Goal: Information Seeking & Learning: Learn about a topic

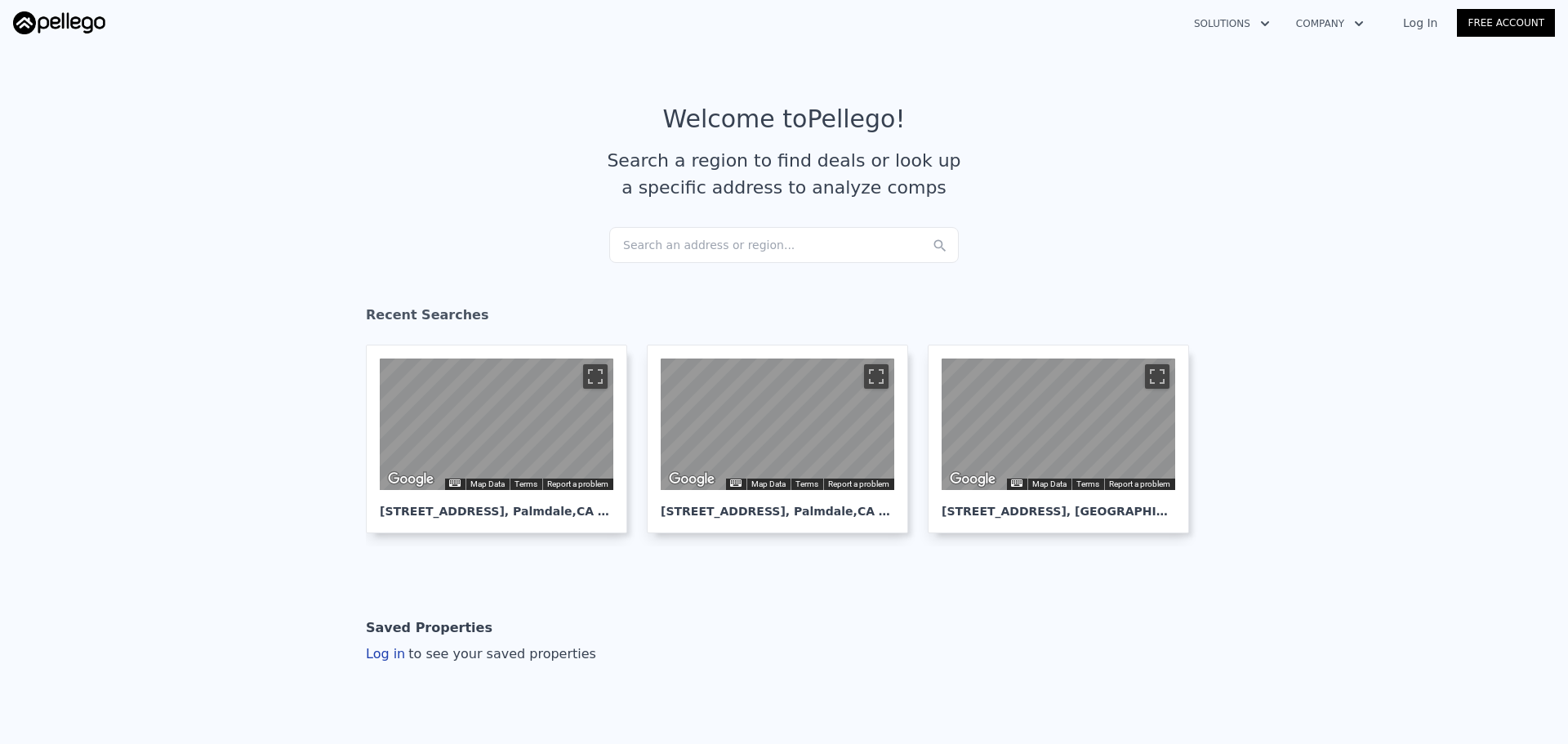
click at [704, 239] on div "Search an address or region..." at bounding box center [784, 245] width 350 height 36
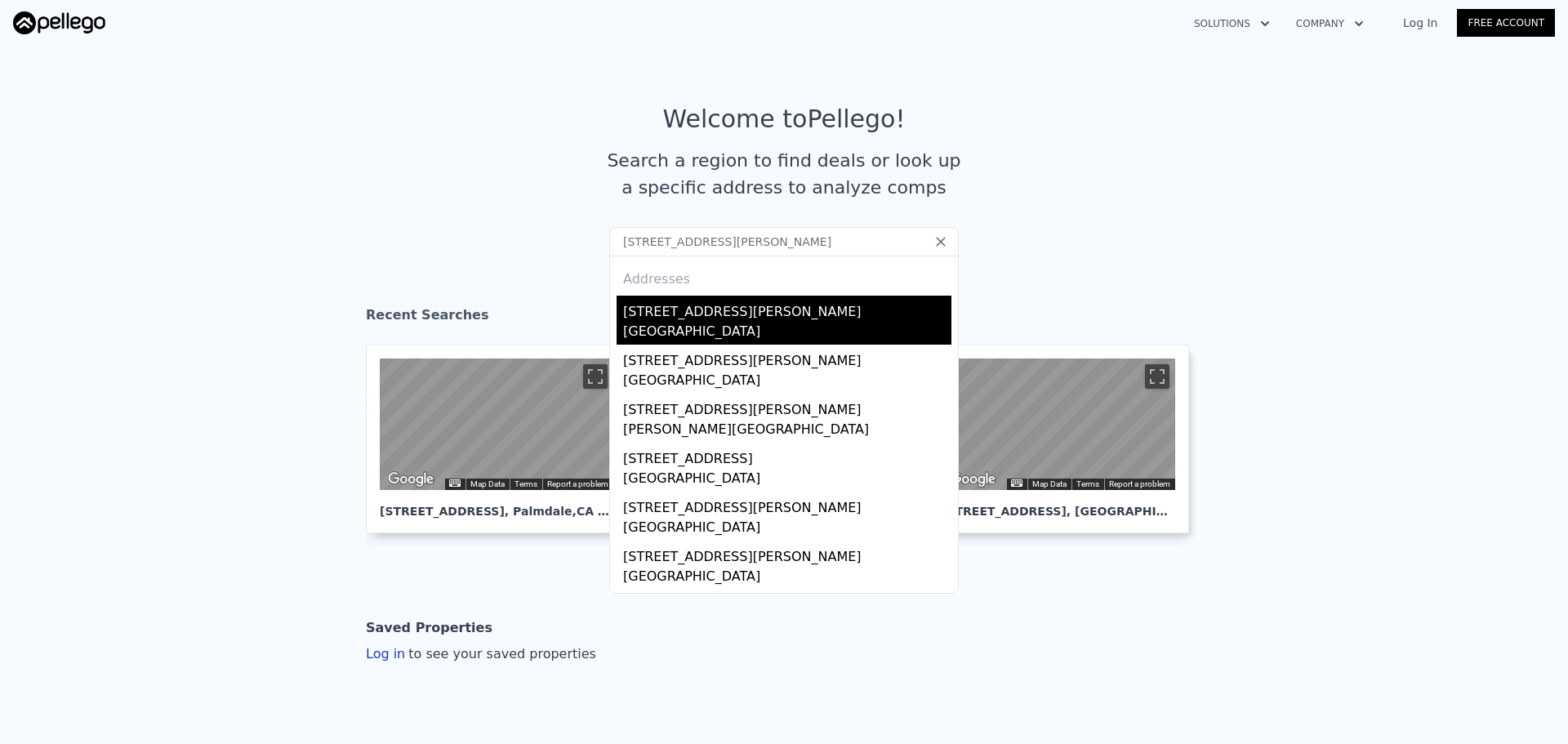
type input "16065 Porter Ave Riverside CA 92504"
click at [700, 323] on div "Woodcrest, CA 92504" at bounding box center [788, 333] width 329 height 23
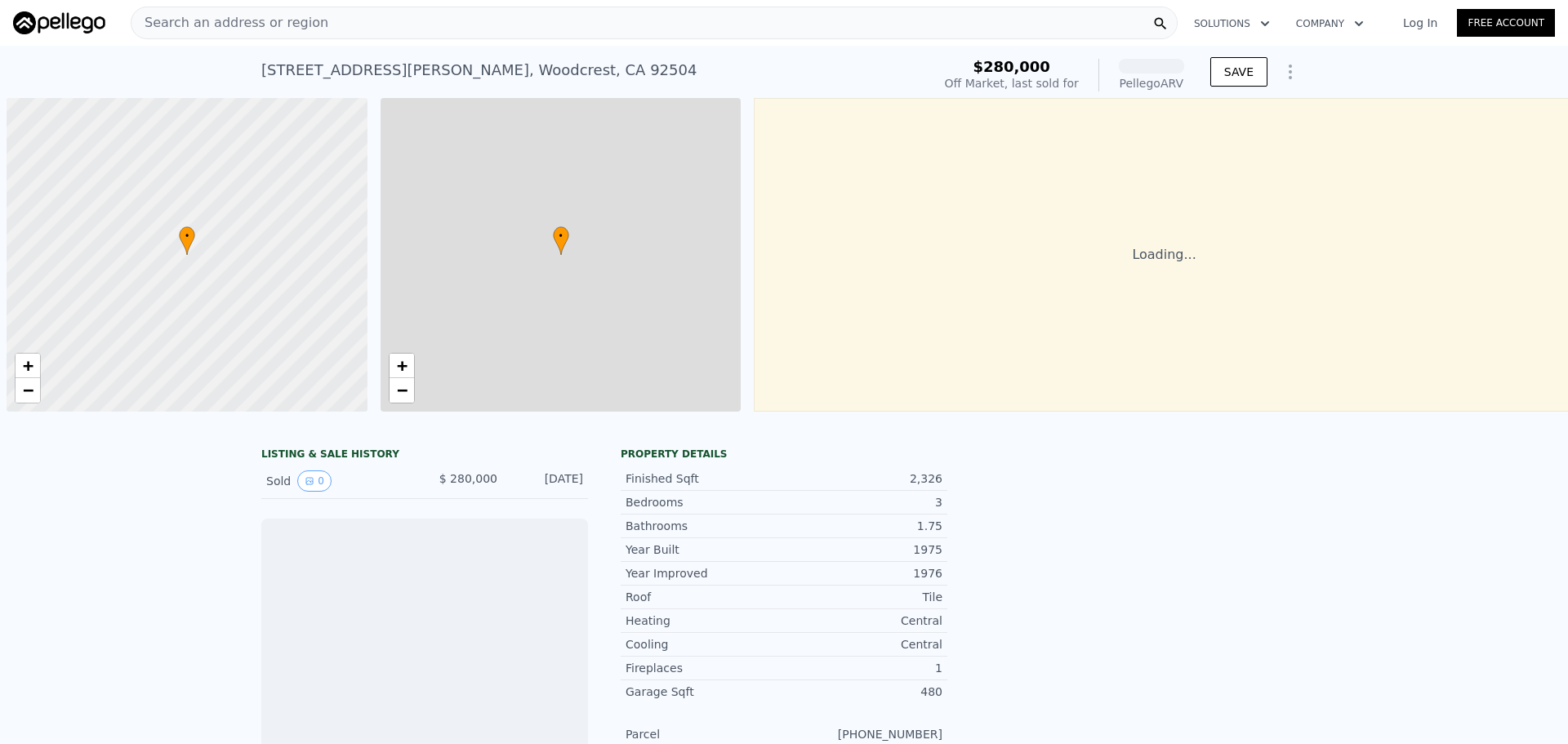
scroll to position [0, 6]
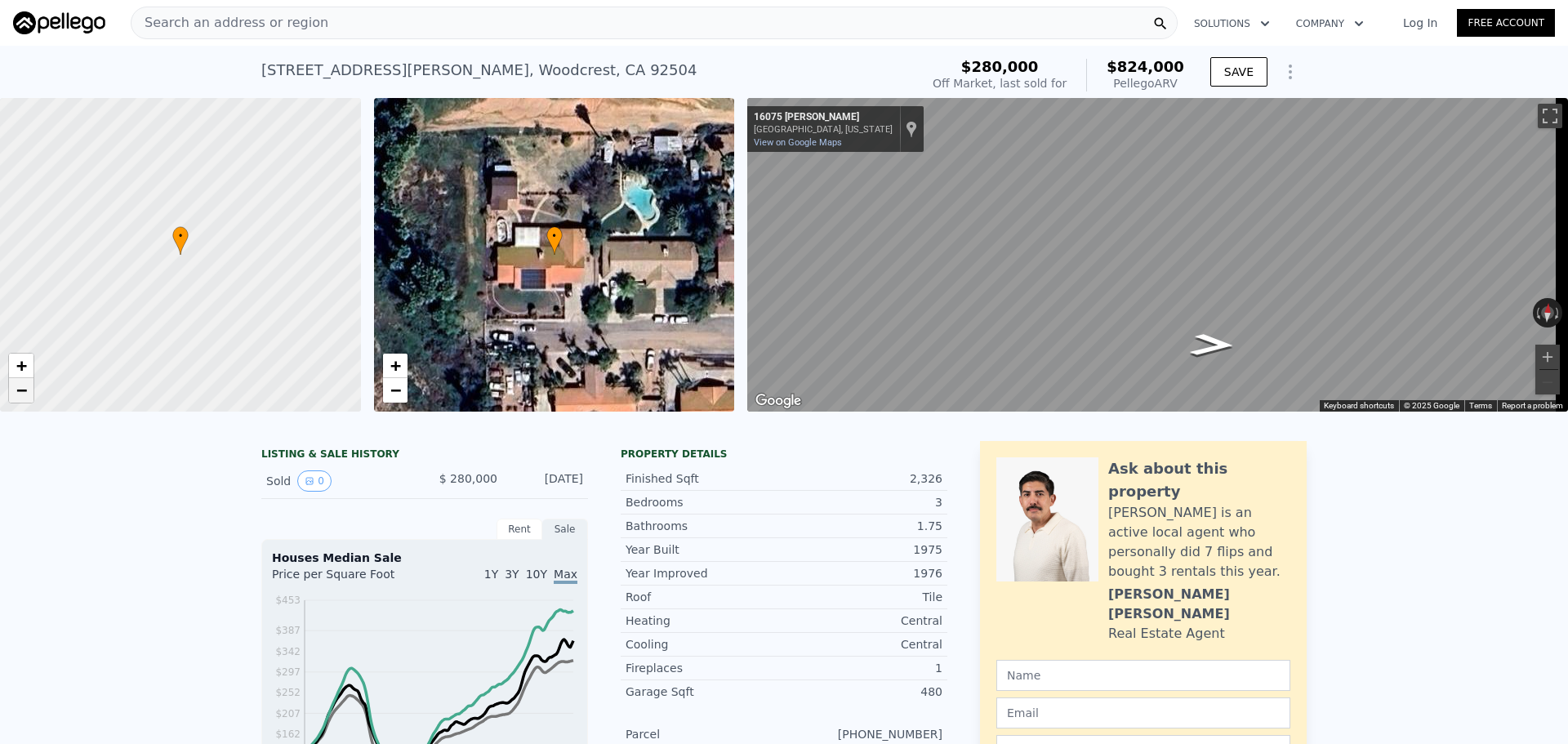
click at [19, 395] on span "−" at bounding box center [21, 390] width 11 height 20
click at [430, 25] on div "Search an address or region" at bounding box center [654, 22] width 1047 height 33
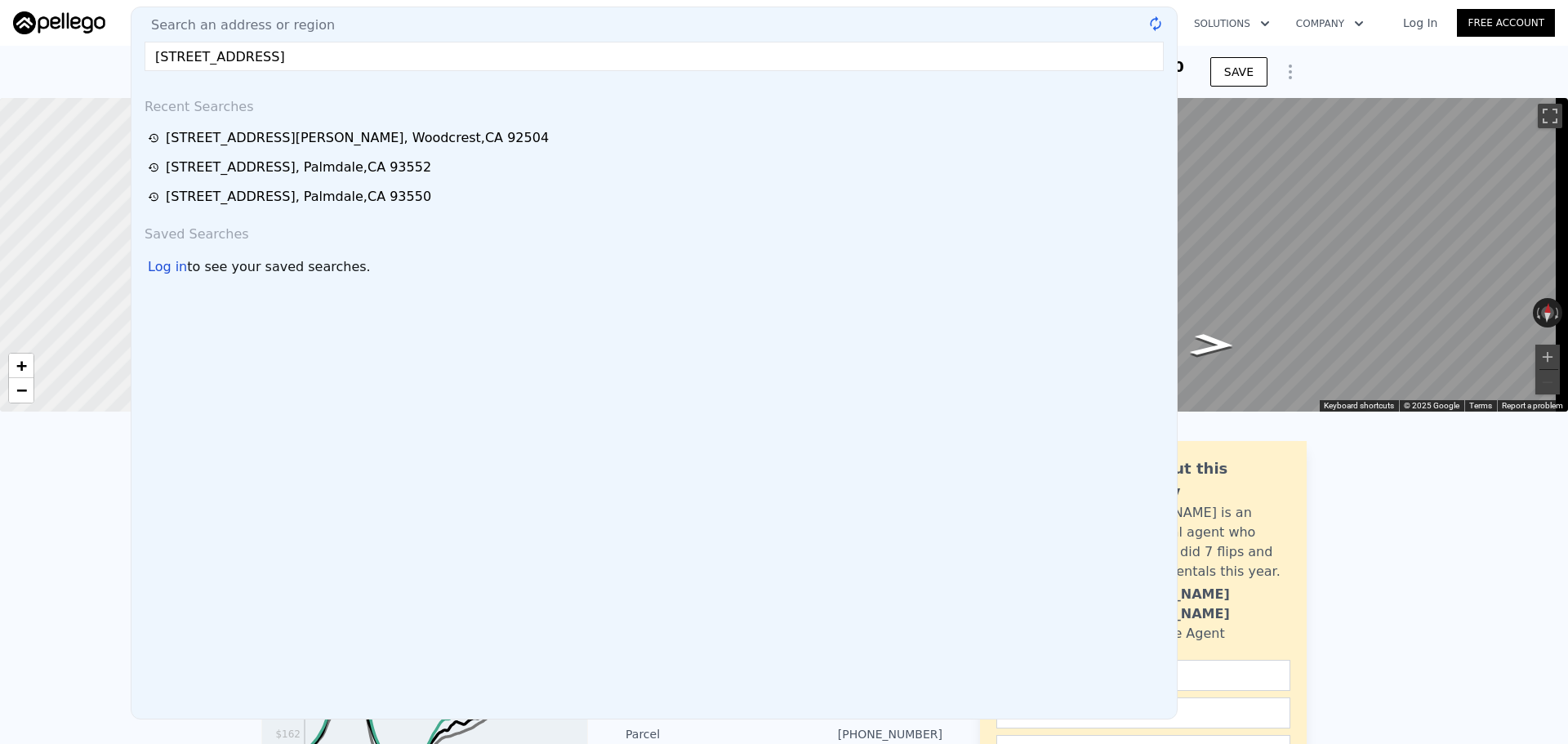
type input "559 Farmbrook Trail Kennesaw 30144"
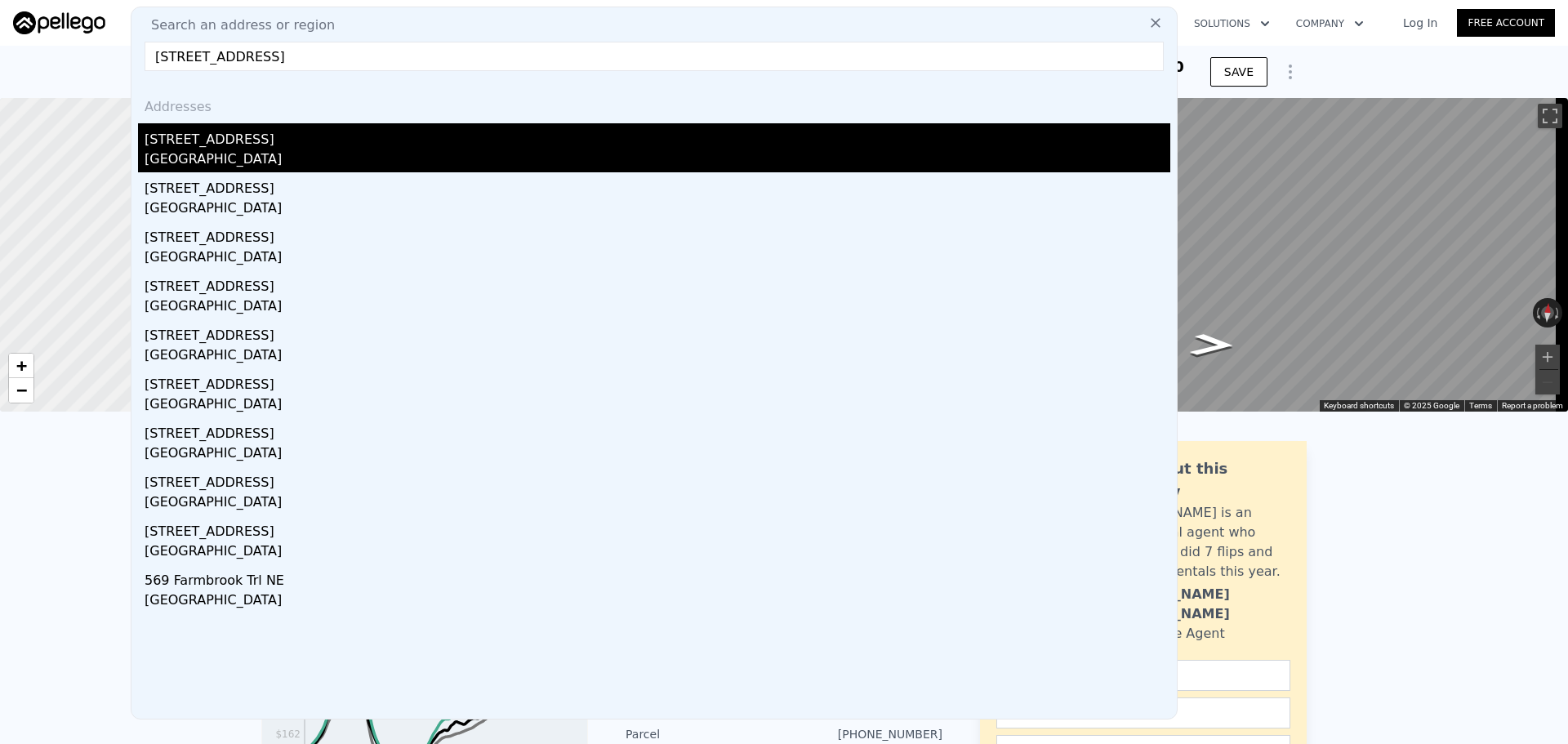
click at [329, 151] on div "Cobb County, GA 30144" at bounding box center [658, 161] width 1026 height 23
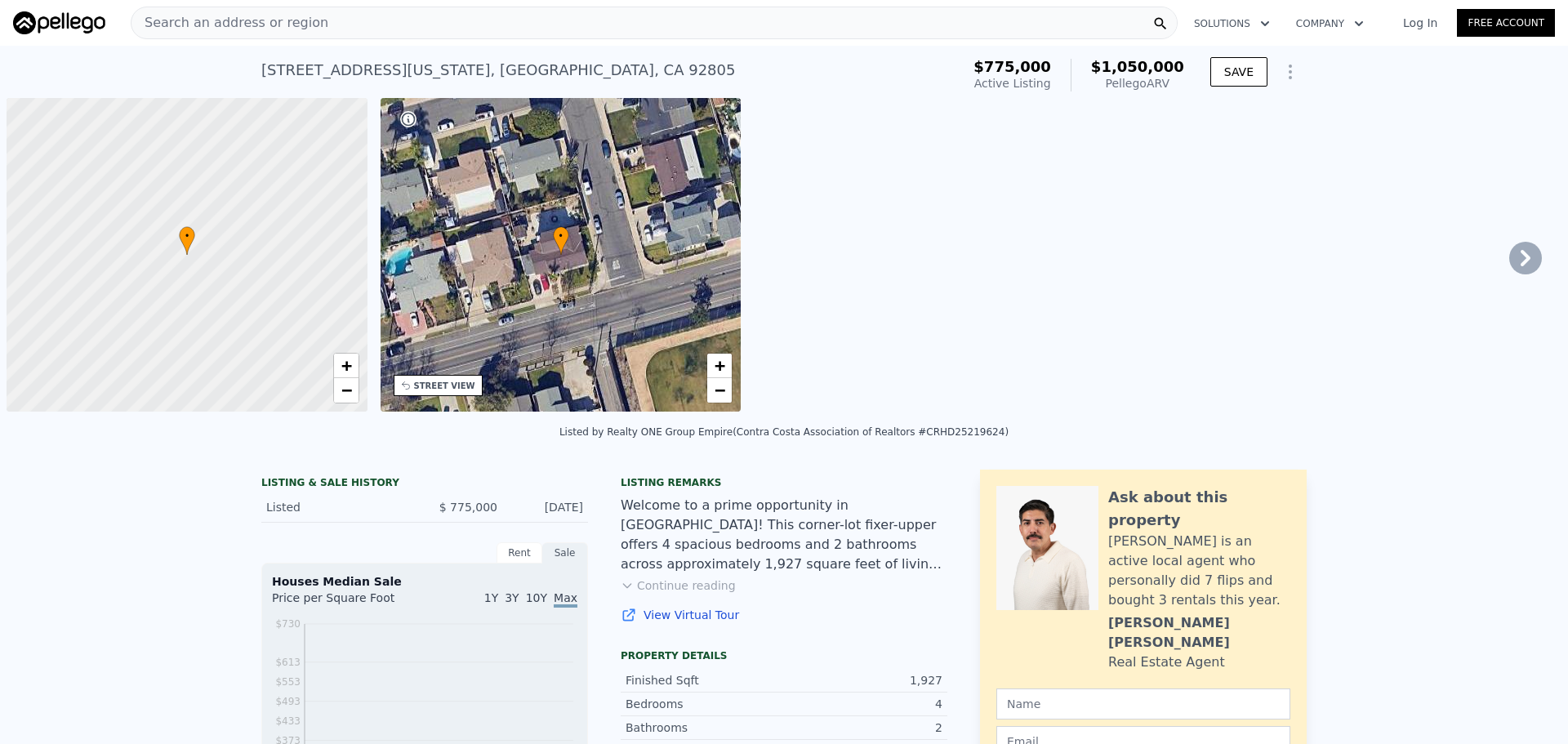
scroll to position [0, 6]
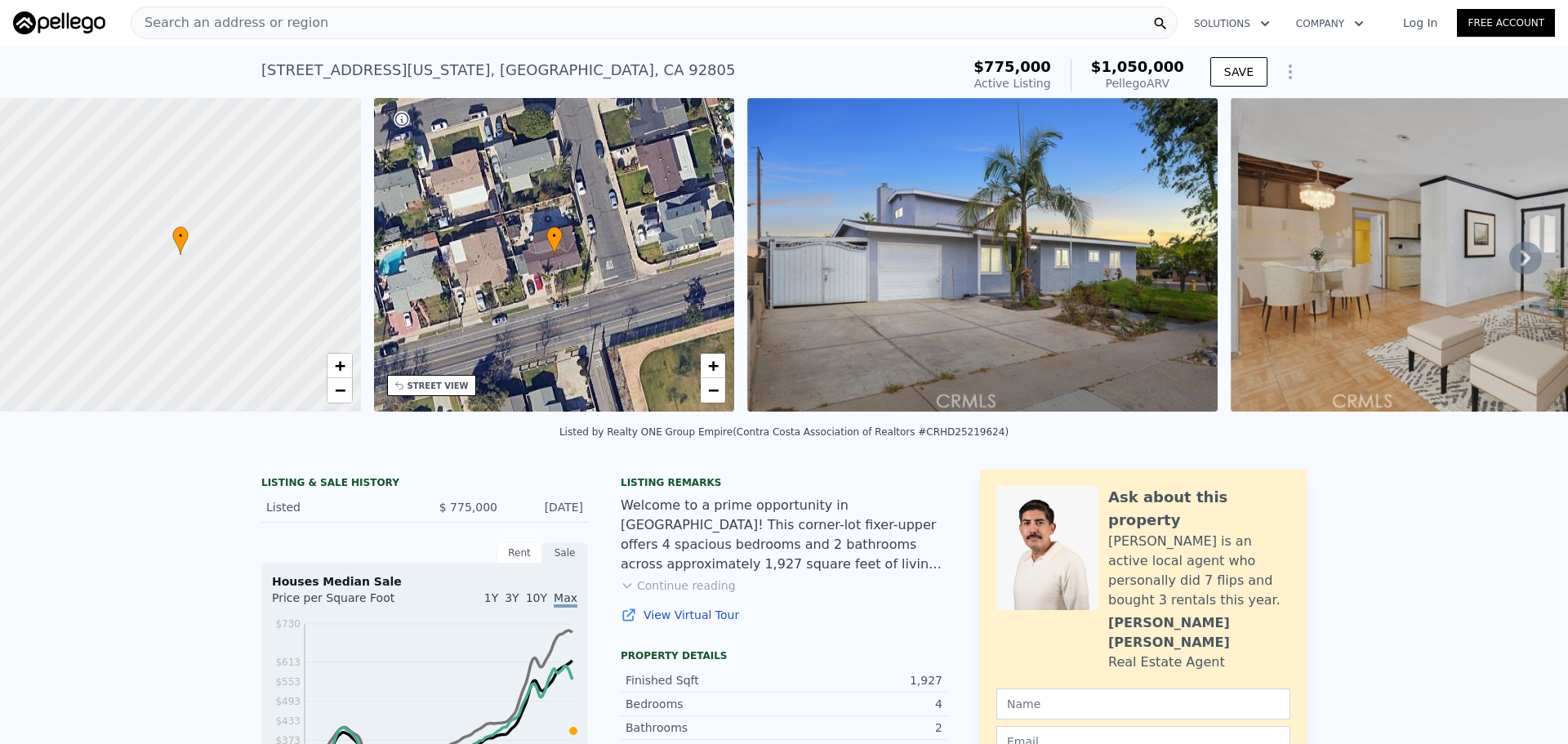
click at [432, 382] on div "STREET VIEW" at bounding box center [438, 386] width 61 height 12
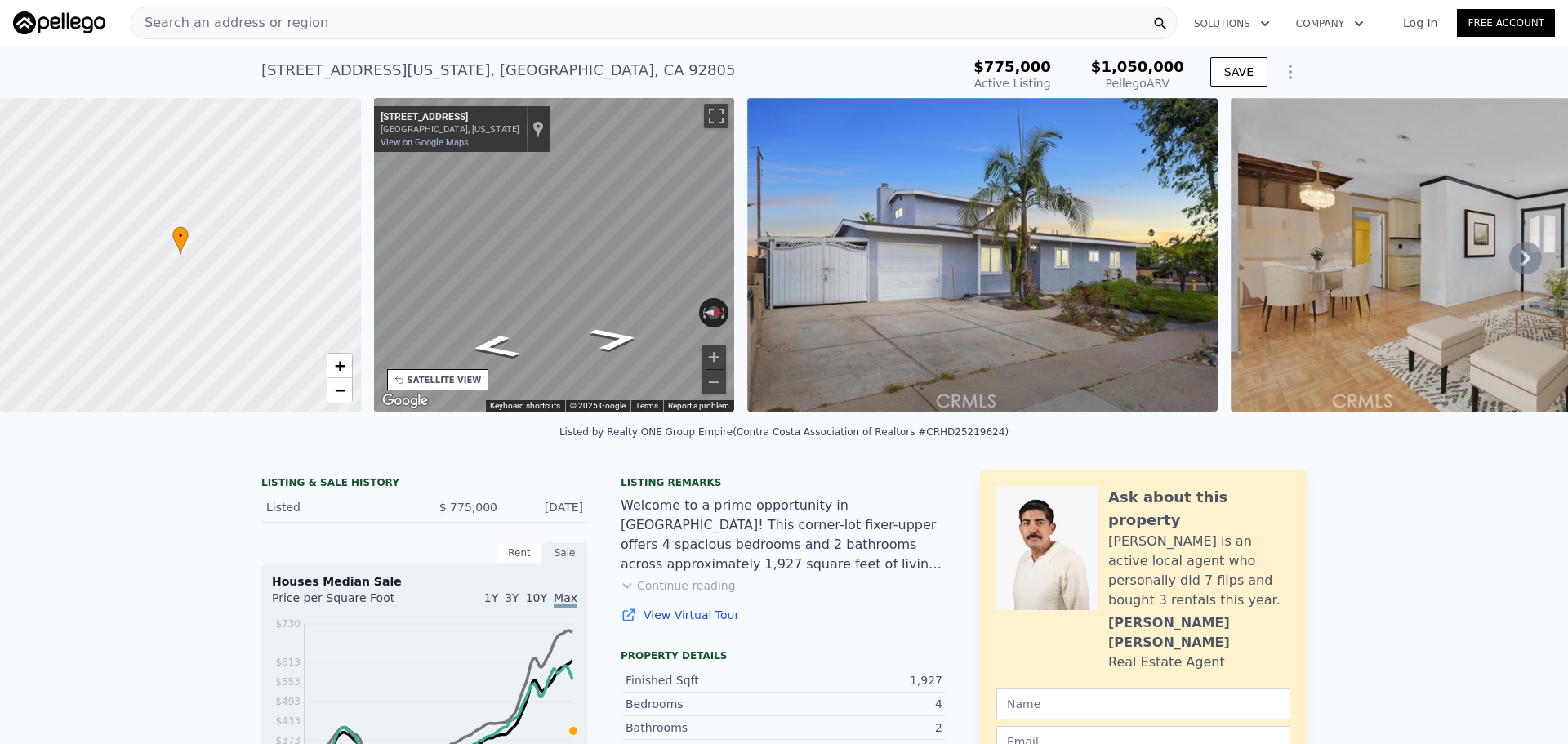
click at [773, 226] on div "• + − • + − STREET VIEW ← Move left → Move right ↑ Move up ↓ Move down + Zoom i…" at bounding box center [784, 257] width 1568 height 319
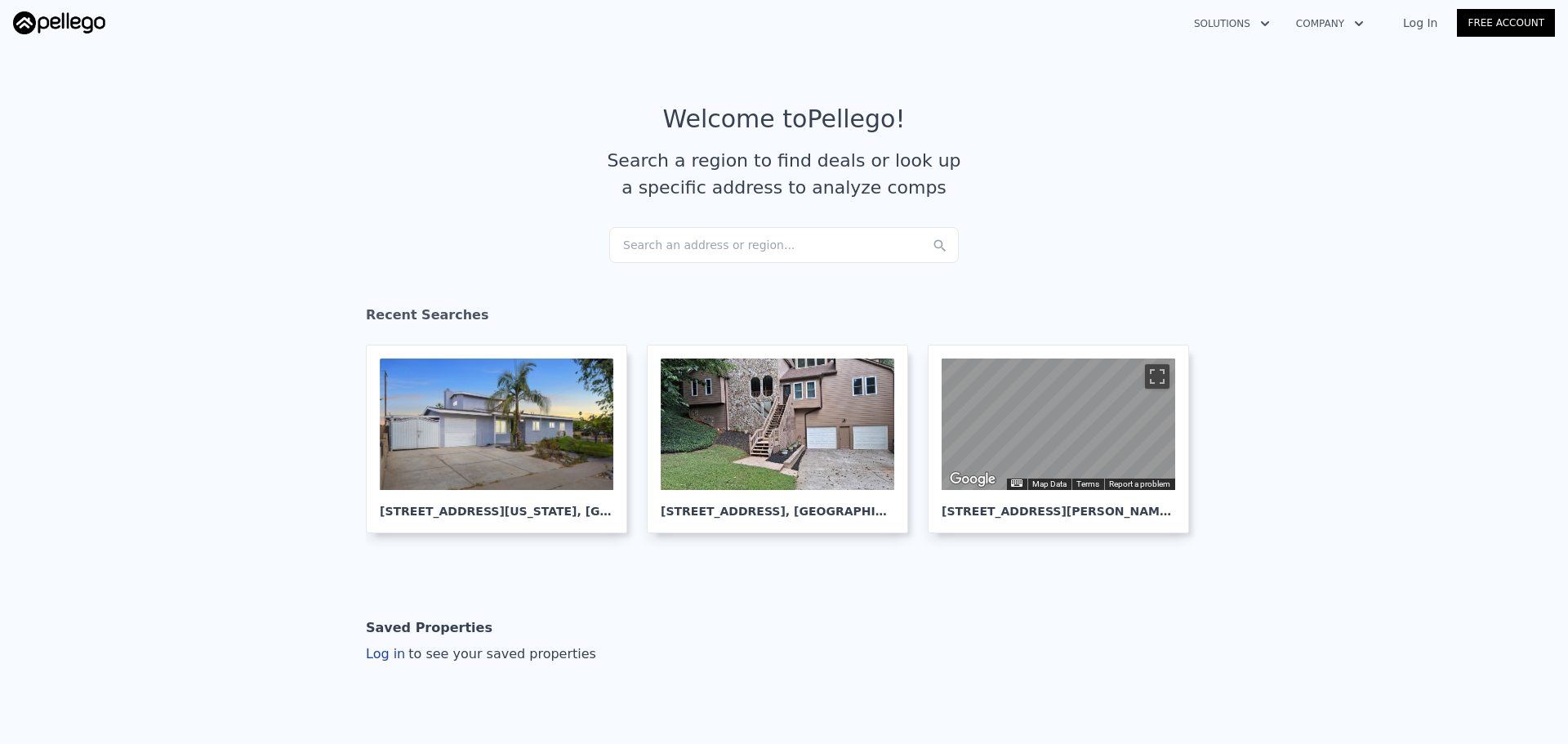
click at [777, 245] on div "Search an address or region..." at bounding box center [784, 245] width 350 height 36
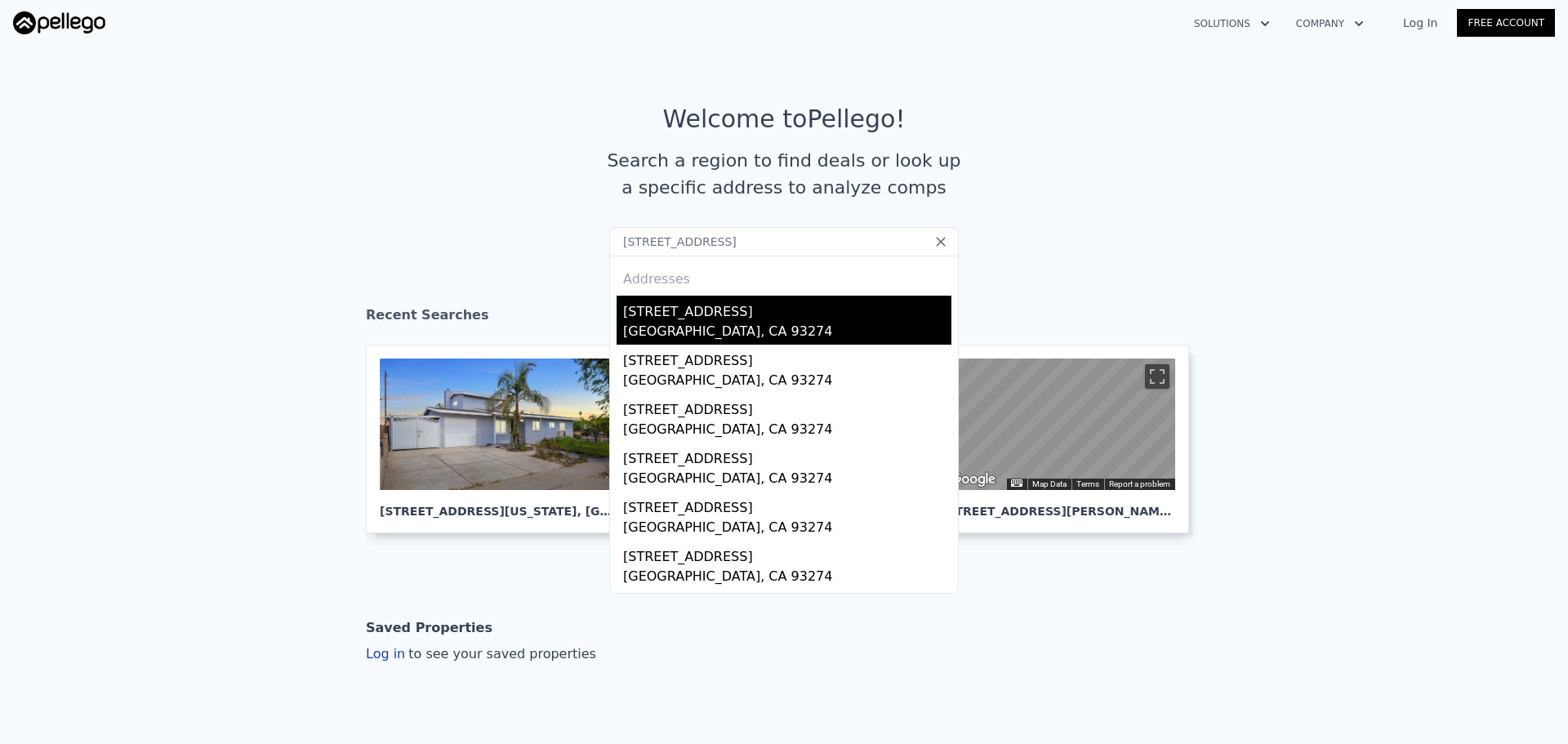
type input "2705 W Alpine Avenue, Tulare, CA 93274"
click at [756, 320] on div "1934 E Alpine Ave" at bounding box center [788, 309] width 329 height 27
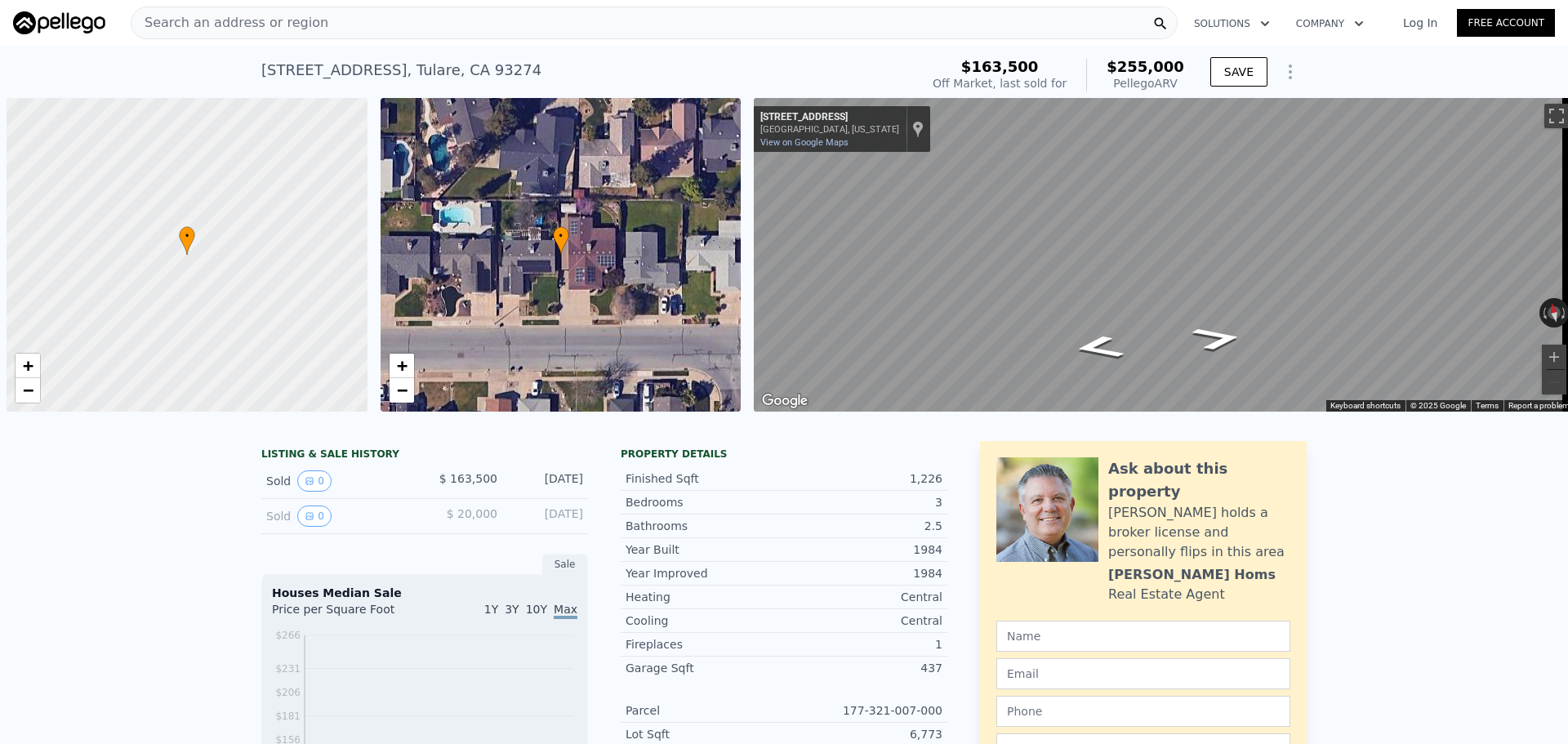
scroll to position [0, 6]
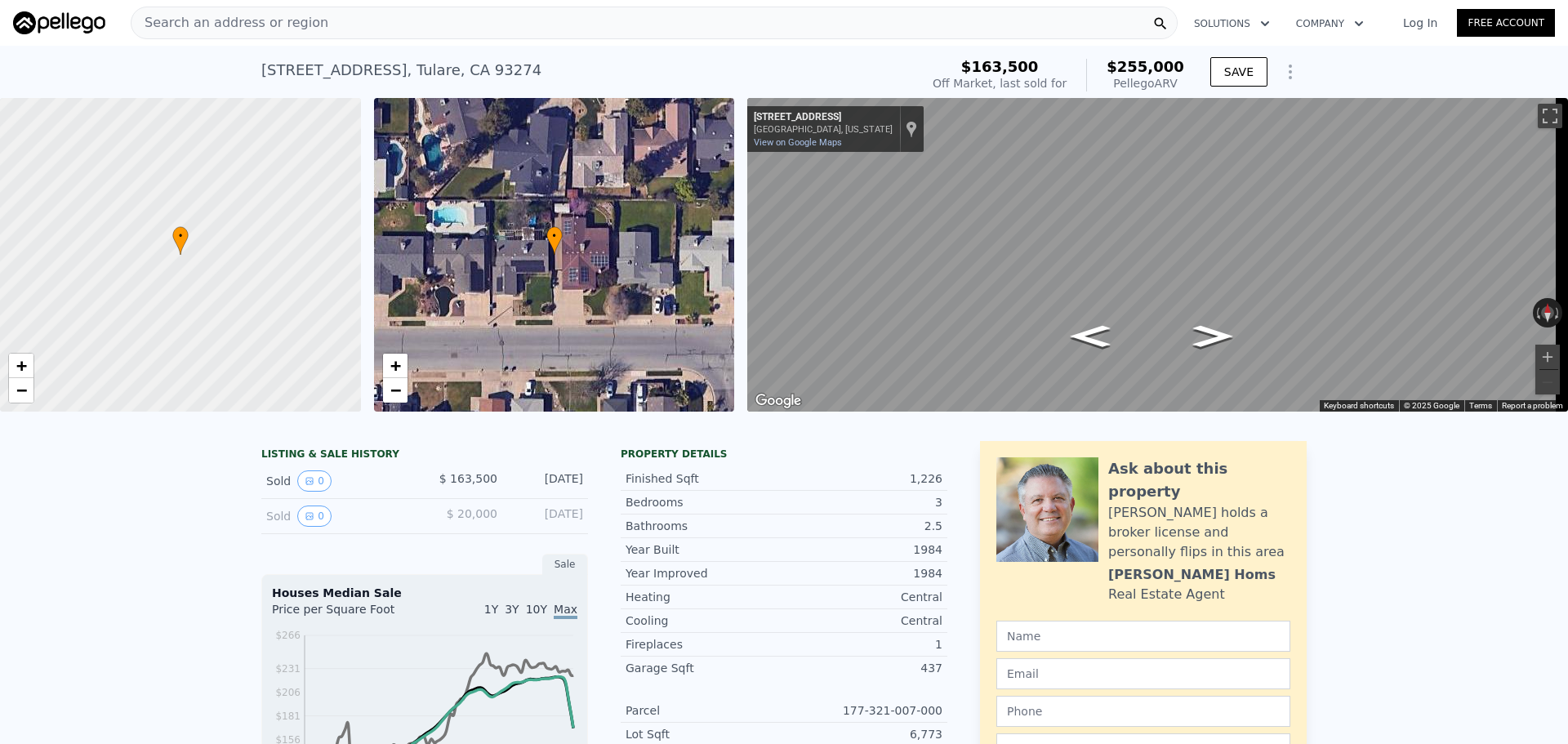
click at [622, 17] on div "Search an address or region" at bounding box center [654, 22] width 1047 height 33
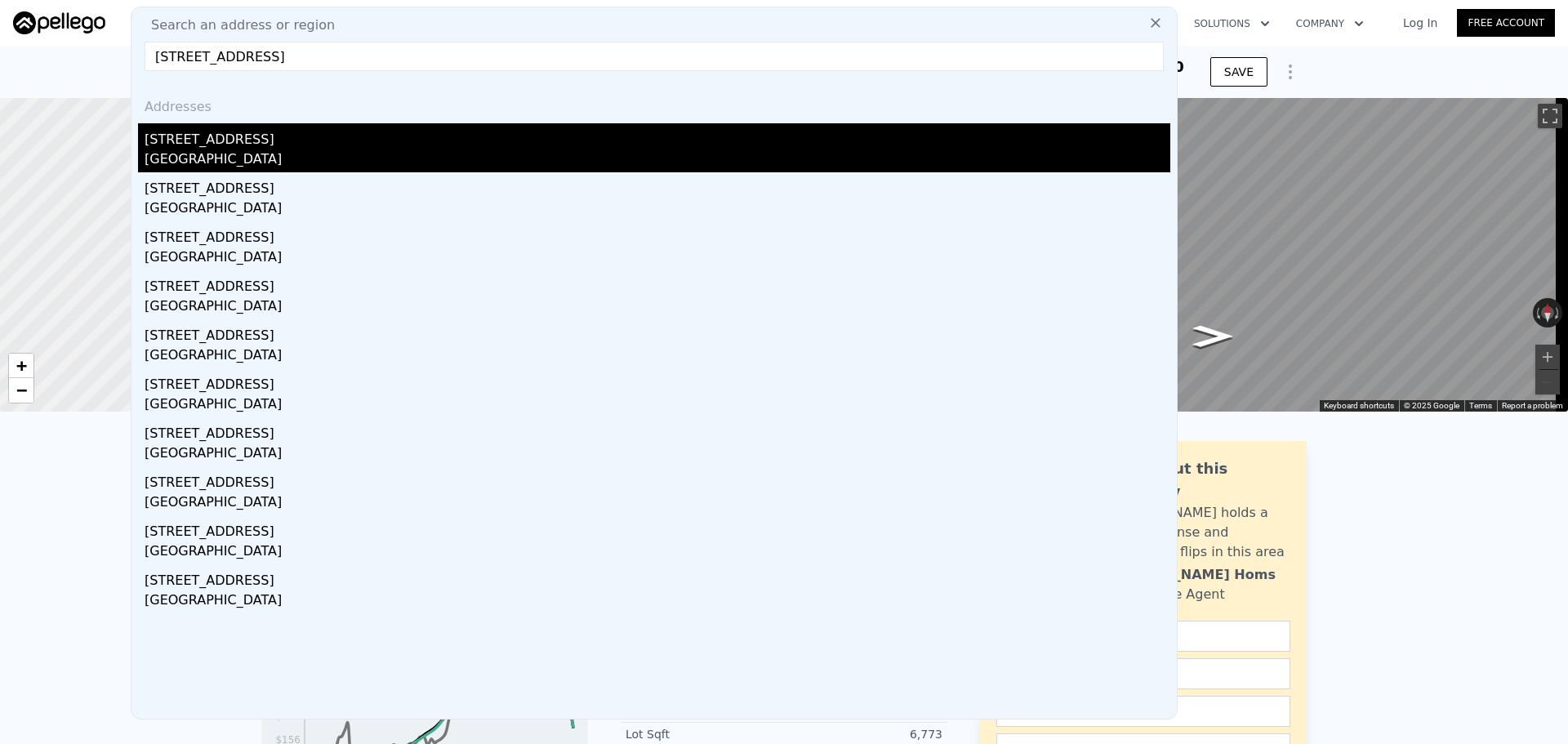
type input "2705 W Alpine Avenue, , CA 93274"
click at [347, 135] on div "[STREET_ADDRESS]" at bounding box center [658, 137] width 1026 height 27
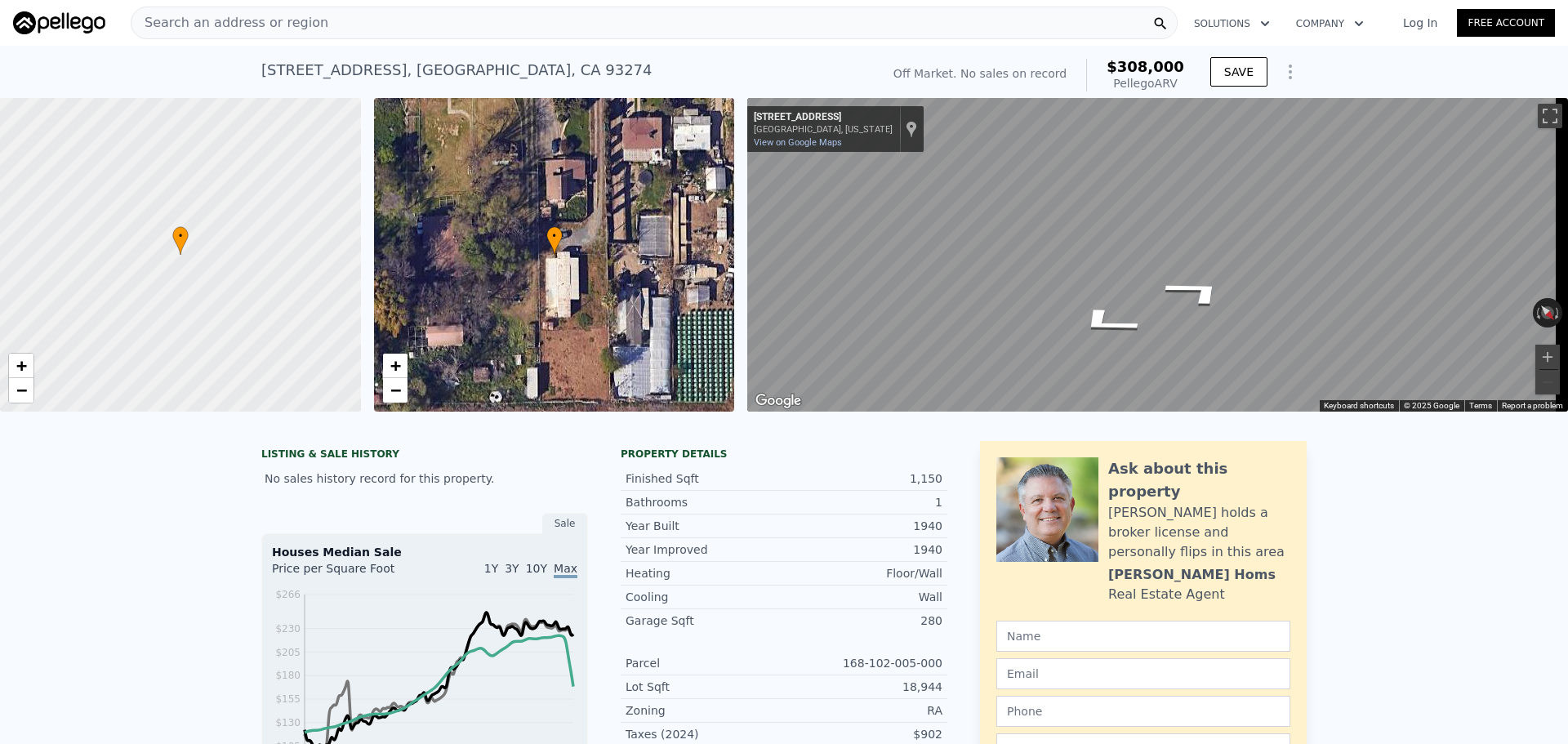
click at [759, 135] on div "← Move left → Move right ↑ Move up ↓ Move down + Zoom in - Zoom out 2710 W Alpi…" at bounding box center [1158, 254] width 821 height 314
drag, startPoint x: 761, startPoint y: 135, endPoint x: 789, endPoint y: 150, distance: 31.8
click at [762, 135] on div "2710 W Alpine Ave Tulare, California 2710 W Alpine Ave View on Google Maps Cust…" at bounding box center [836, 129] width 177 height 46
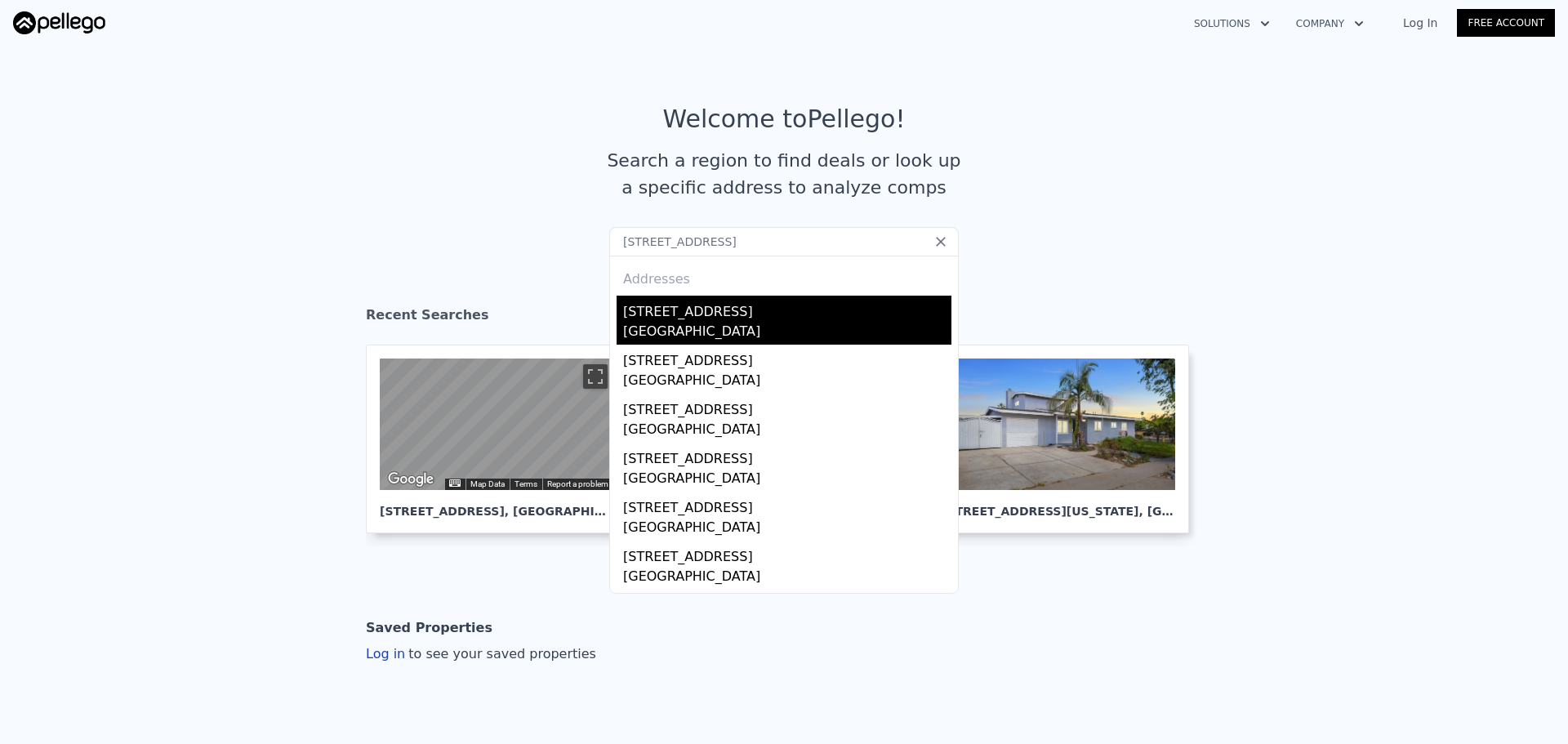
type input "1903 E 59th Street, Long Beach, CA 90805"
click at [658, 321] on div "[STREET_ADDRESS]" at bounding box center [788, 309] width 329 height 27
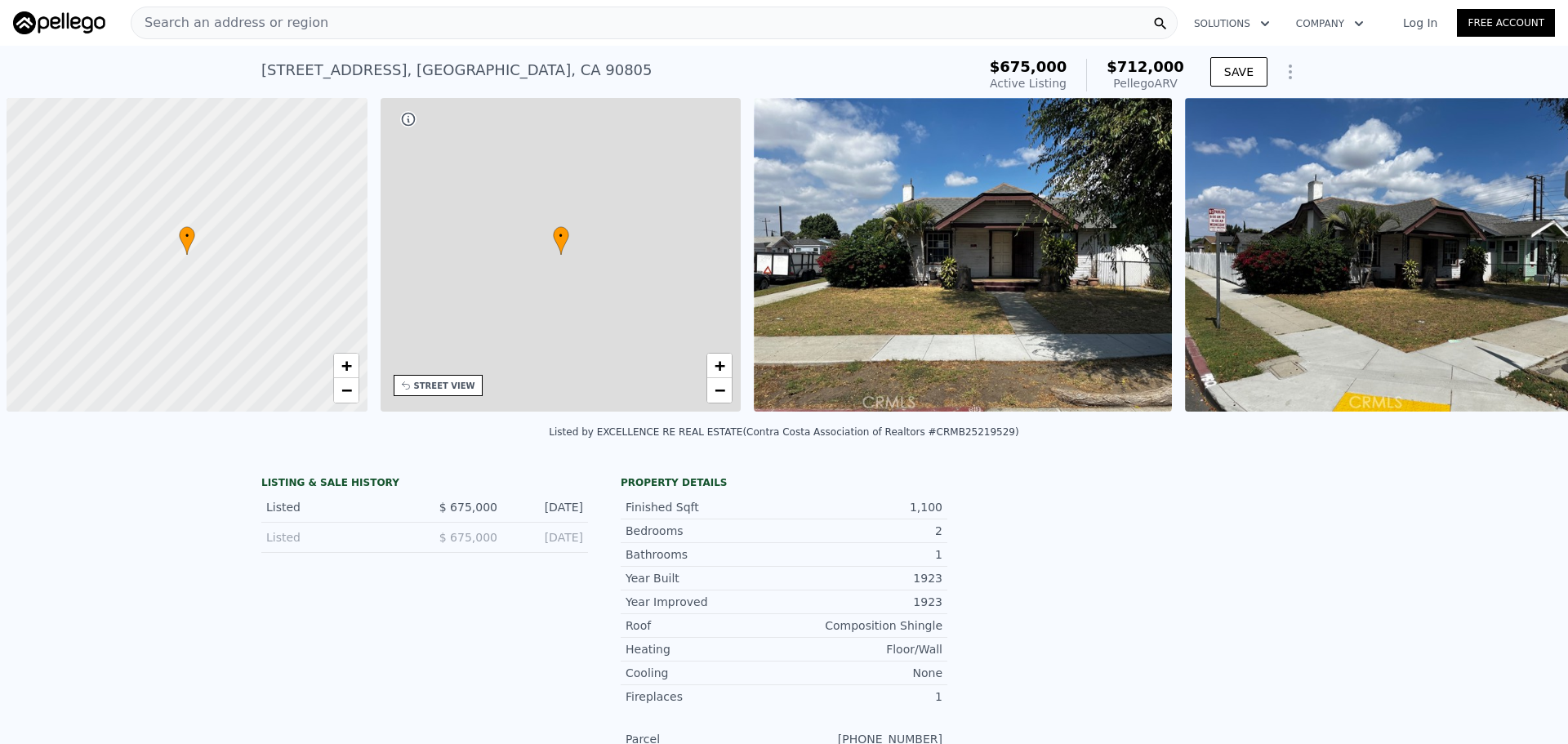
scroll to position [0, 6]
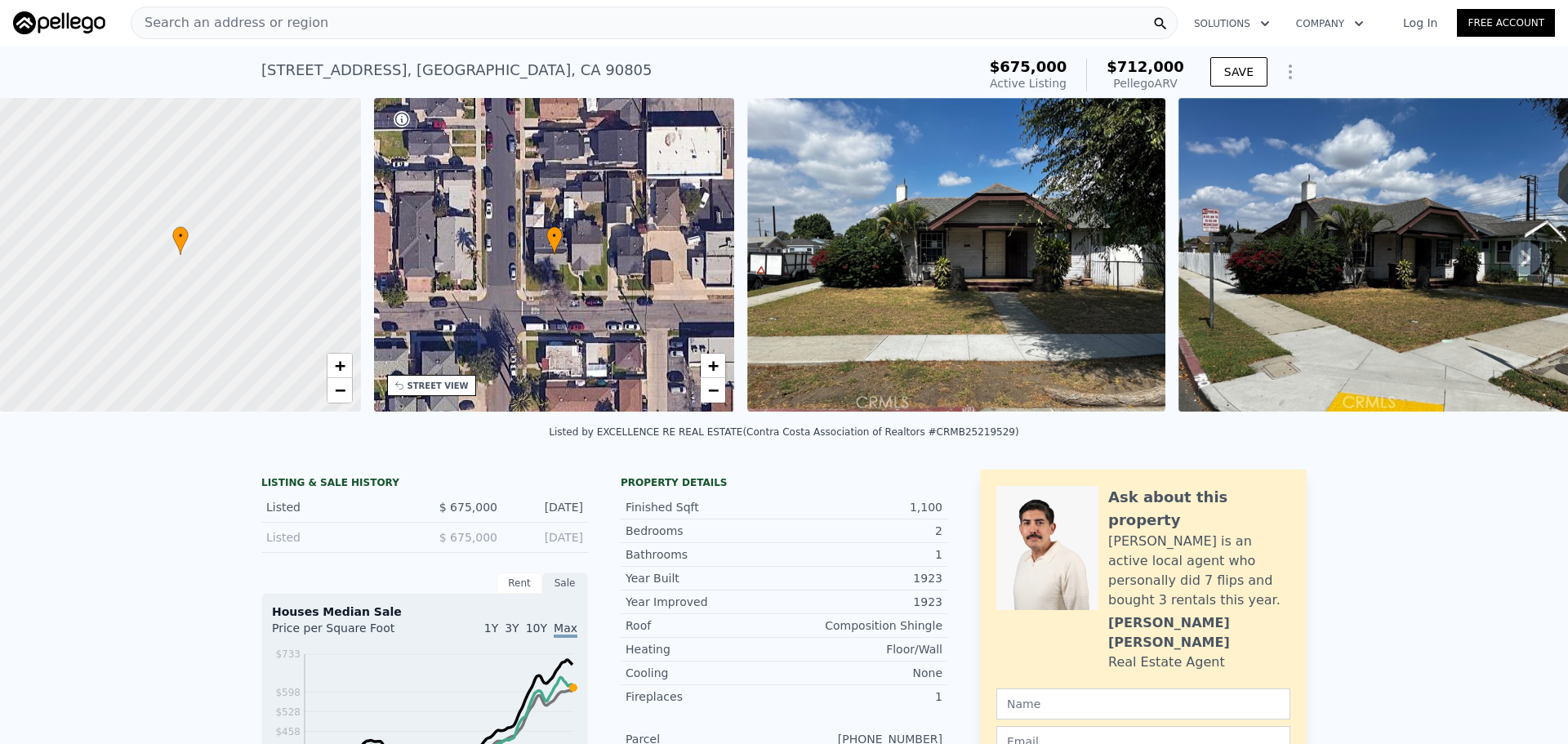
click at [434, 42] on div "Search an address or region Solutions Company Open main menu Log In Free Account" at bounding box center [784, 23] width 1542 height 39
click at [435, 31] on div "Search an address or region" at bounding box center [654, 22] width 1047 height 33
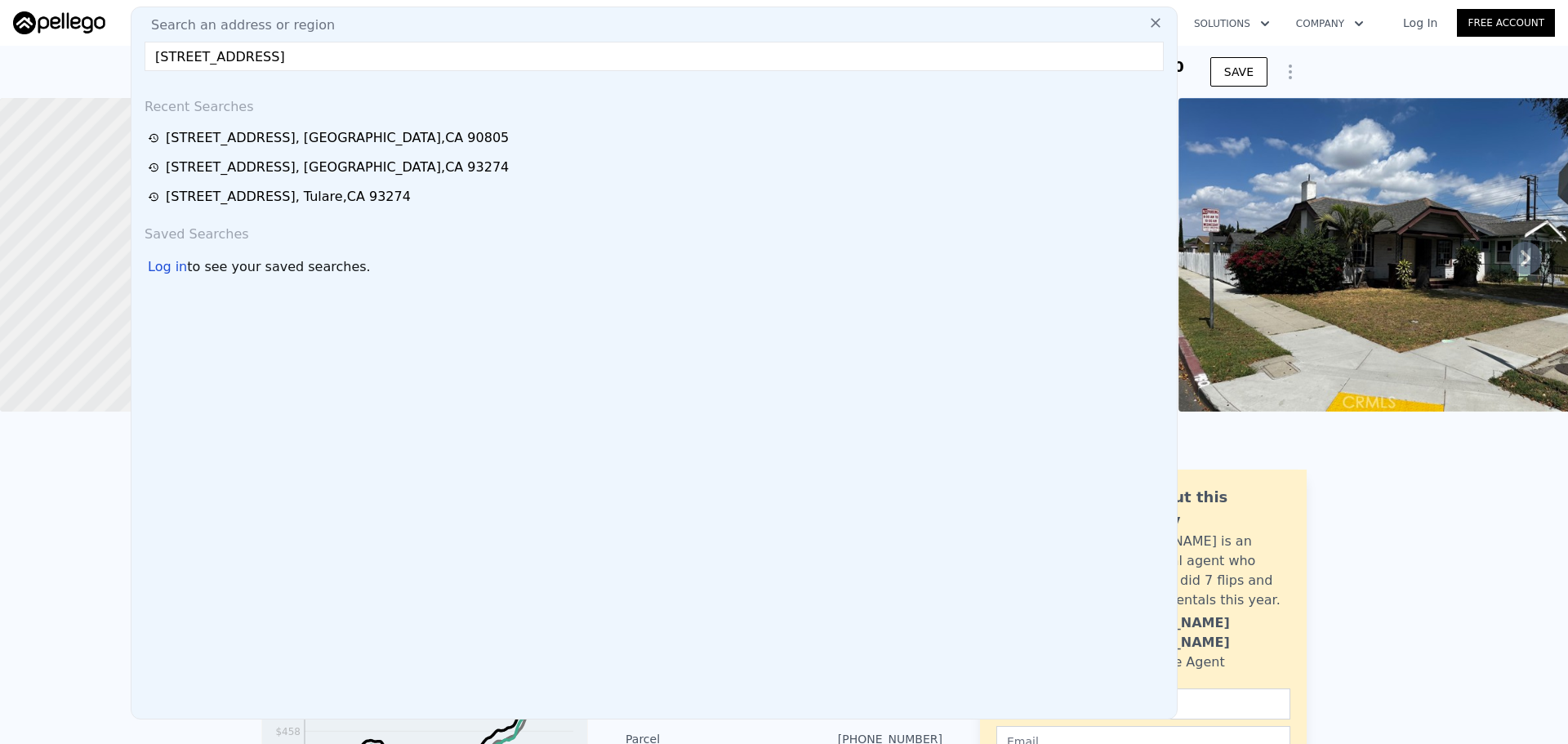
type input "11568 Low Chaparral Dr, Victorville, CA 92392"
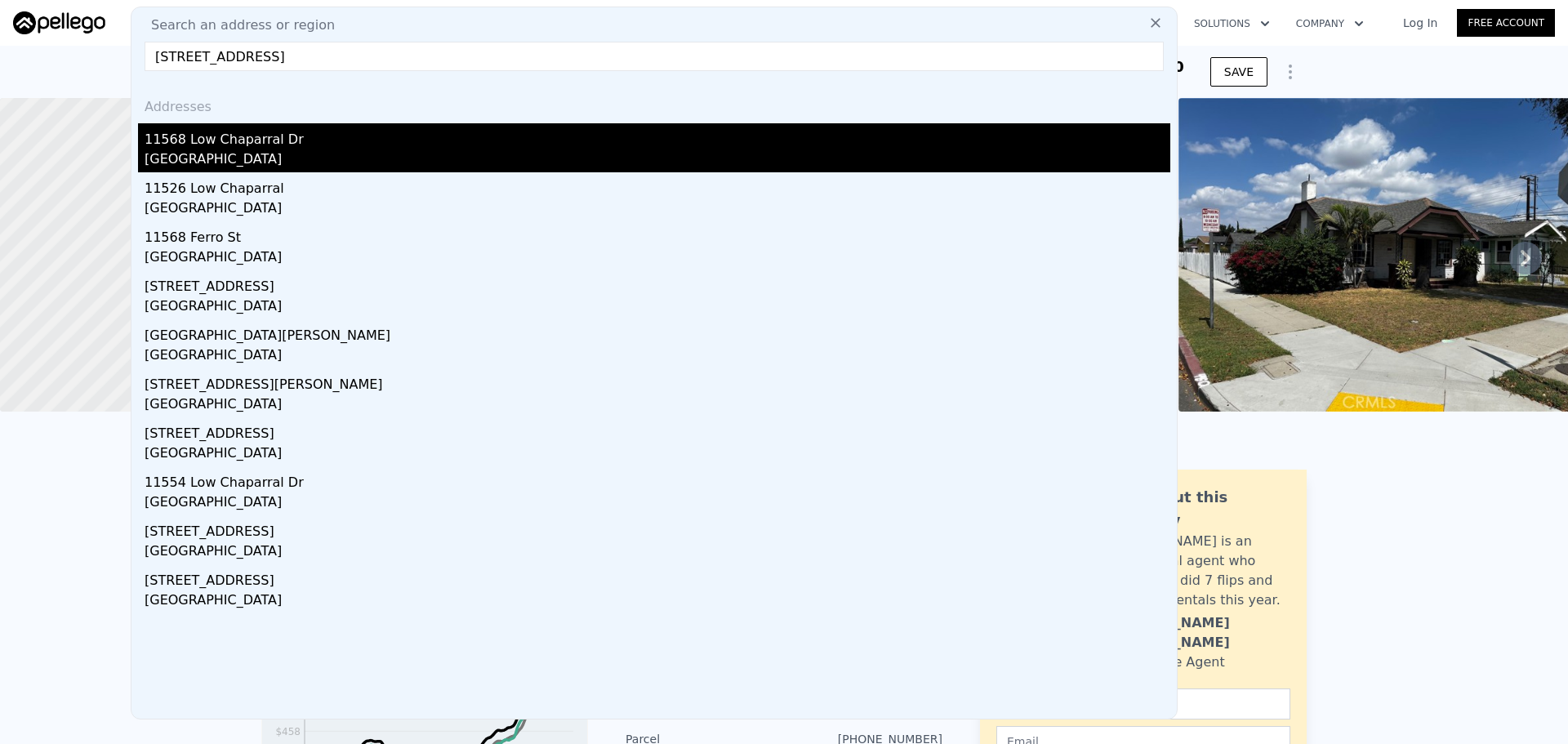
click at [364, 151] on div "Victorville, CA 92392" at bounding box center [658, 161] width 1026 height 23
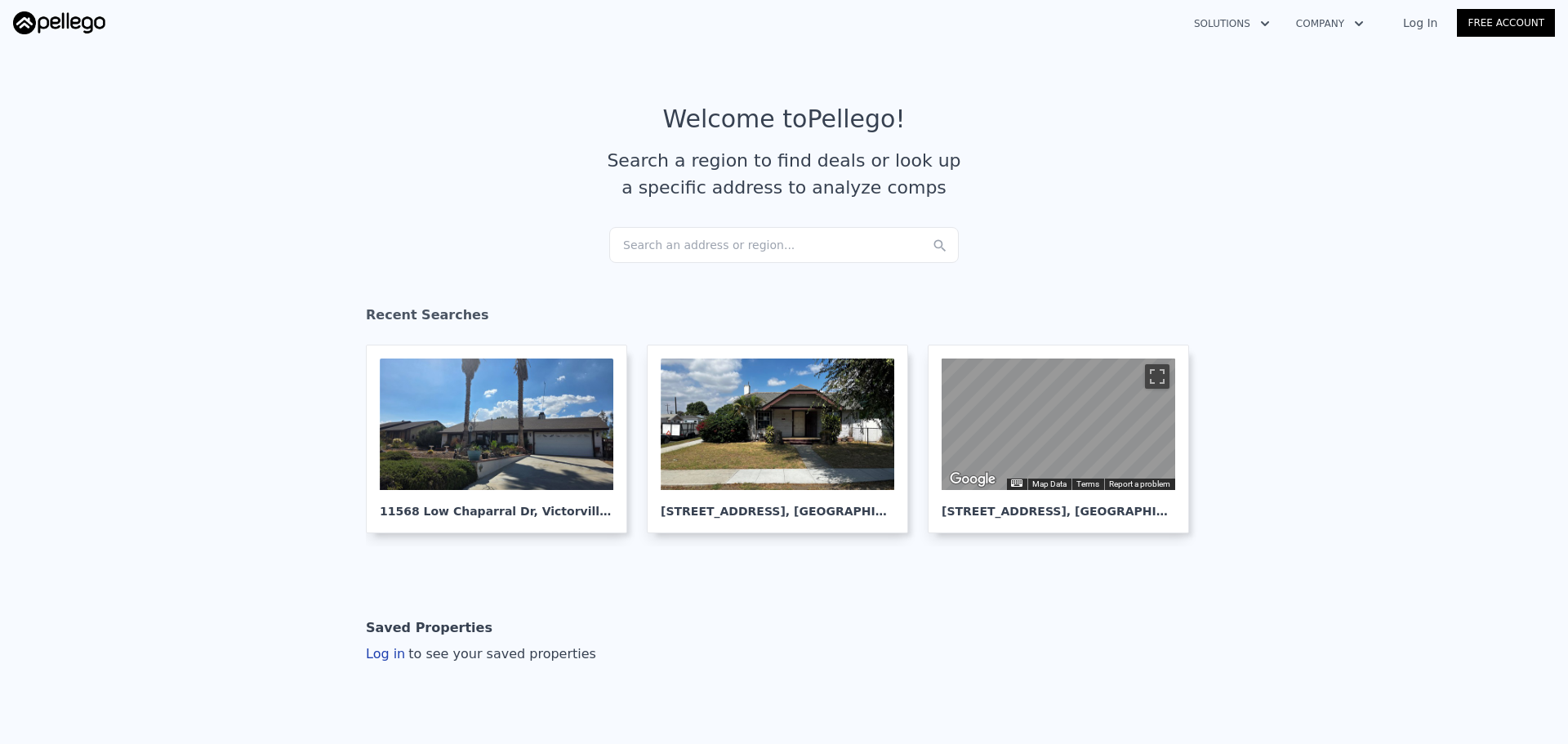
click at [771, 251] on div "Search an address or region..." at bounding box center [784, 245] width 350 height 36
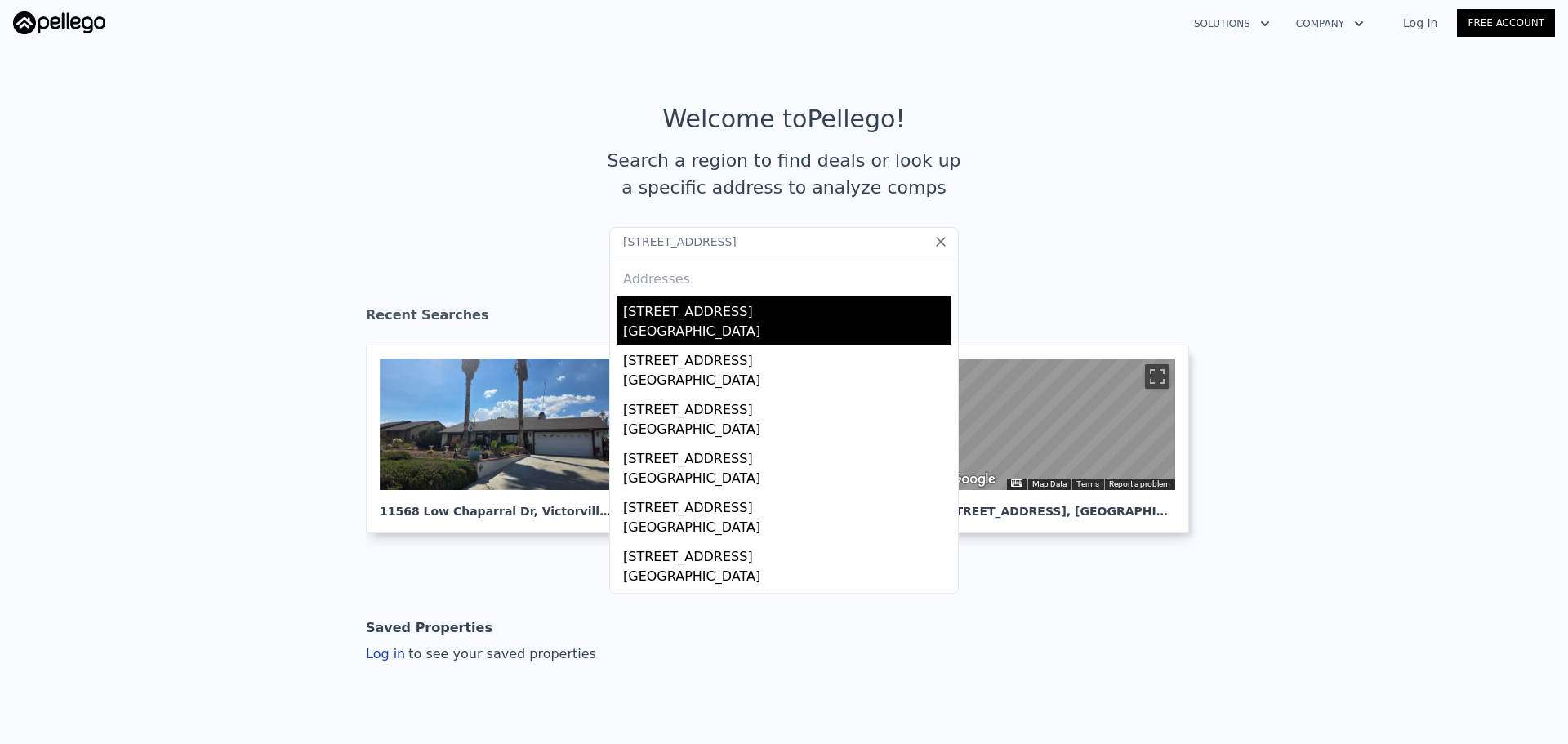
type input "[STREET_ADDRESS]"
click at [718, 311] on div "[STREET_ADDRESS]" at bounding box center [788, 309] width 329 height 27
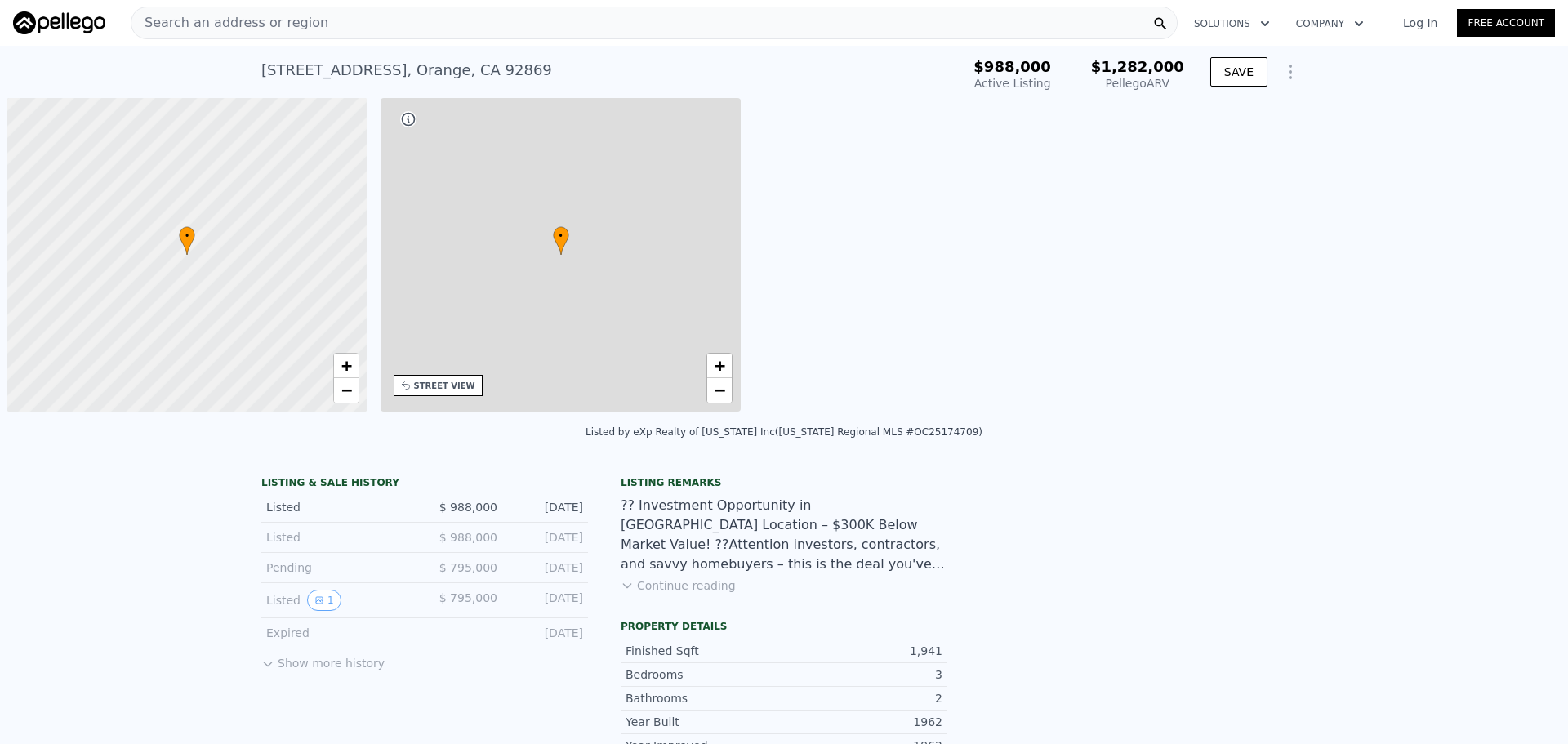
scroll to position [0, 6]
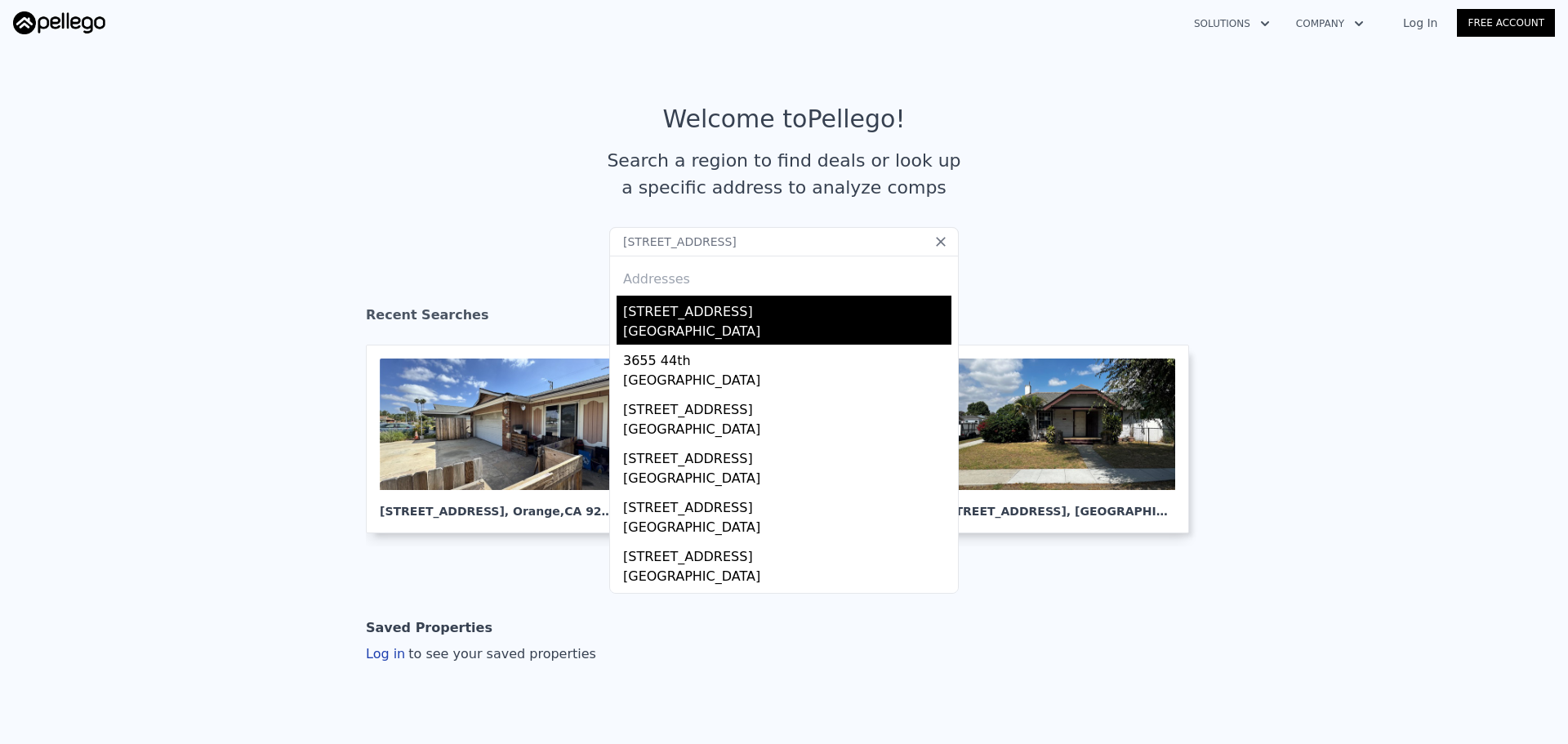
type input "[STREET_ADDRESS]"
click at [691, 307] on div "[STREET_ADDRESS]" at bounding box center [788, 309] width 329 height 27
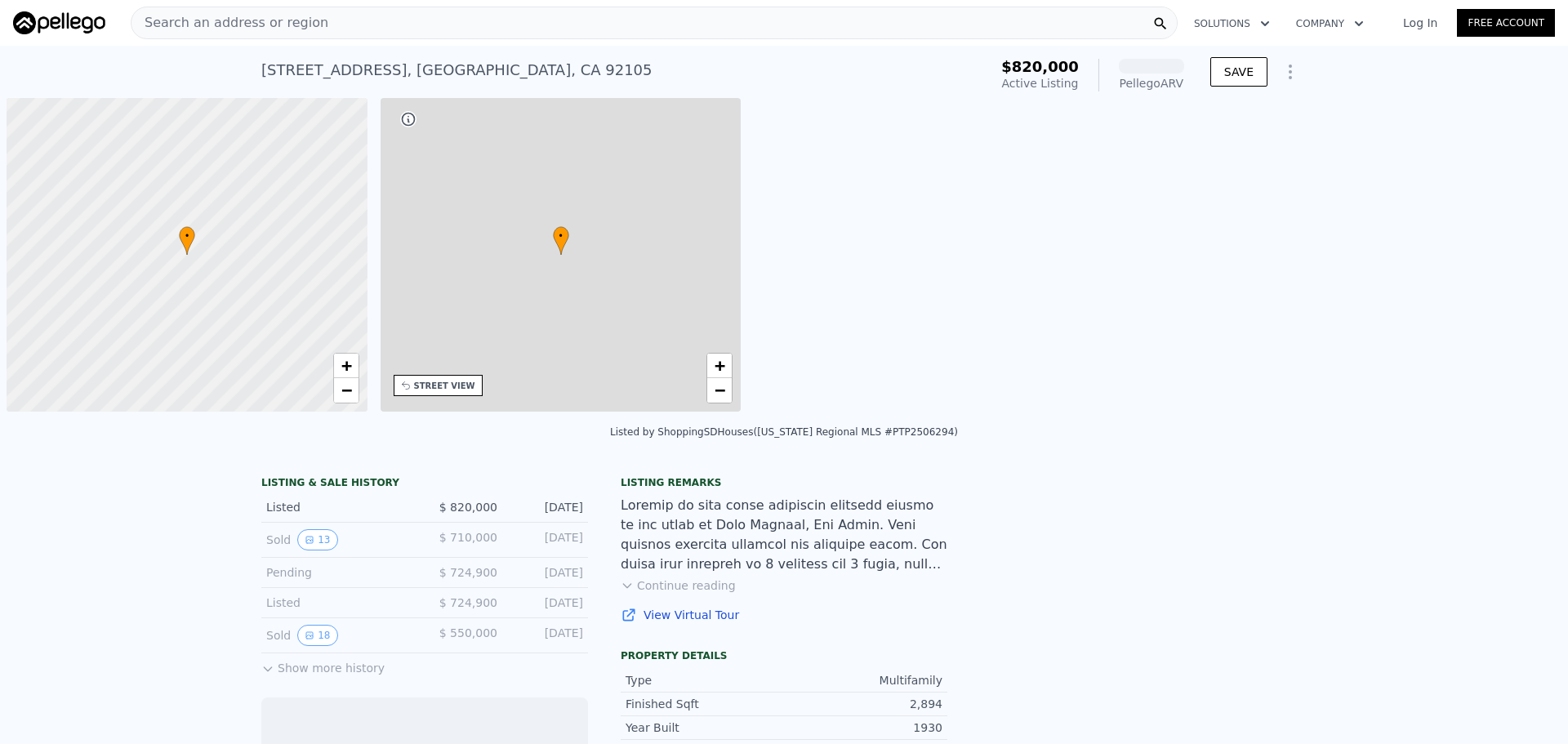
scroll to position [0, 6]
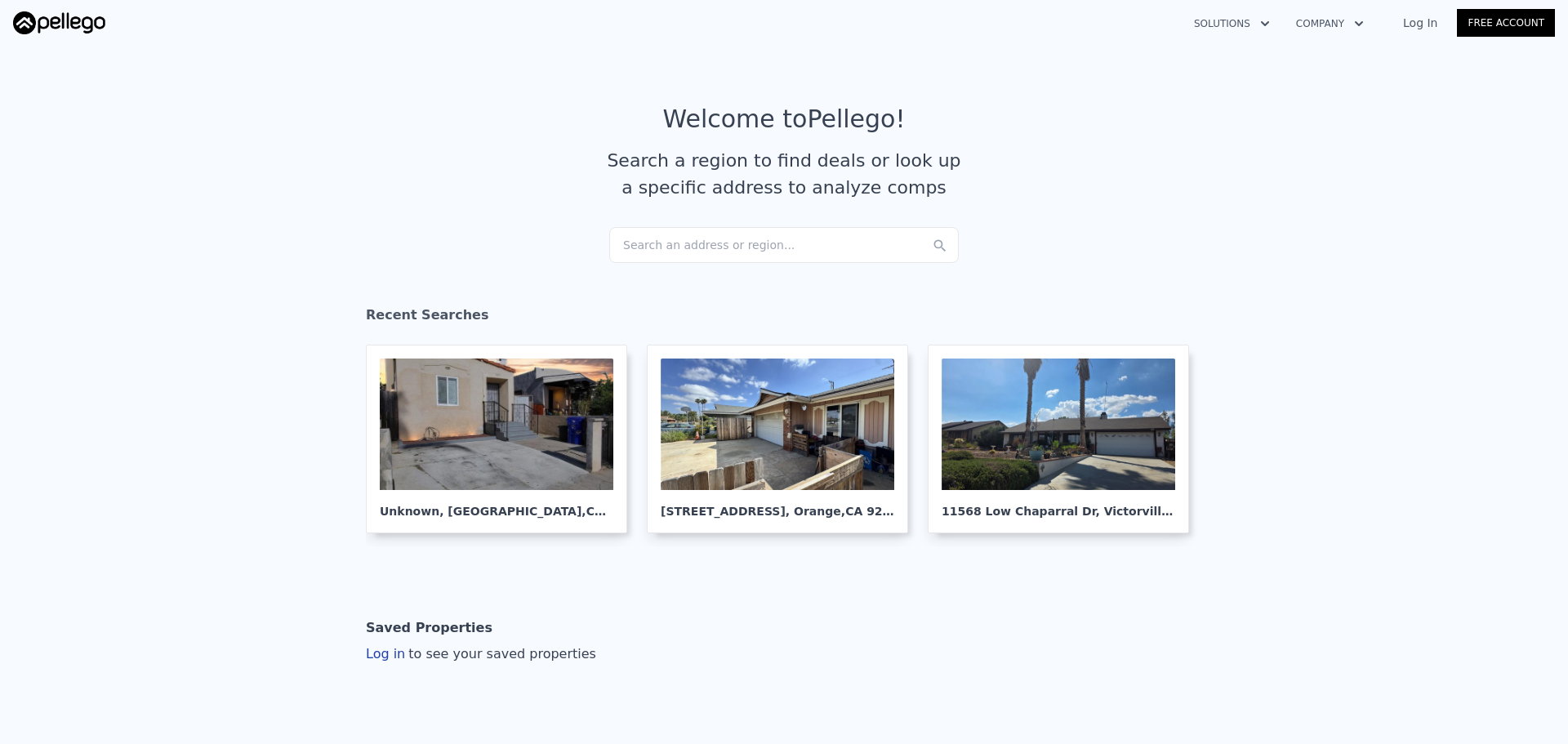
click at [689, 241] on div "Search an address or region..." at bounding box center [784, 245] width 350 height 36
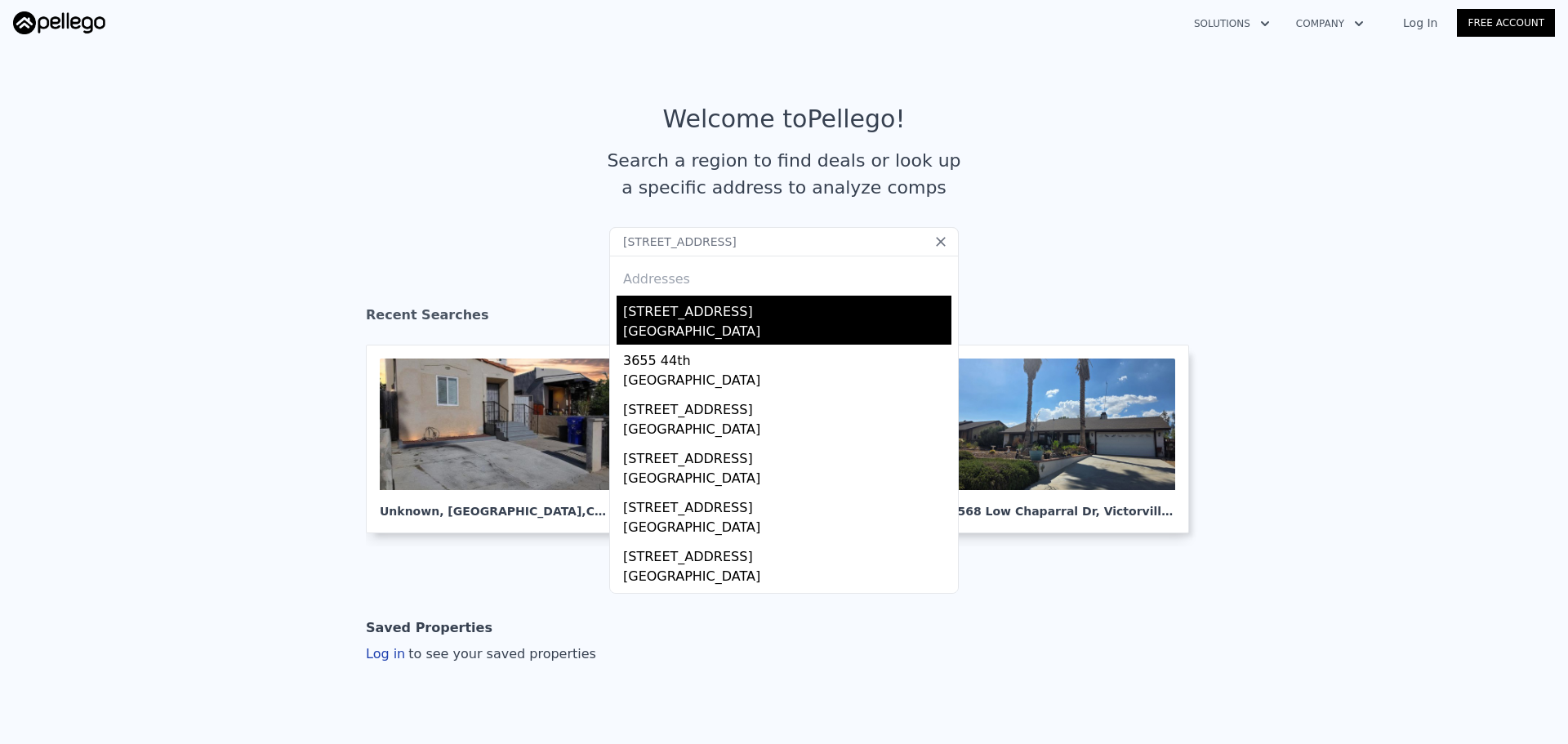
type input "[STREET_ADDRESS]"
click at [679, 310] on div "[STREET_ADDRESS]" at bounding box center [788, 309] width 329 height 27
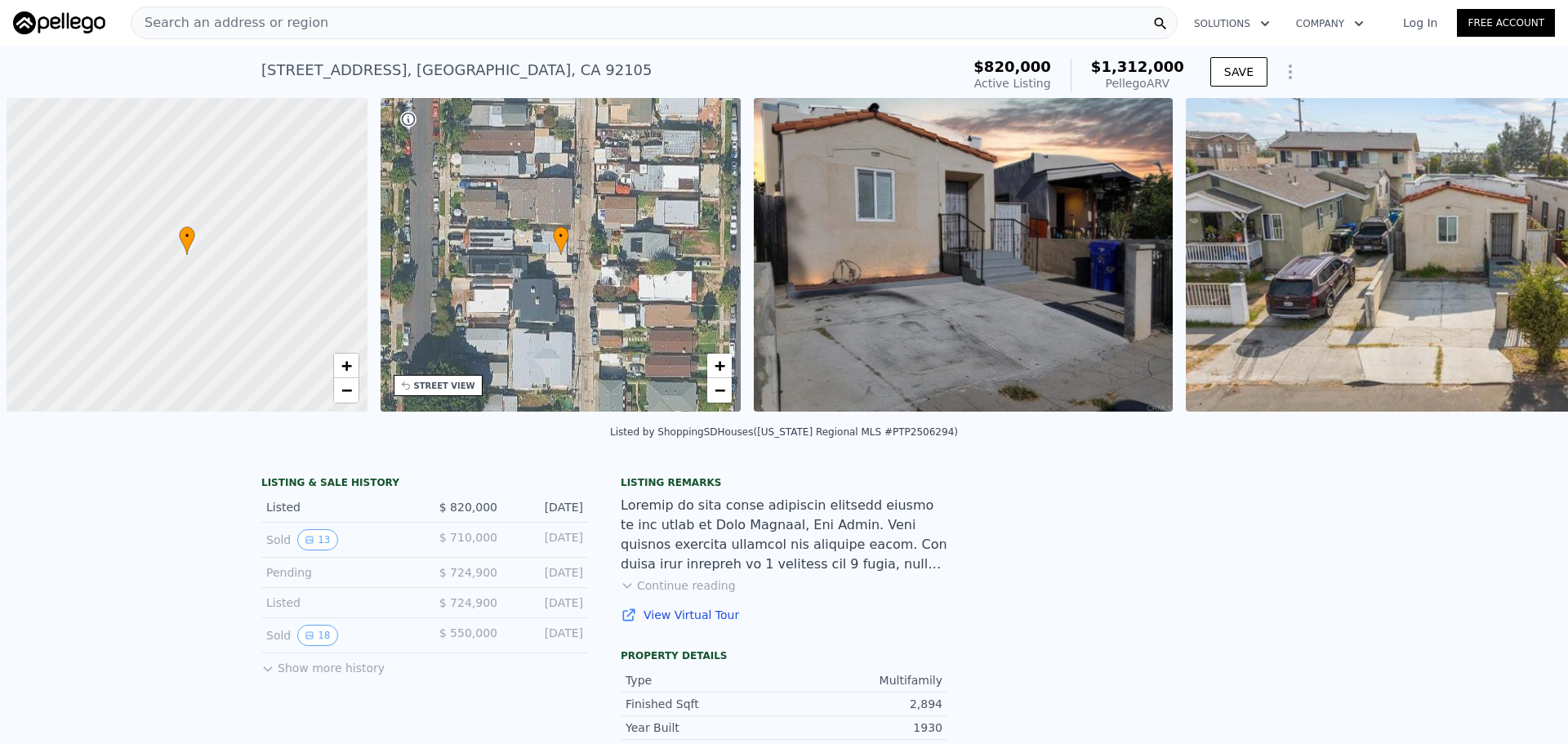
scroll to position [0, 6]
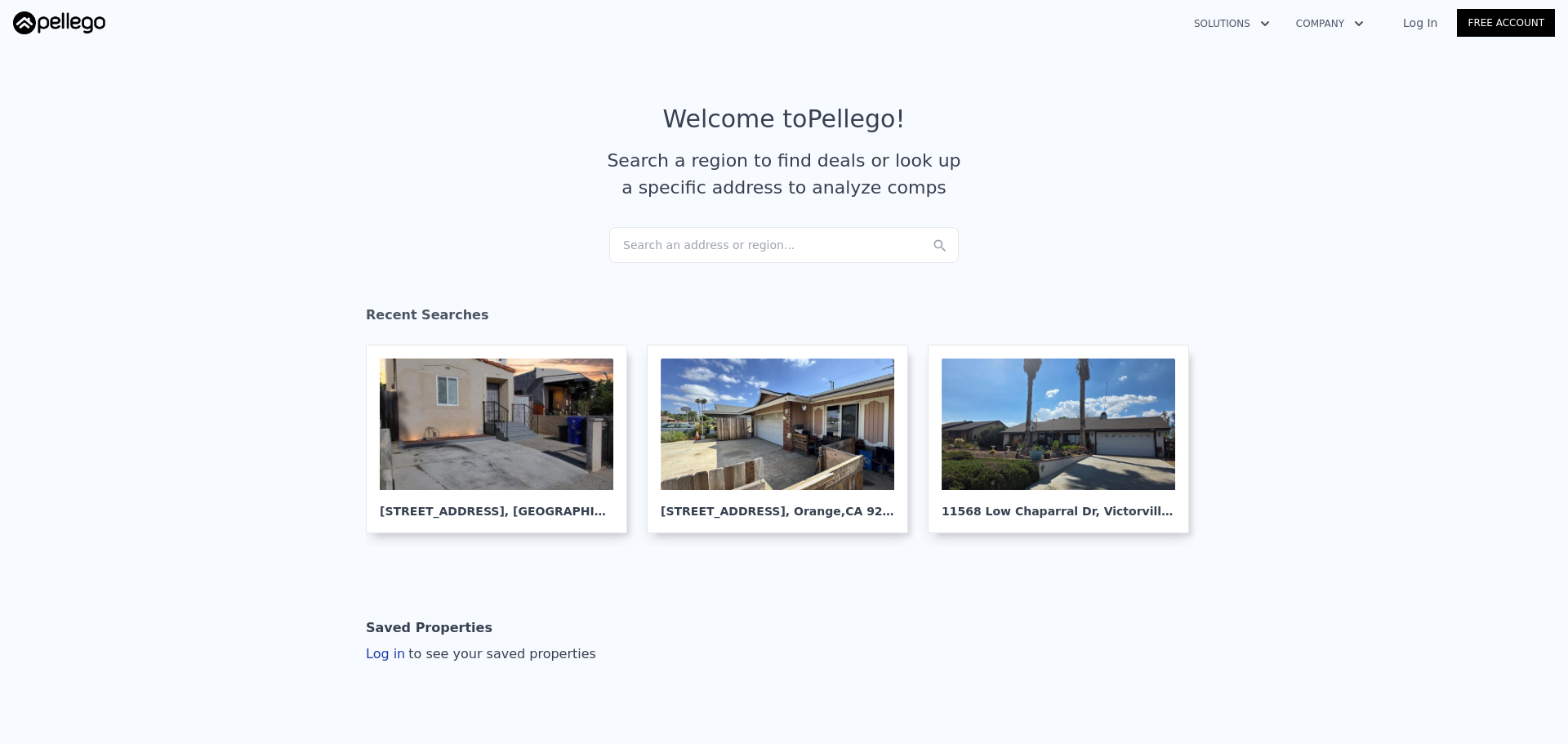
click at [684, 252] on div "Search an address or region..." at bounding box center [784, 245] width 350 height 36
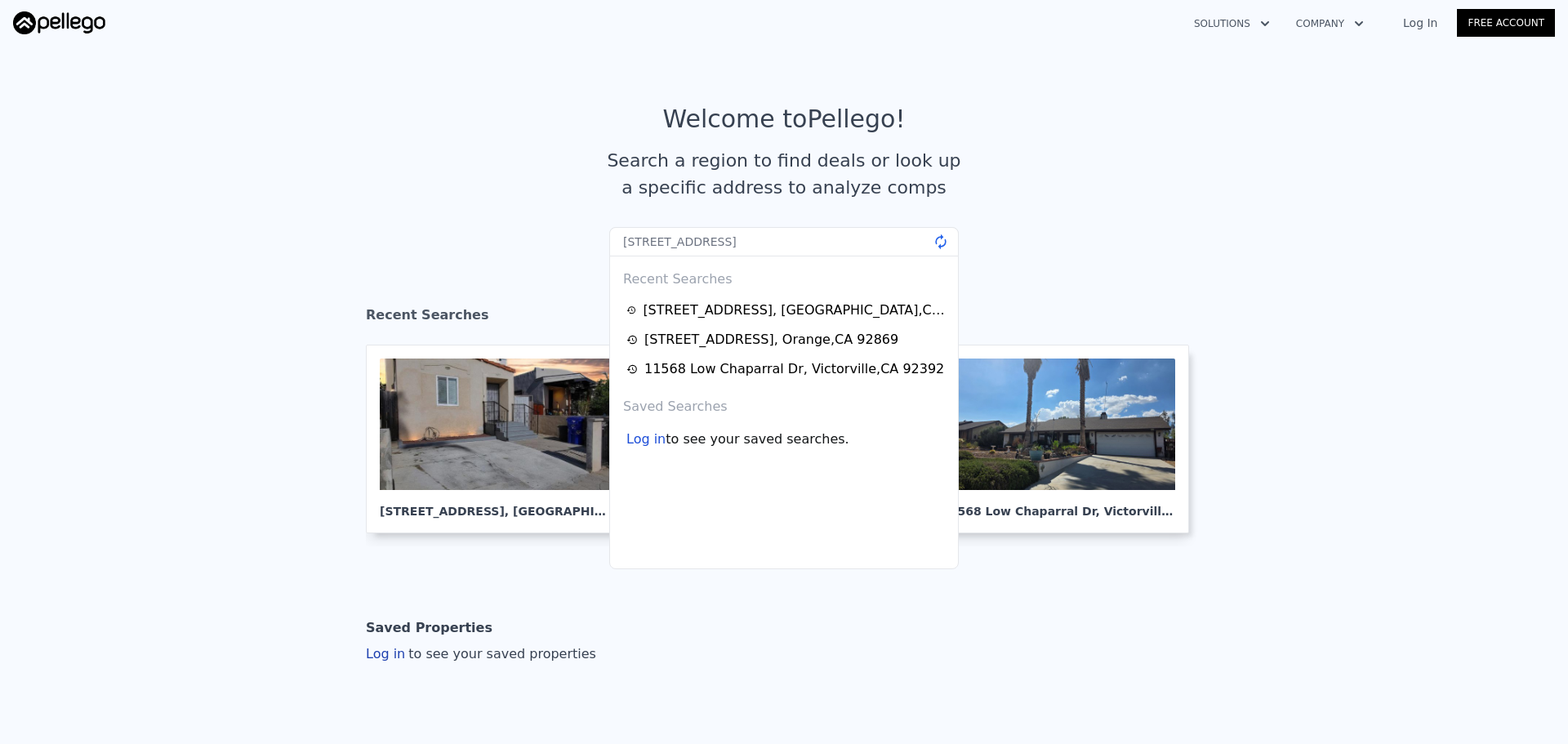
type input "1316 W Beacon Ave, Anaheim, CA 92802"
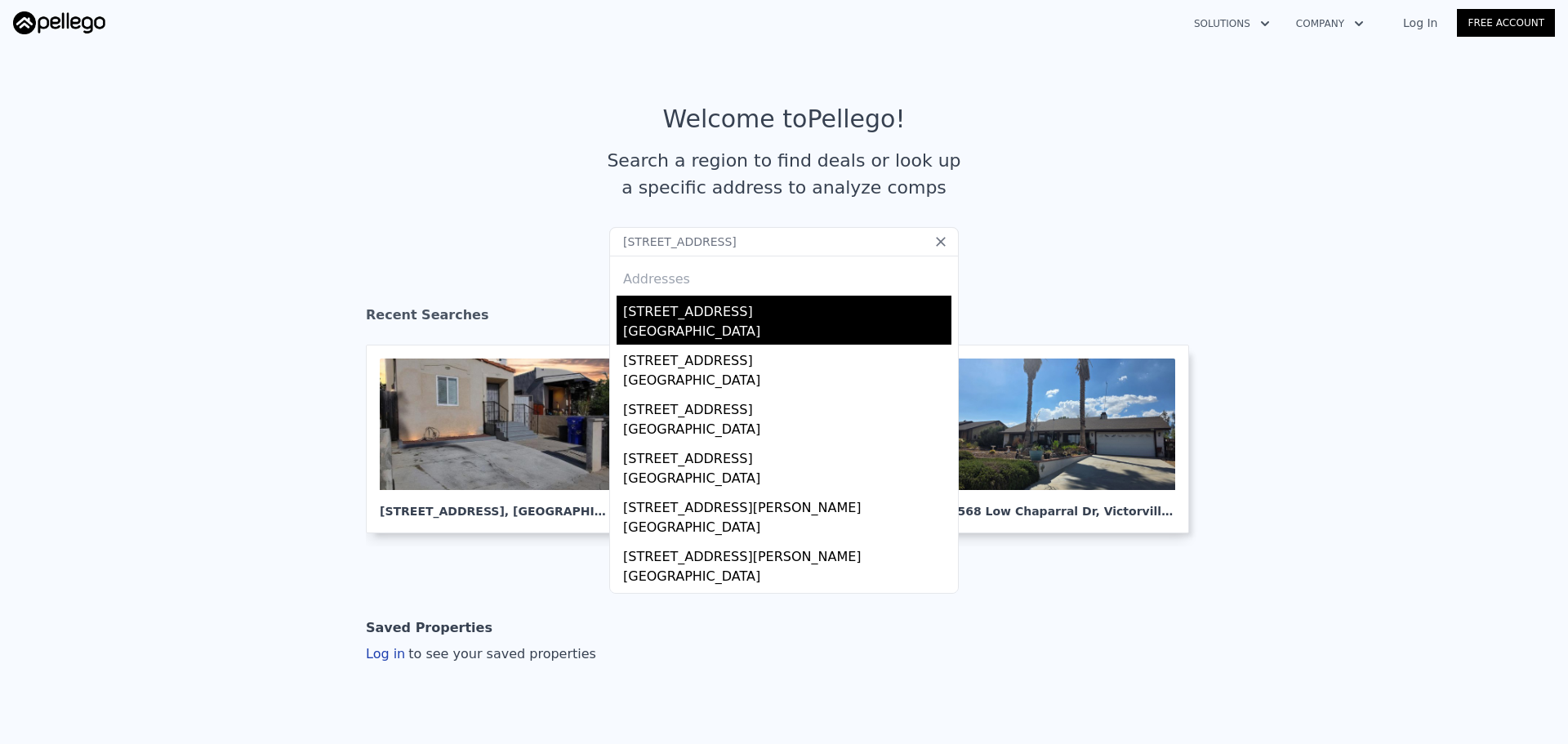
click at [722, 319] on div "[STREET_ADDRESS]" at bounding box center [788, 309] width 329 height 27
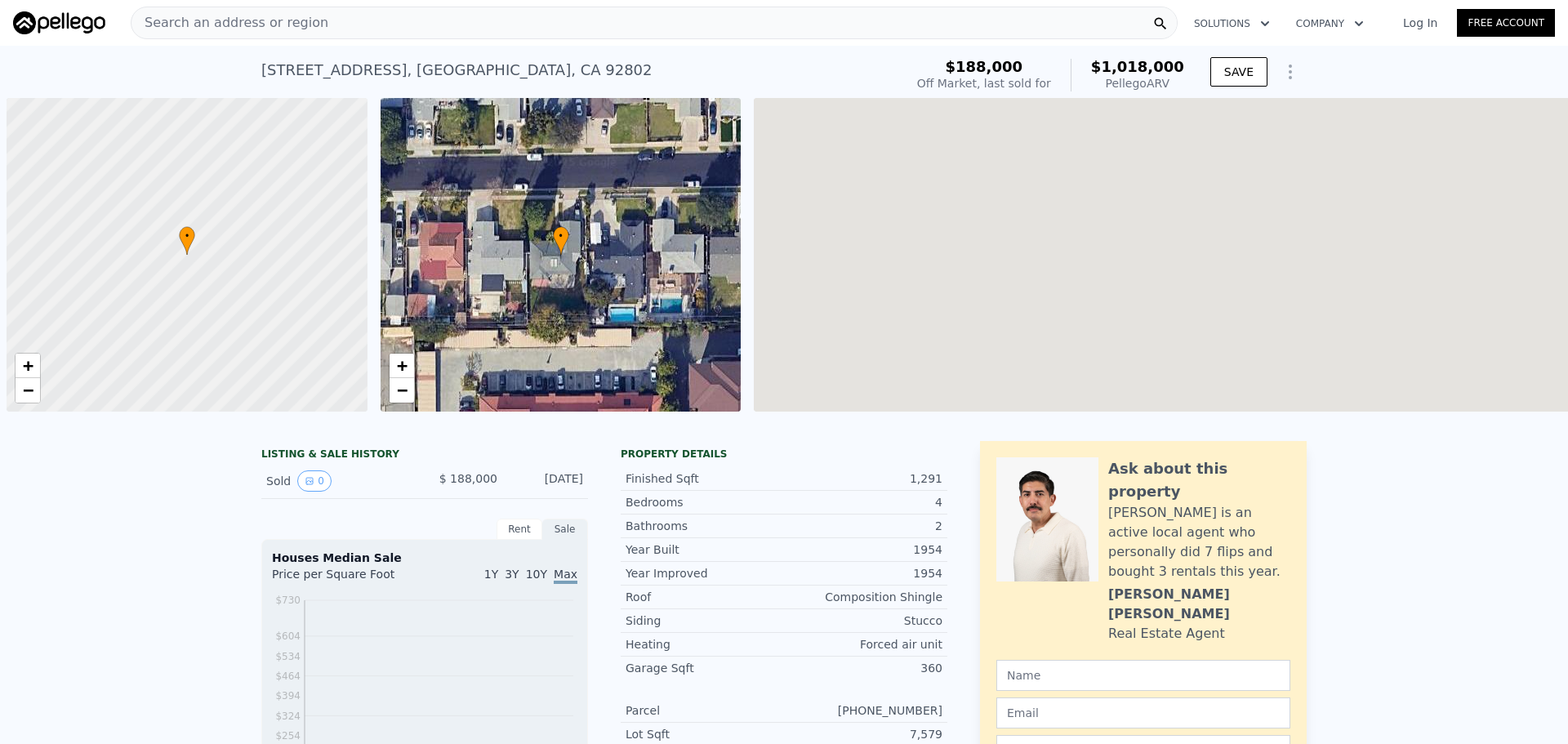
scroll to position [0, 6]
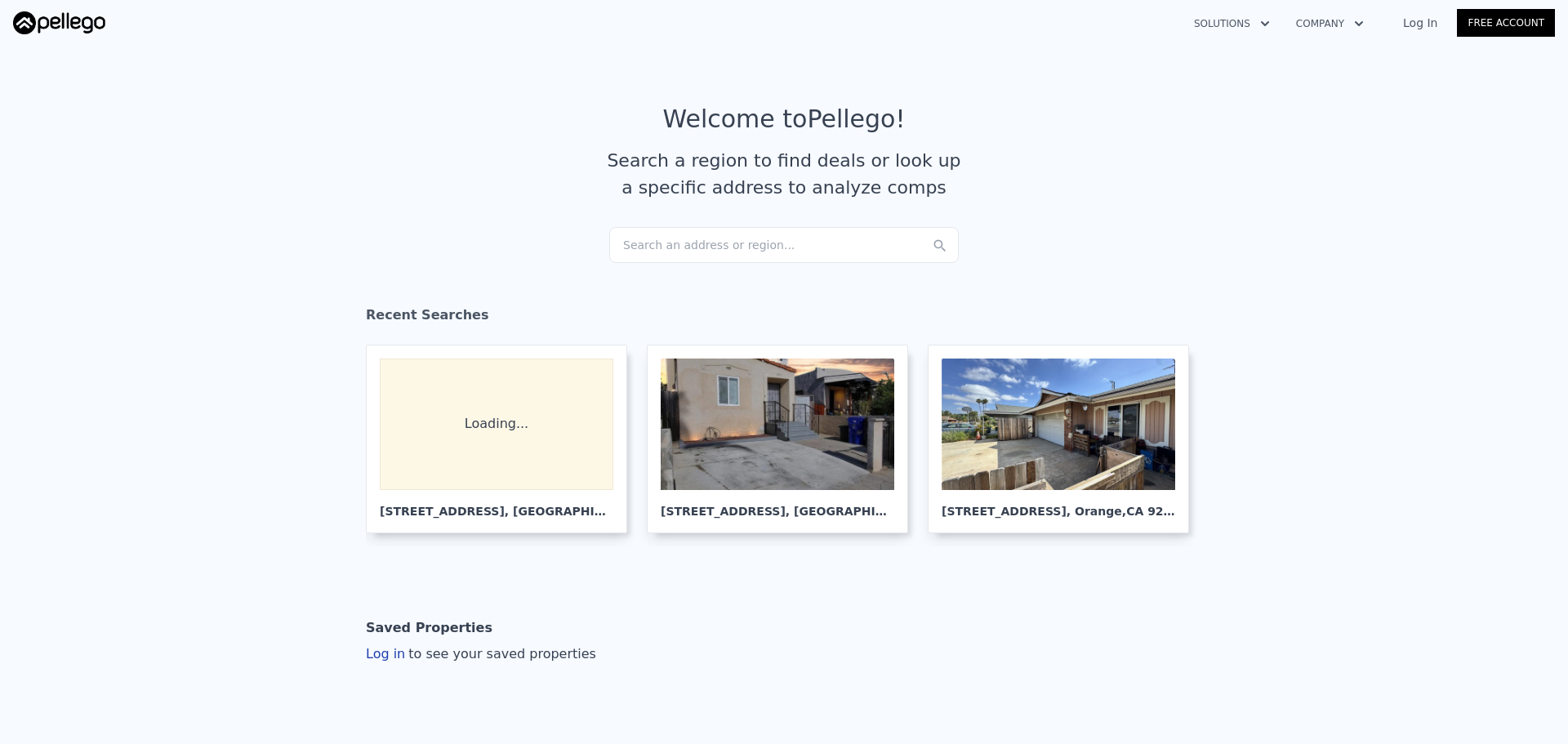
click at [638, 246] on div "Search an address or region..." at bounding box center [784, 245] width 350 height 36
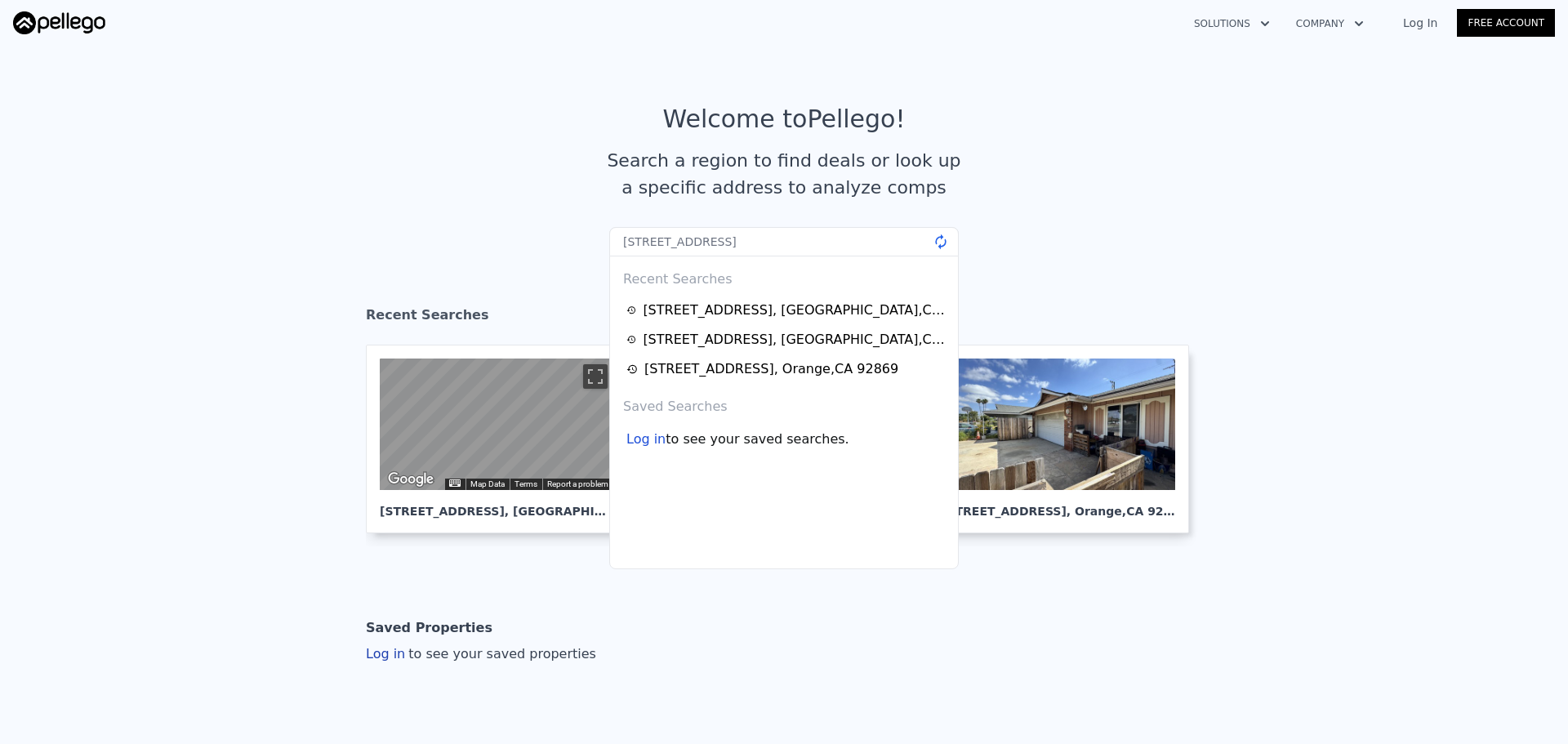
type input "[STREET_ADDRESS]"
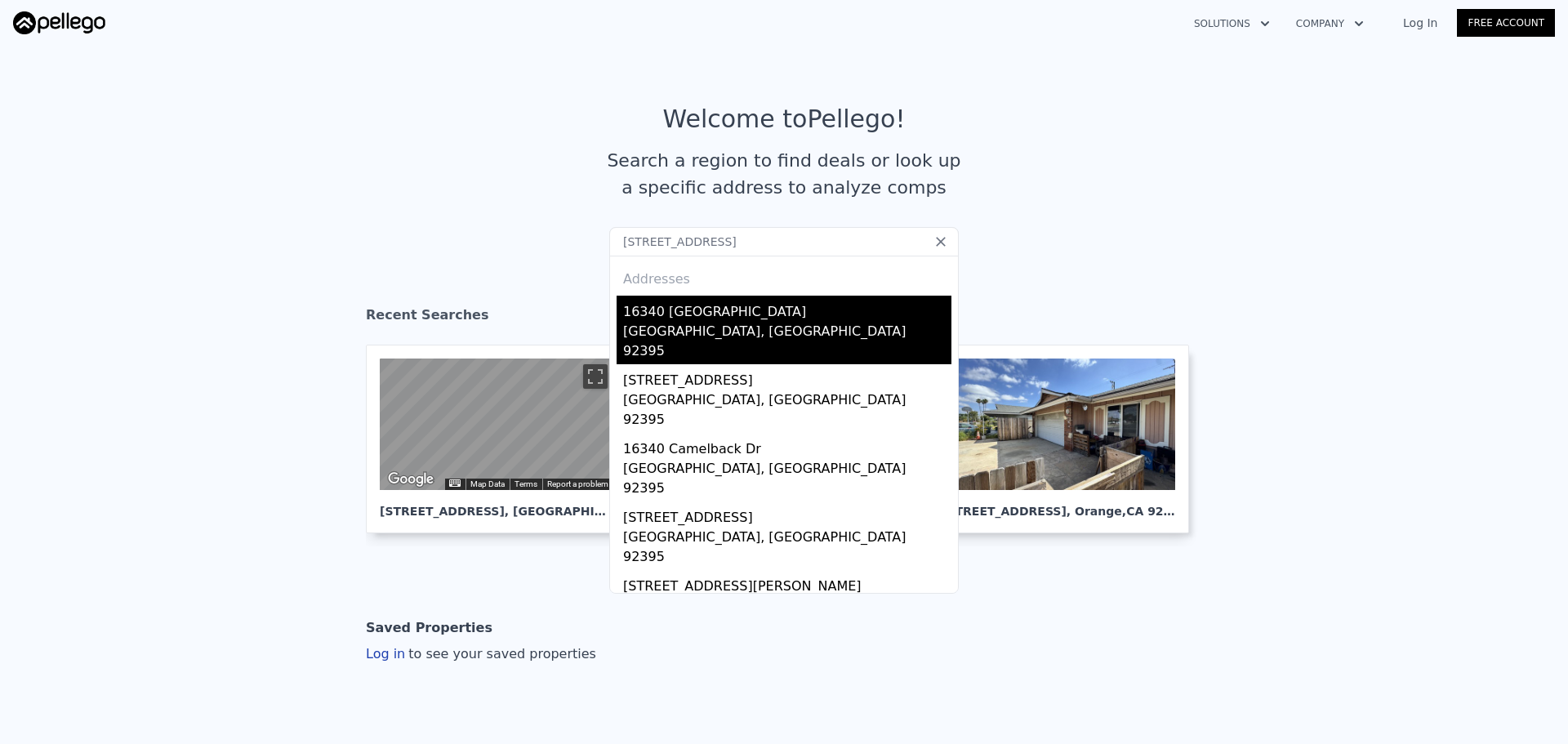
click at [684, 321] on div "16340 [GEOGRAPHIC_DATA]" at bounding box center [788, 309] width 329 height 27
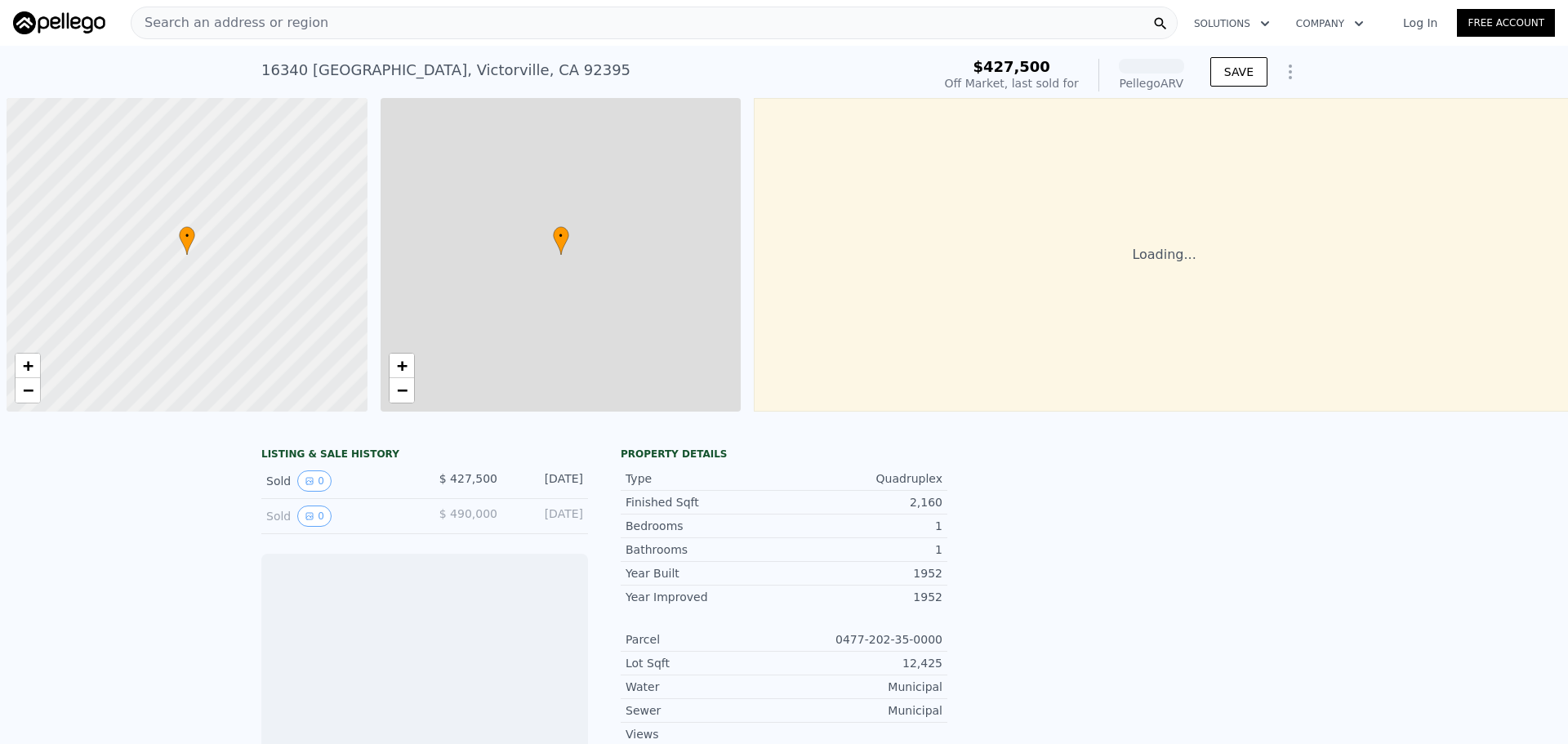
scroll to position [0, 6]
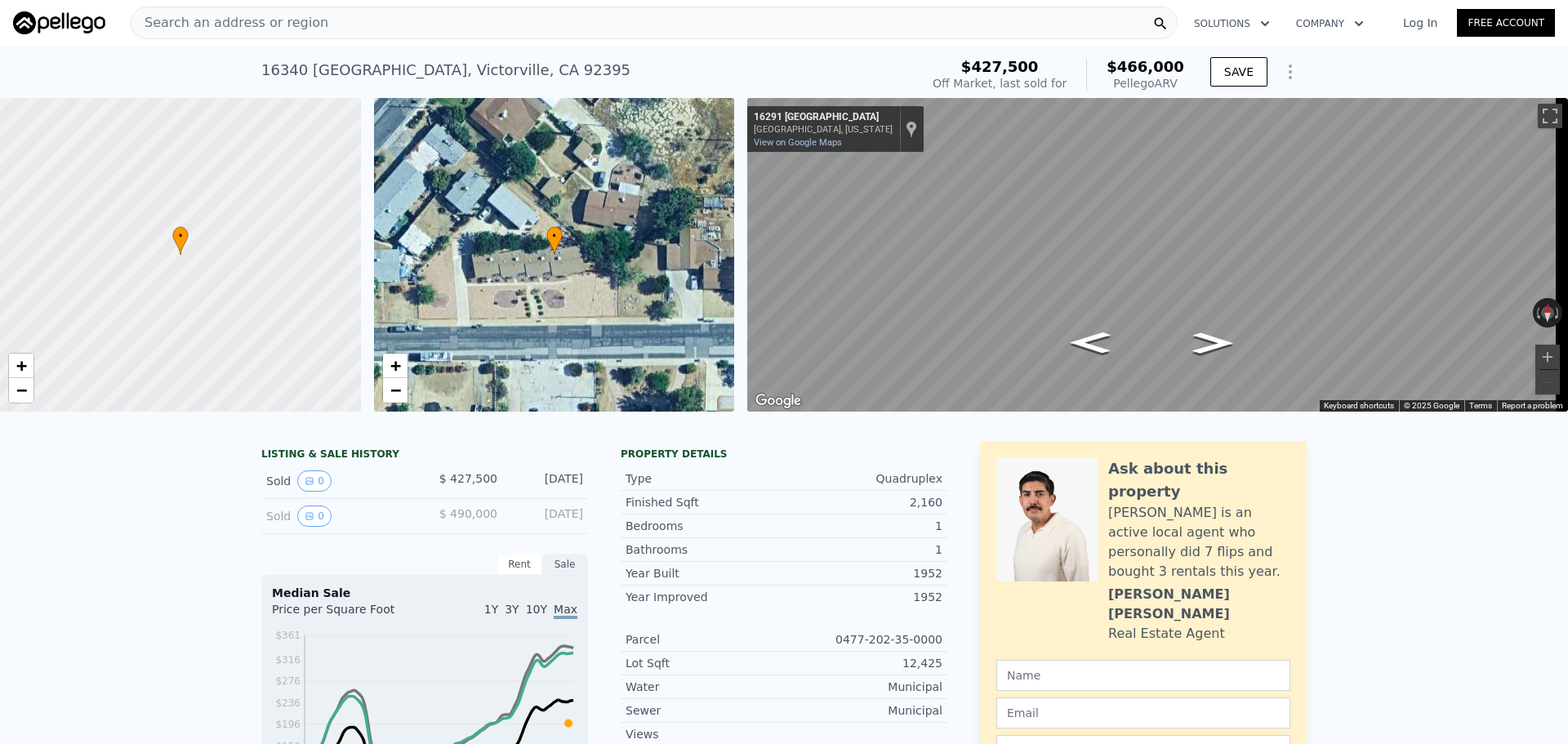
click at [490, 11] on div "Search an address or region" at bounding box center [654, 22] width 1047 height 33
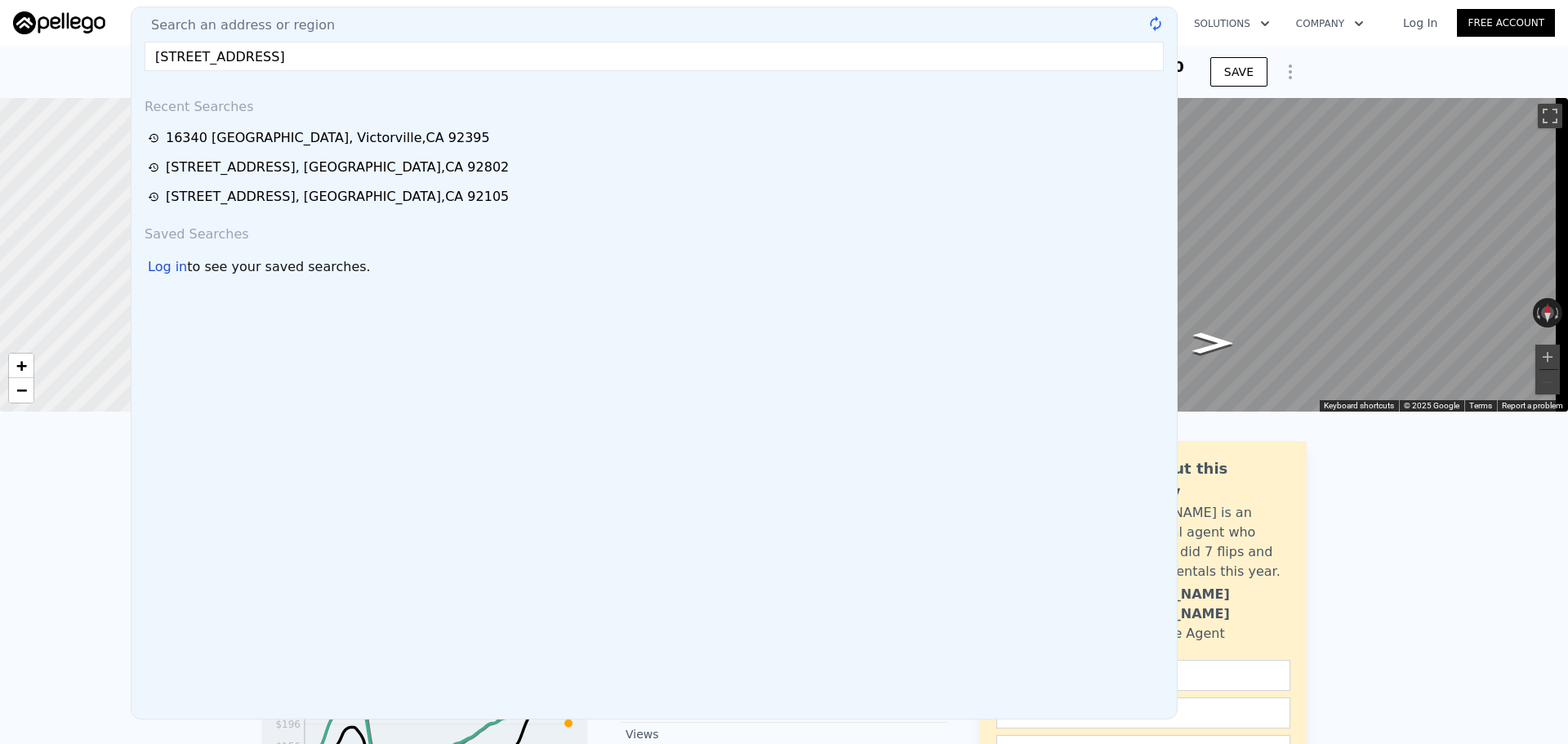
type input "[STREET_ADDRESS]"
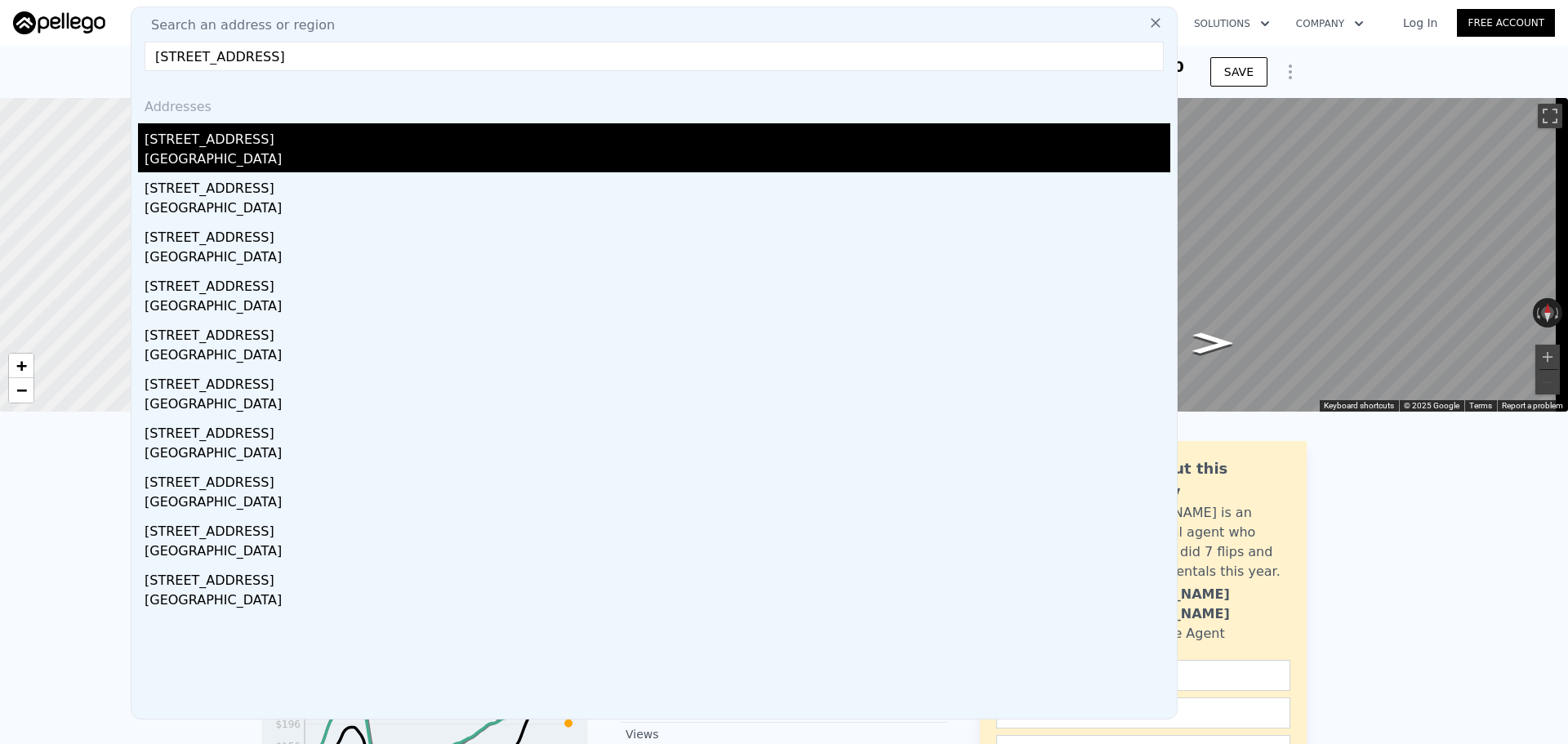
click at [382, 133] on div "[STREET_ADDRESS]" at bounding box center [658, 137] width 1026 height 27
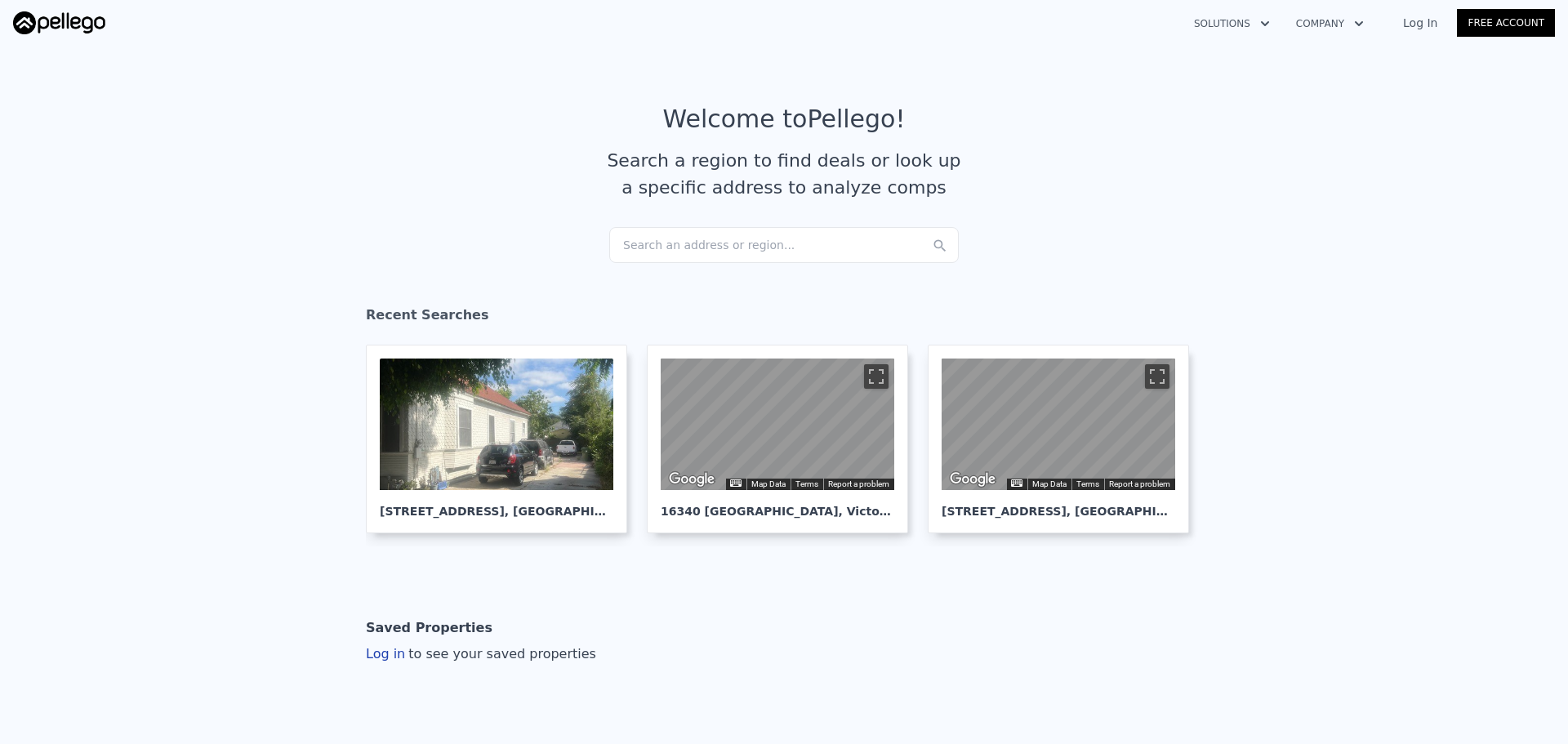
click at [688, 263] on section "Welcome to Pellego ! Search a region to find deals or look up a specific addres…" at bounding box center [784, 165] width 1568 height 253
click at [696, 247] on div "Search an address or region..." at bounding box center [784, 245] width 350 height 36
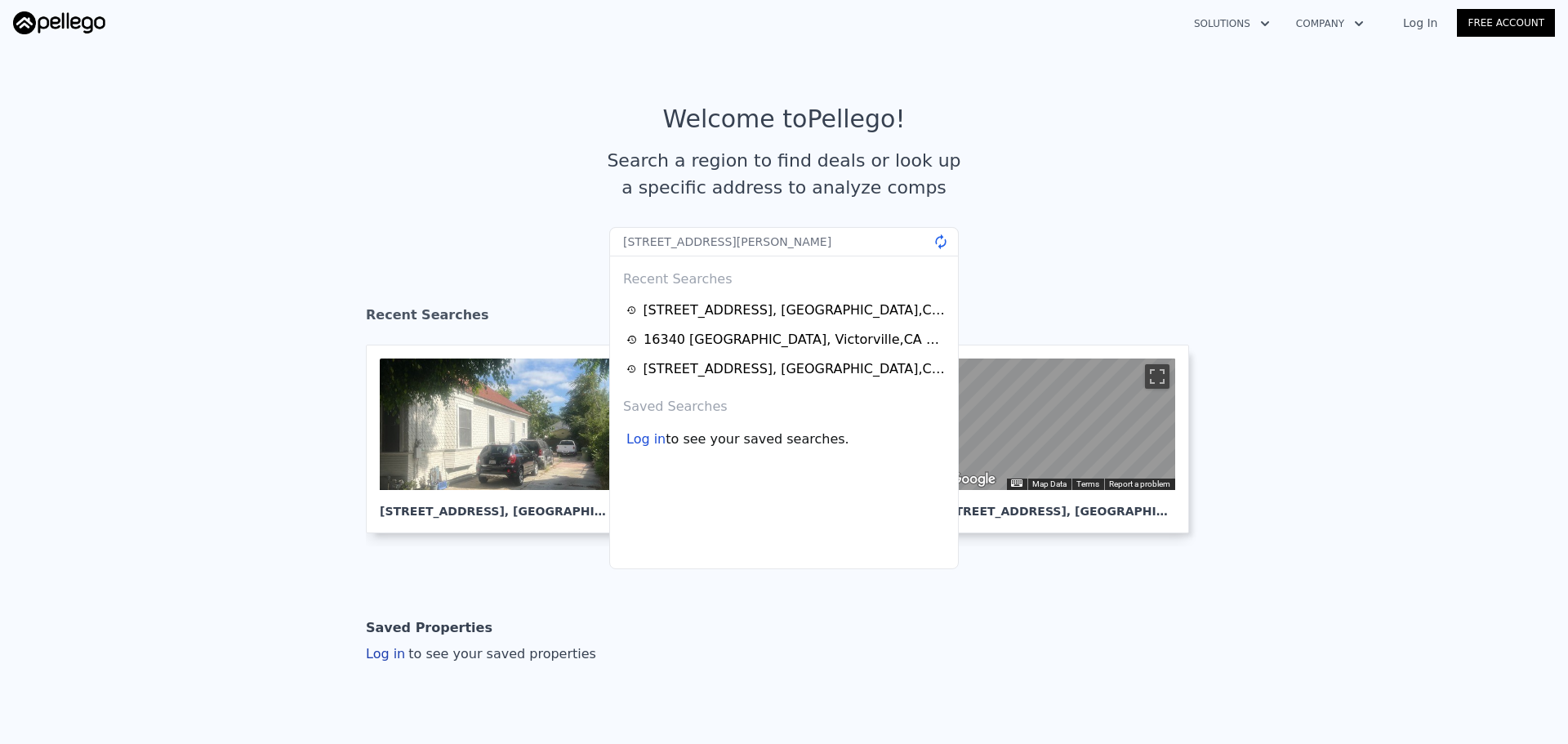
type input "[STREET_ADDRESS][PERSON_NAME]"
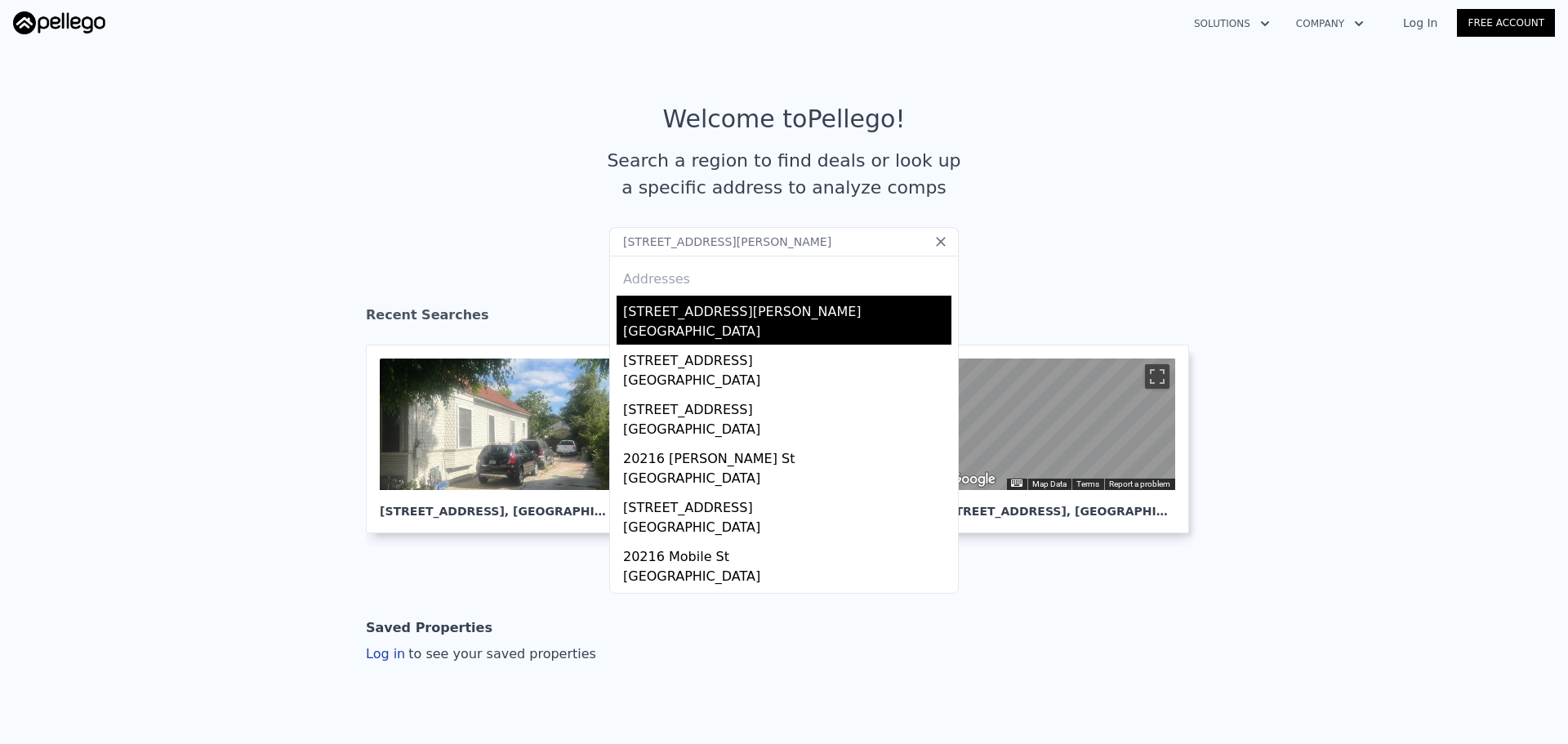
click at [750, 319] on div "[STREET_ADDRESS][PERSON_NAME]" at bounding box center [788, 309] width 329 height 27
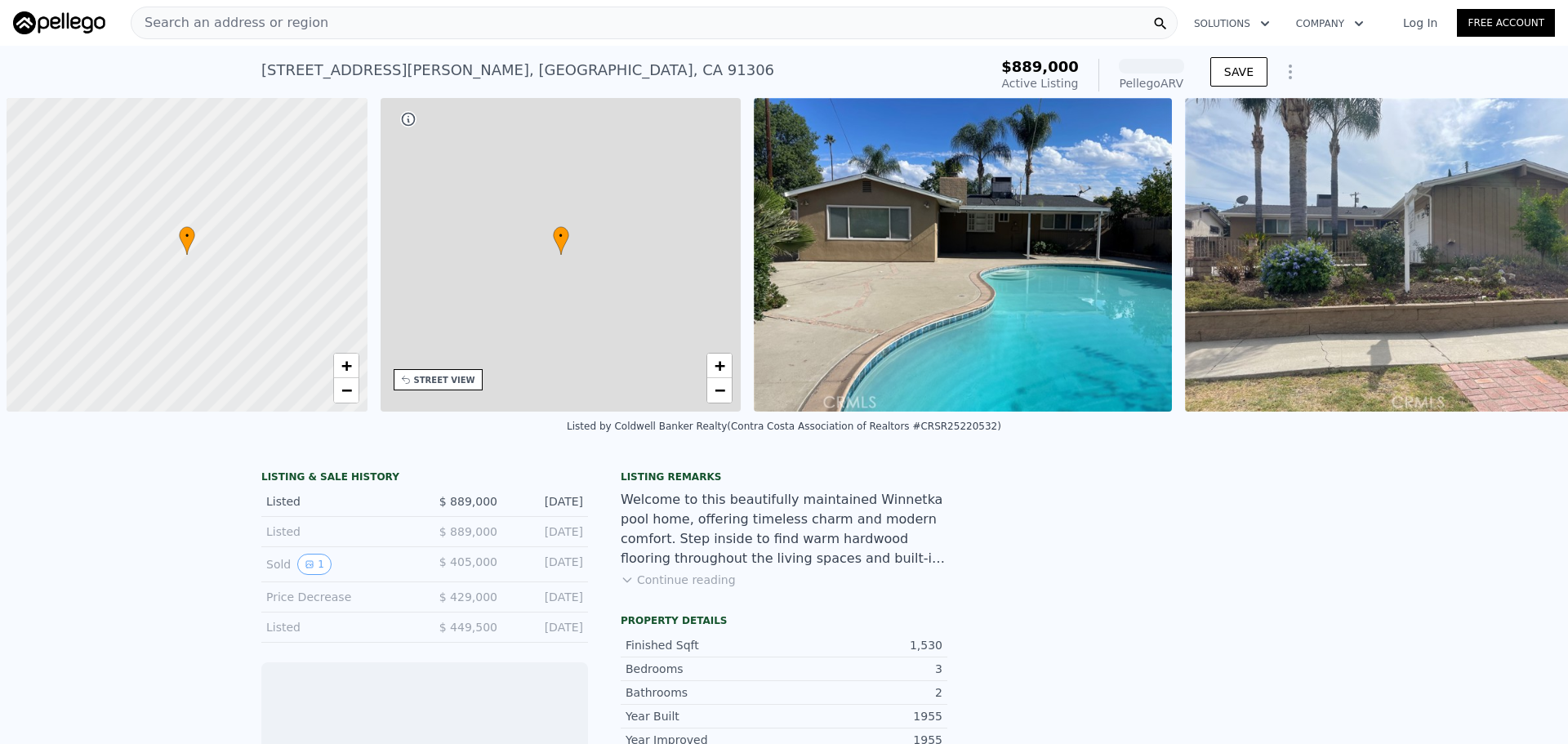
scroll to position [0, 6]
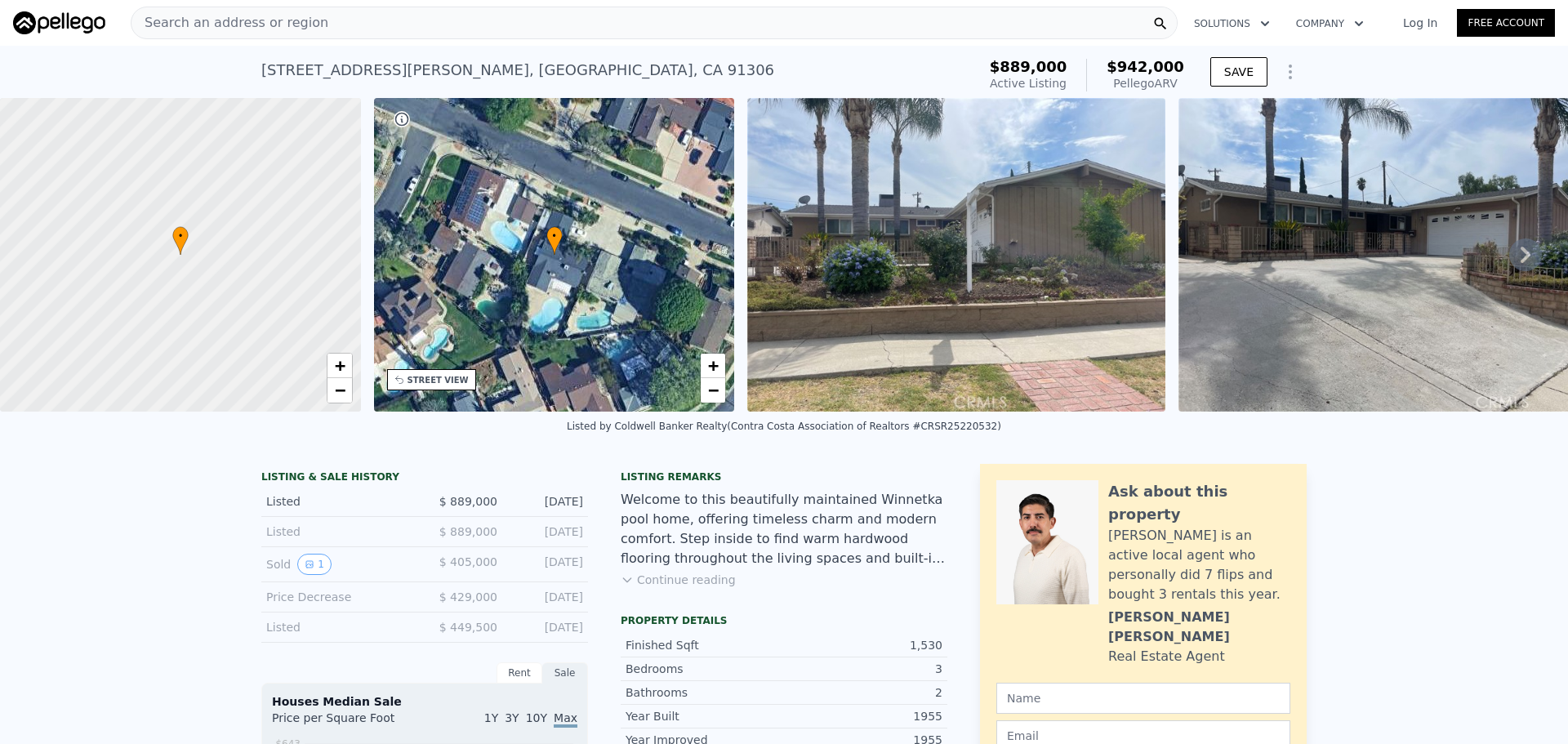
click at [456, 23] on div "Search an address or region" at bounding box center [654, 22] width 1047 height 33
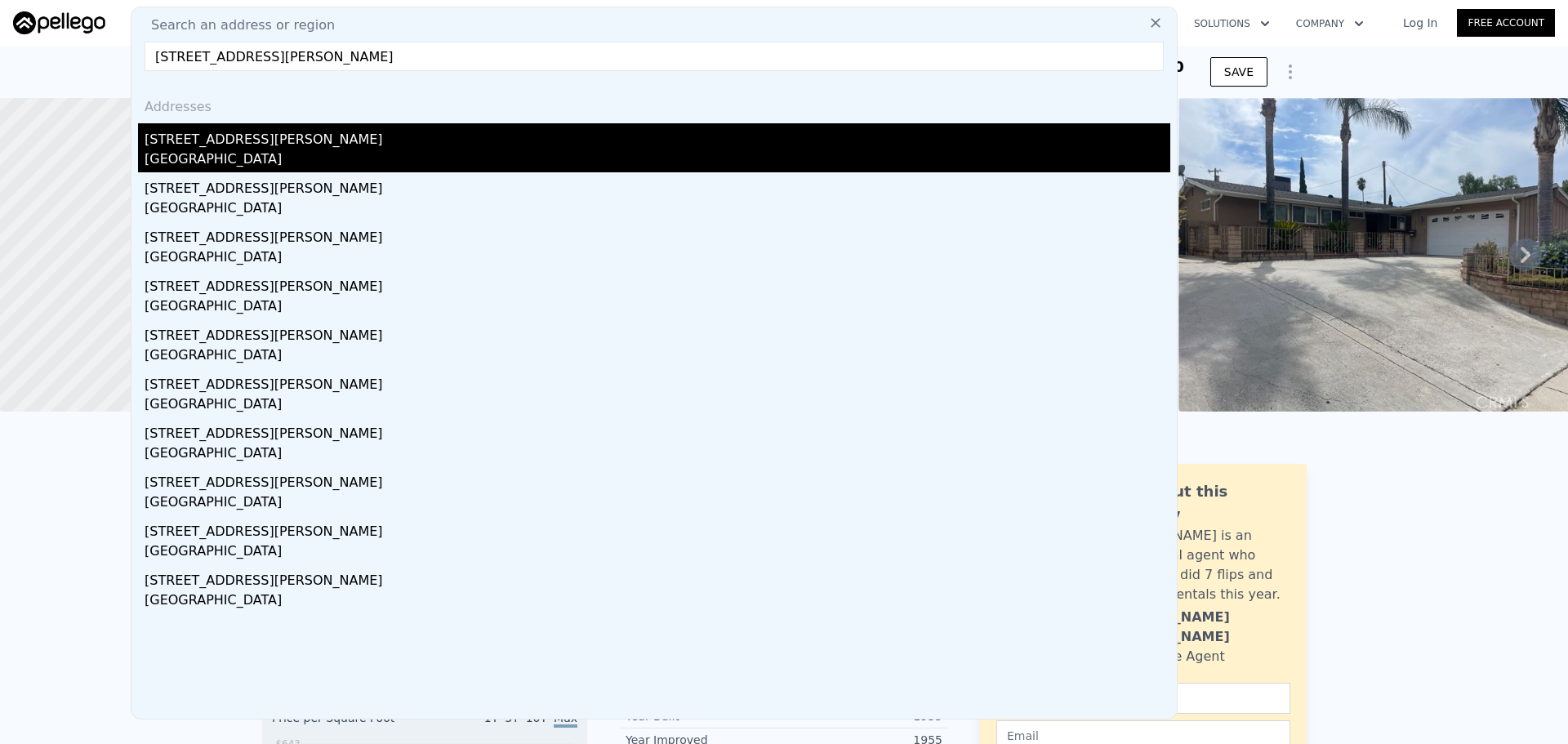
type input "1164 Woodrow Avenue San Diego 92114"
click at [399, 138] on div "1164 Woodrow Ave" at bounding box center [658, 137] width 1026 height 27
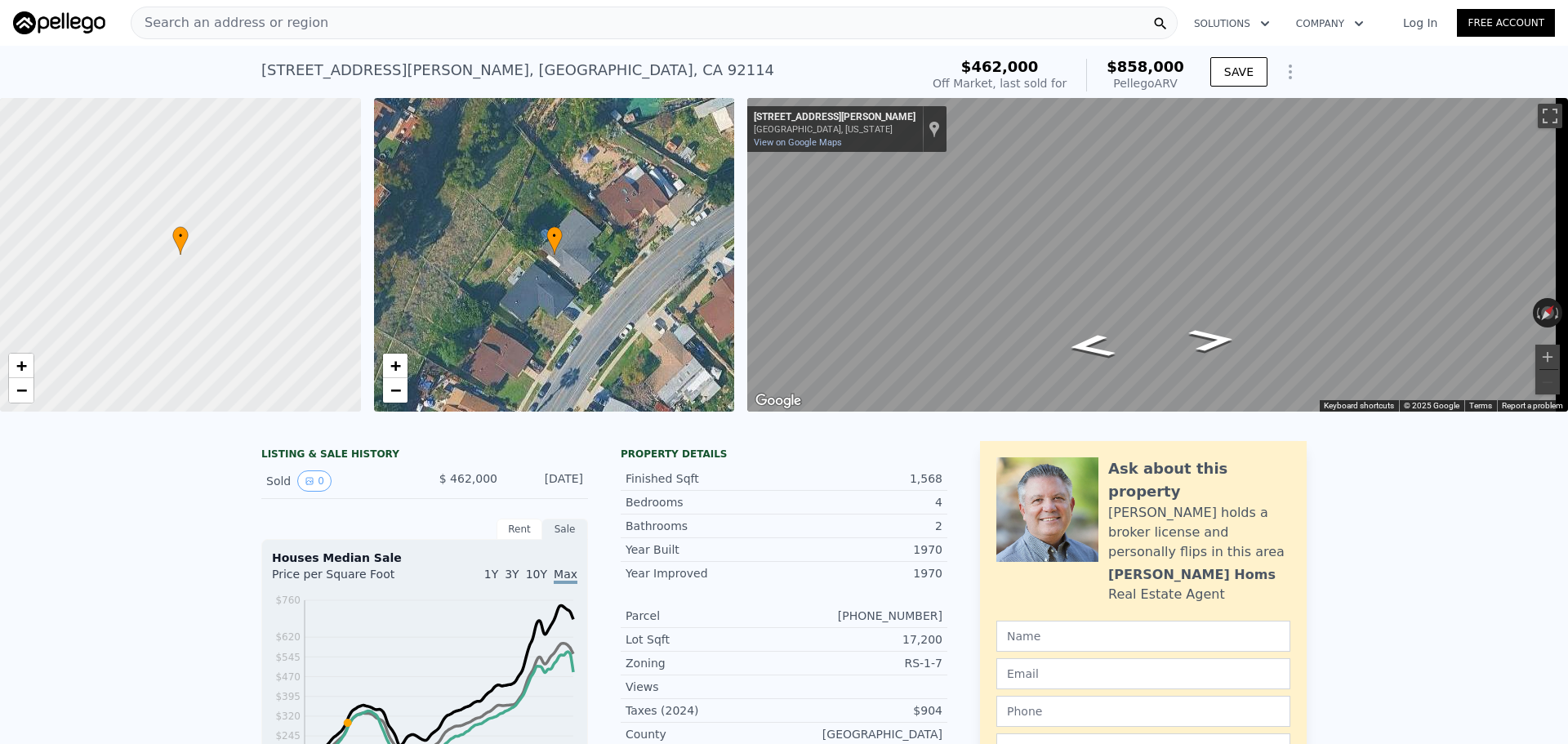
click at [519, 27] on div "Search an address or region" at bounding box center [654, 22] width 1047 height 33
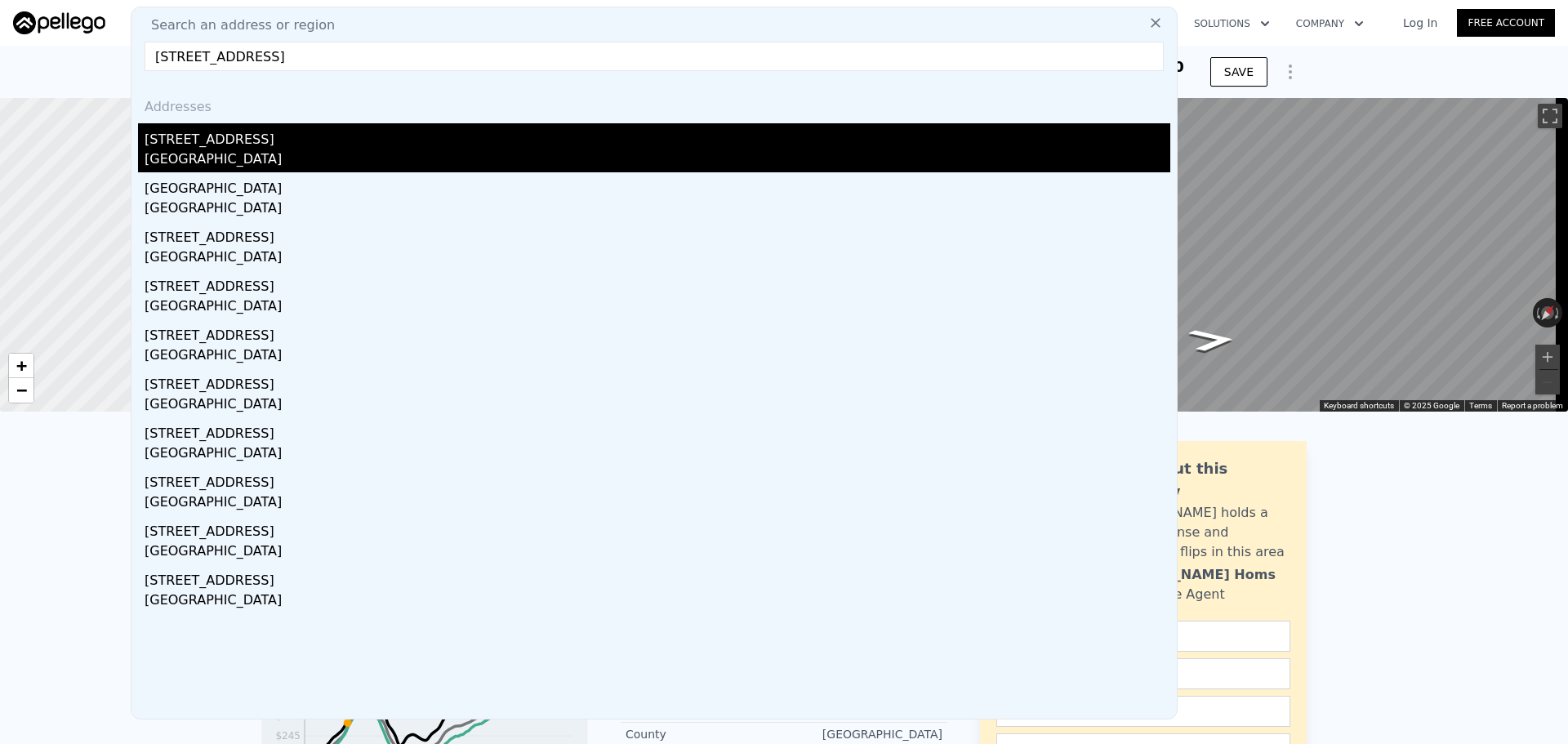
type input "13910 Calico Village Drive Bakersfield 93306"
click at [435, 128] on div "13910 Calico Village Dr" at bounding box center [658, 137] width 1026 height 27
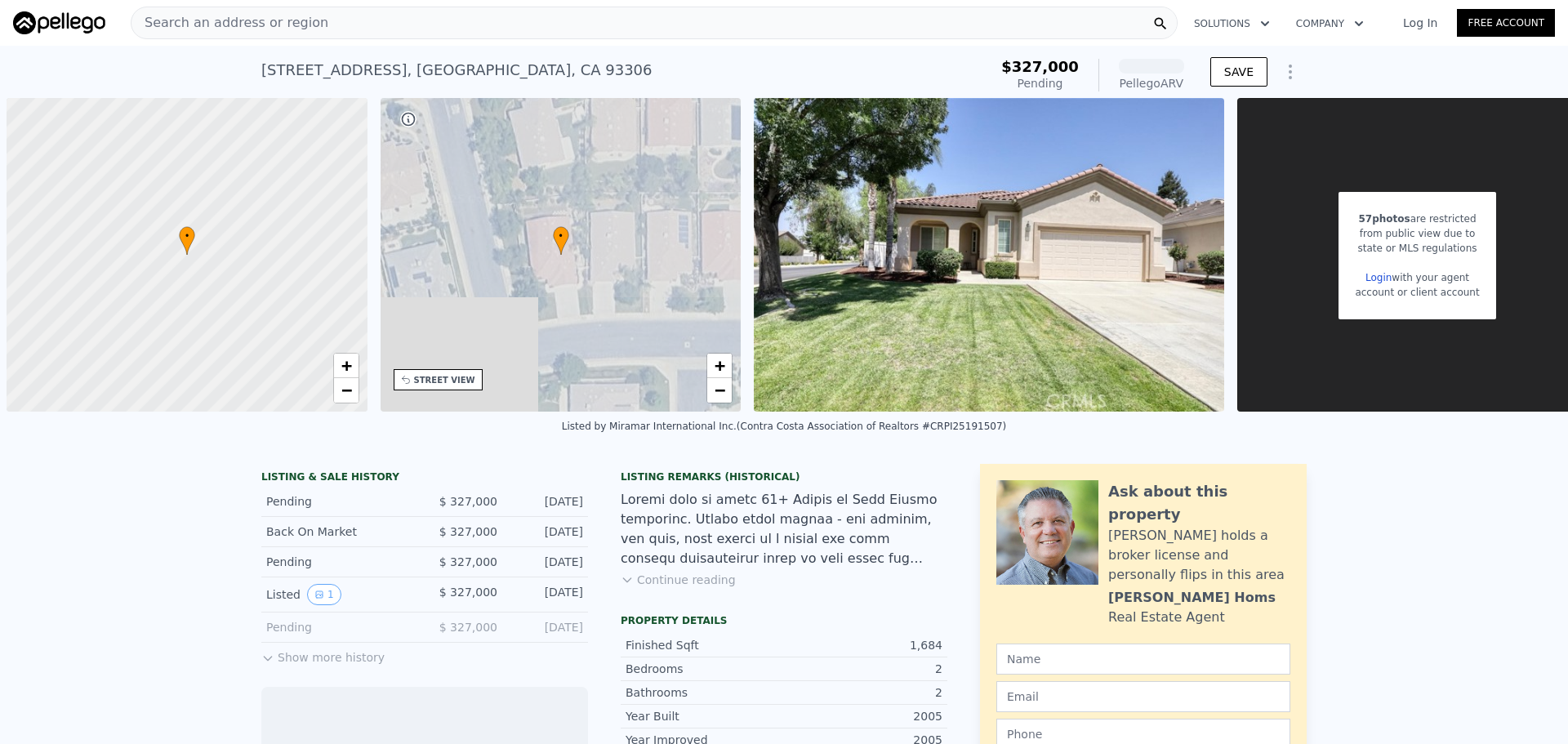
scroll to position [0, 6]
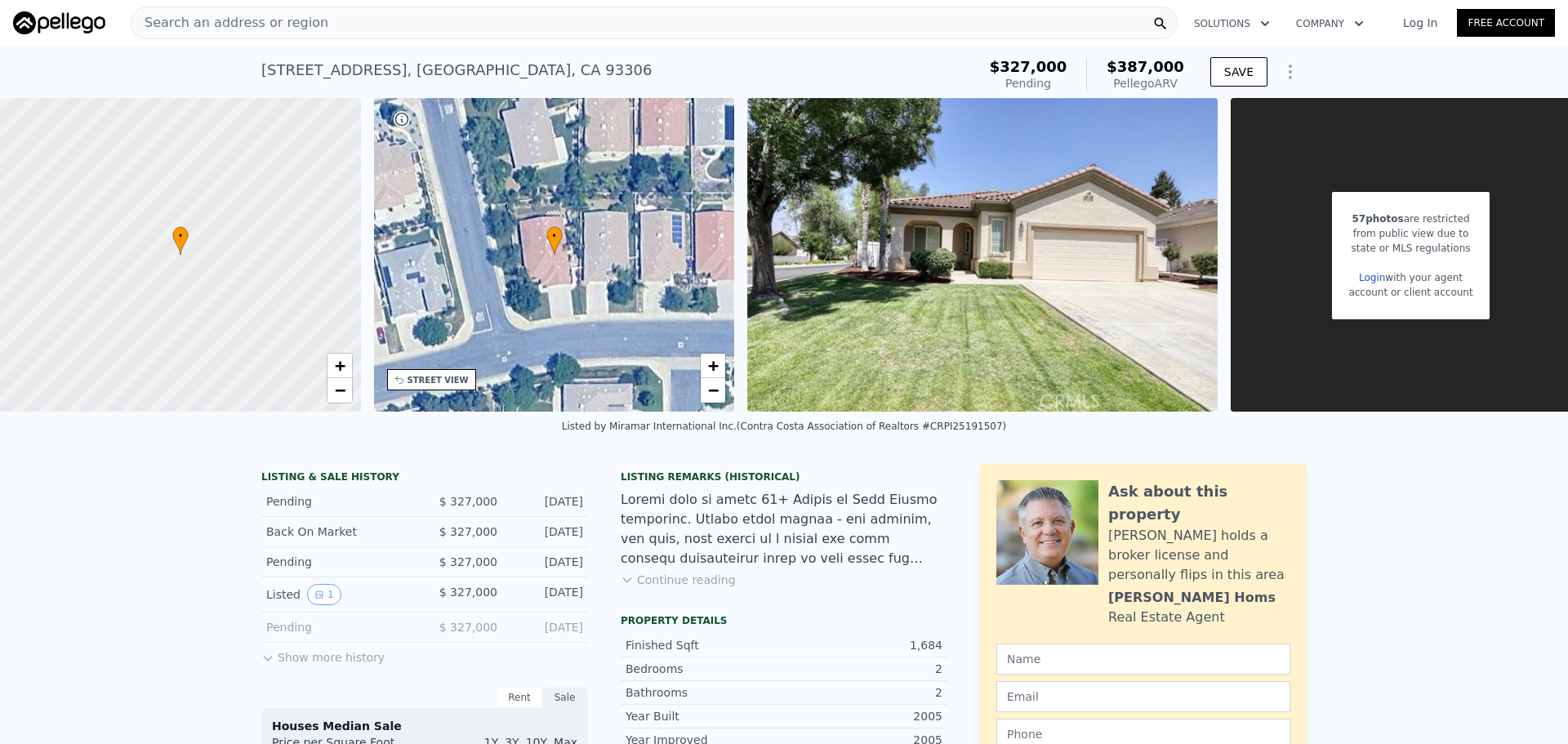
click at [494, 11] on div "Search an address or region" at bounding box center [654, 22] width 1047 height 33
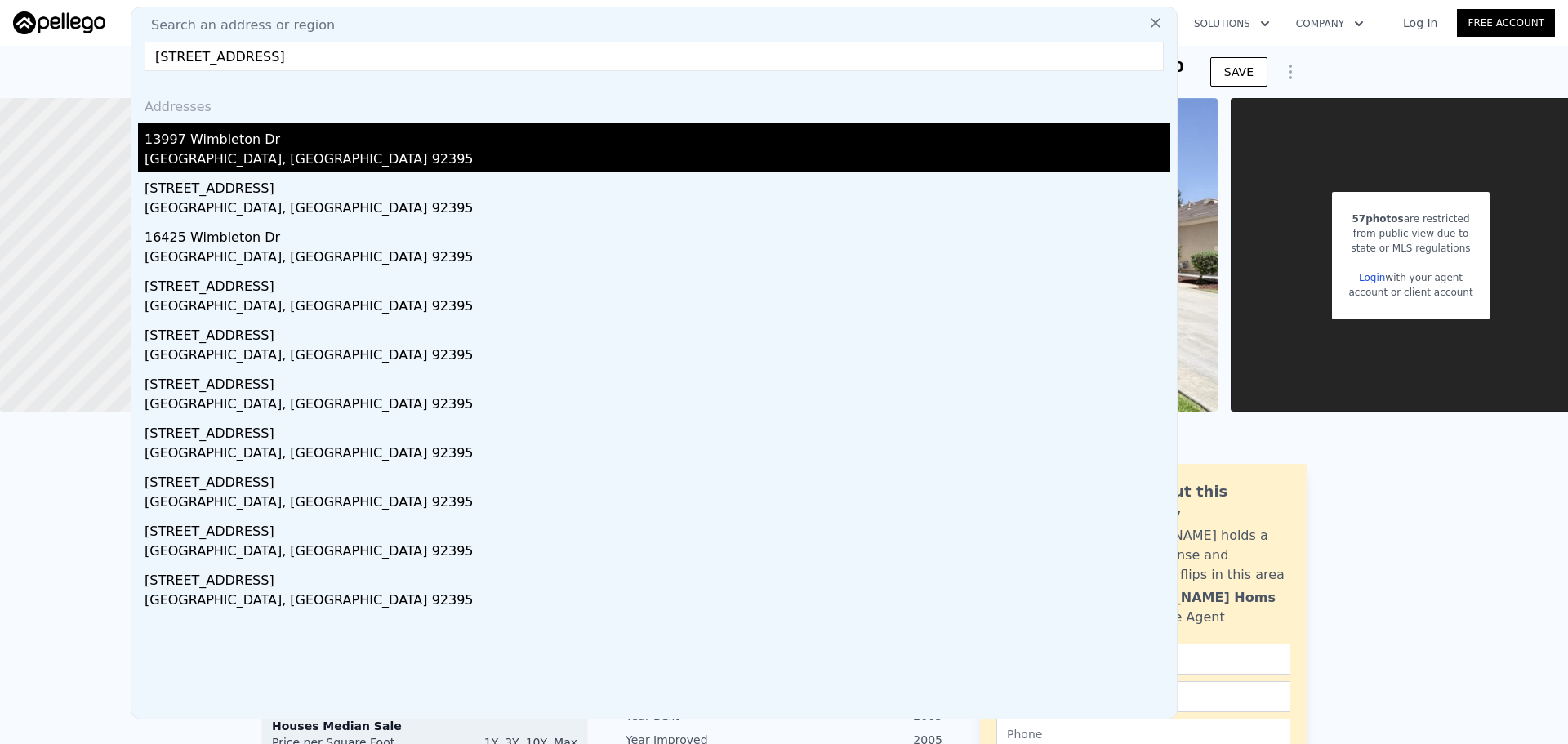
type input "13997 Wimbleton Drive, Victorville, CA 92395"
click at [398, 135] on div "13997 Wimbleton Dr" at bounding box center [658, 137] width 1026 height 27
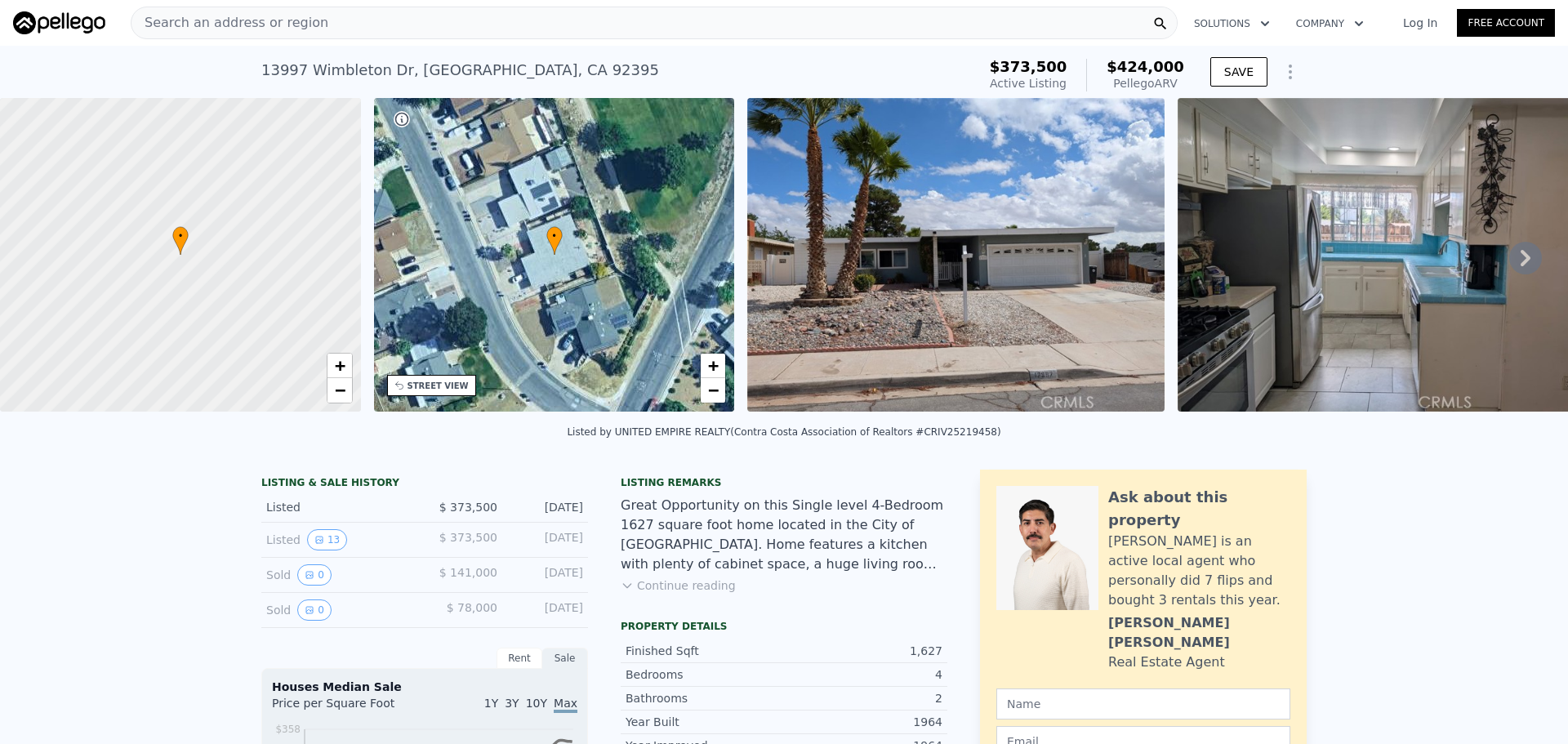
click at [431, 20] on div "Search an address or region" at bounding box center [654, 22] width 1047 height 33
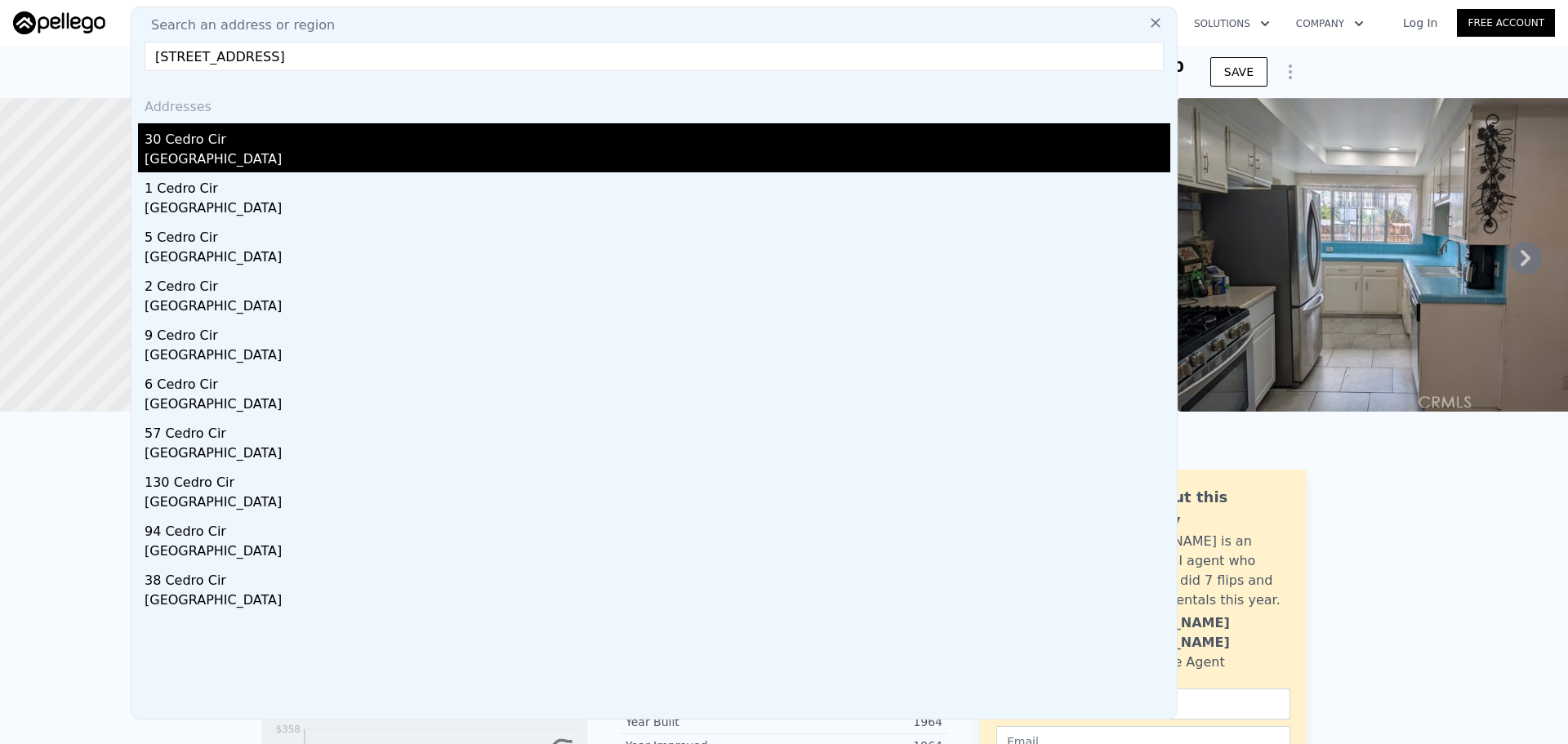
type input "30 Cedro Circle Sacramento 95833"
click at [356, 134] on div "30 Cedro Cir" at bounding box center [658, 137] width 1026 height 27
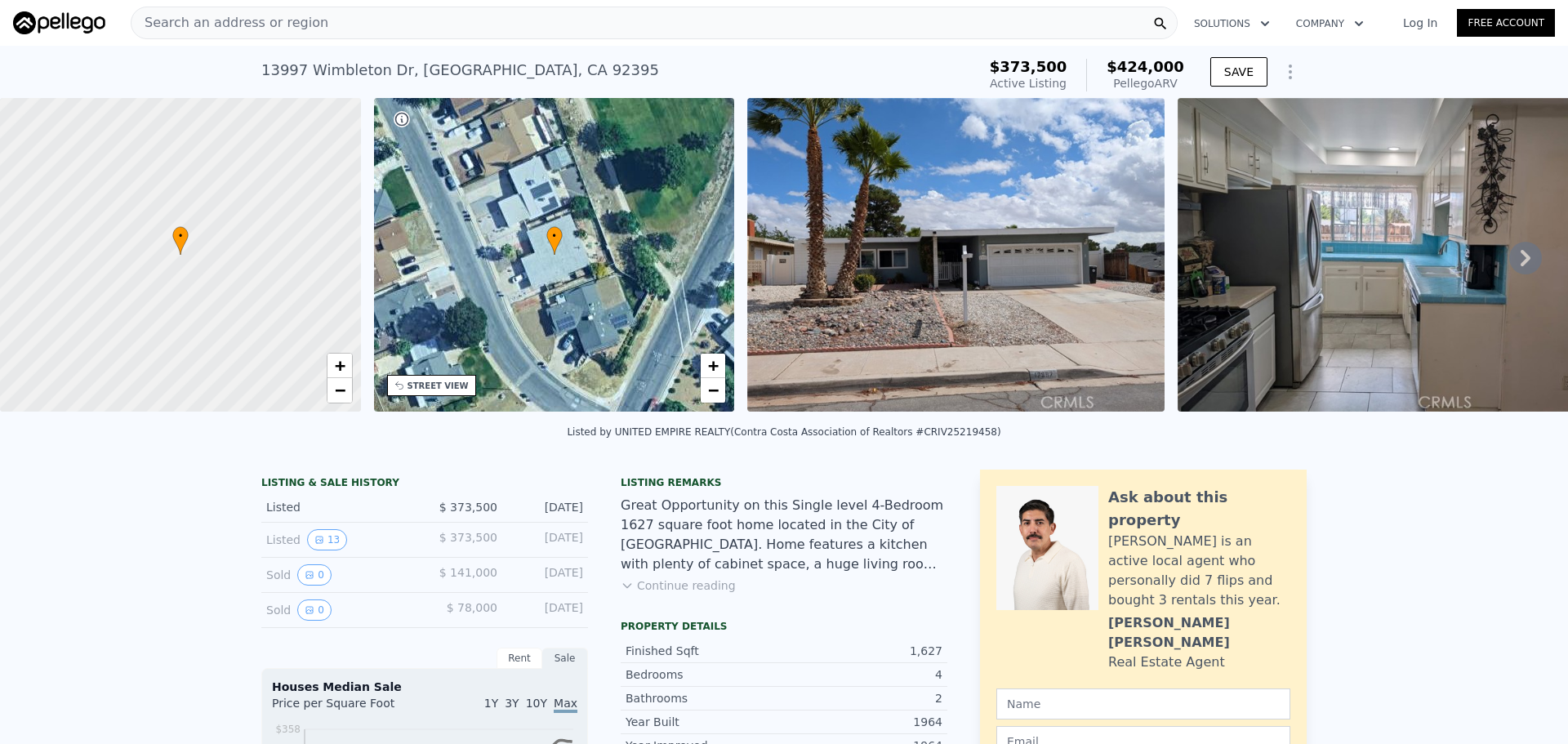
type input "3"
type input "1097"
type input "1992"
type input "3485"
type input "6969"
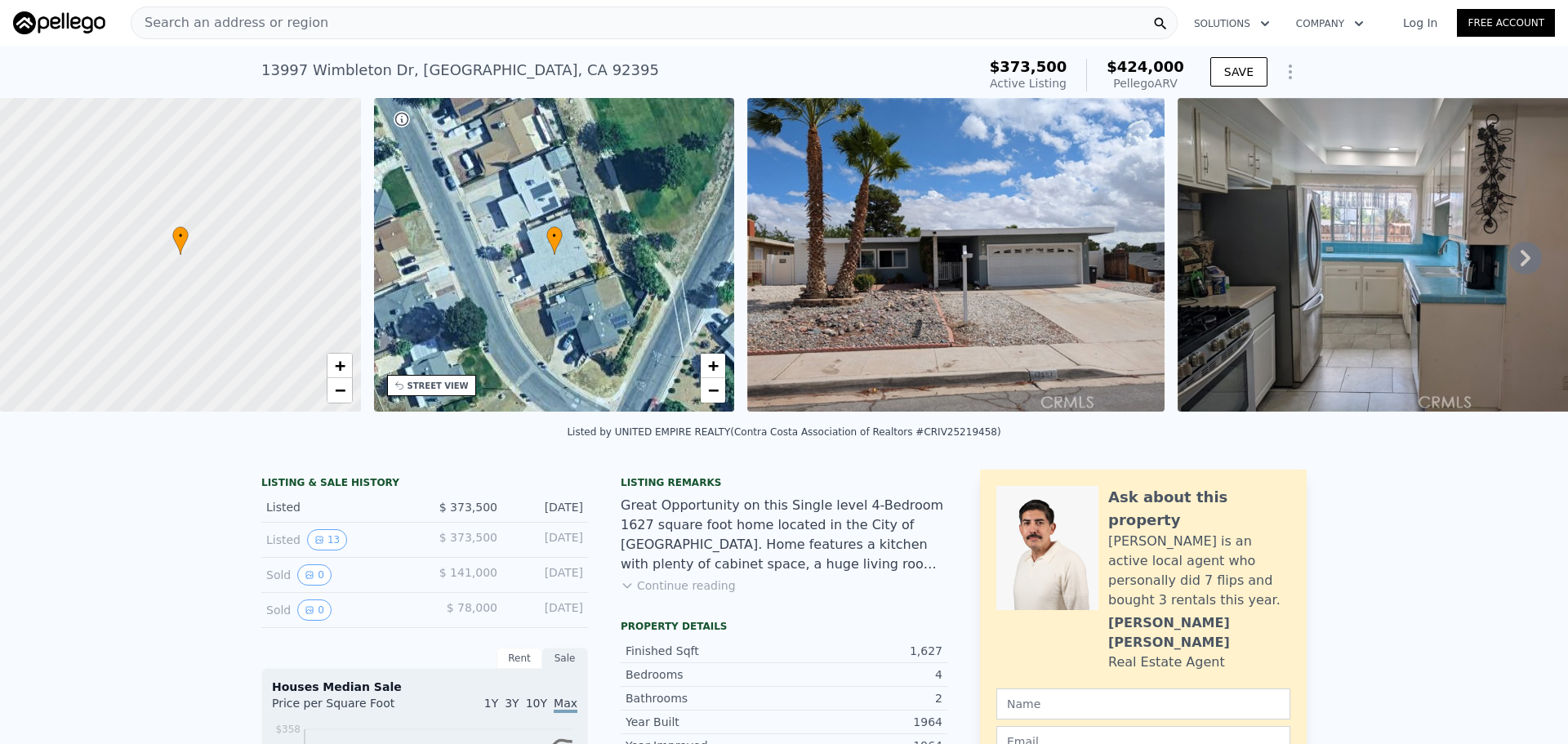
type input "$ 525,000"
type input "4"
type input "$ 20,879"
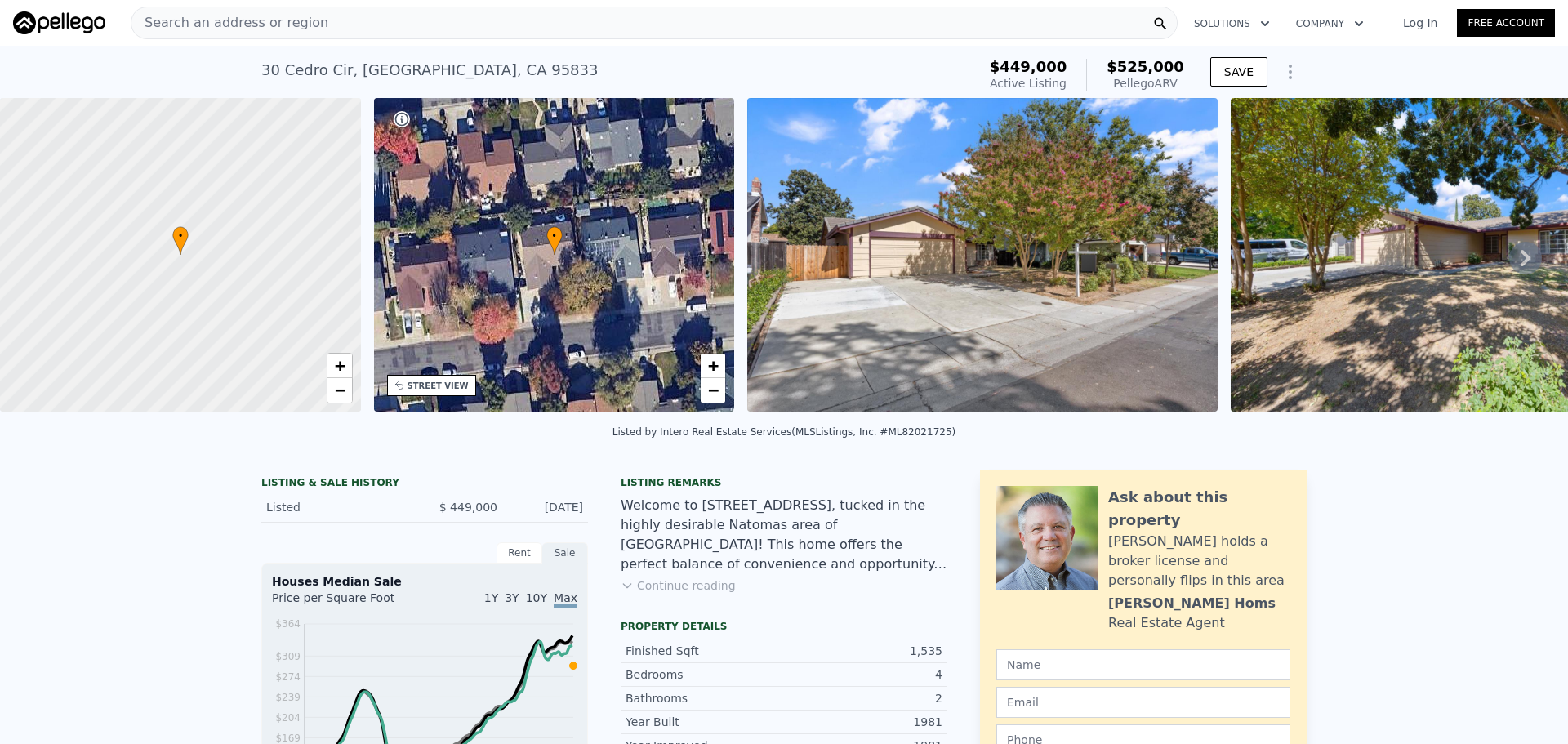
click at [498, 32] on div "Search an address or region" at bounding box center [654, 22] width 1047 height 33
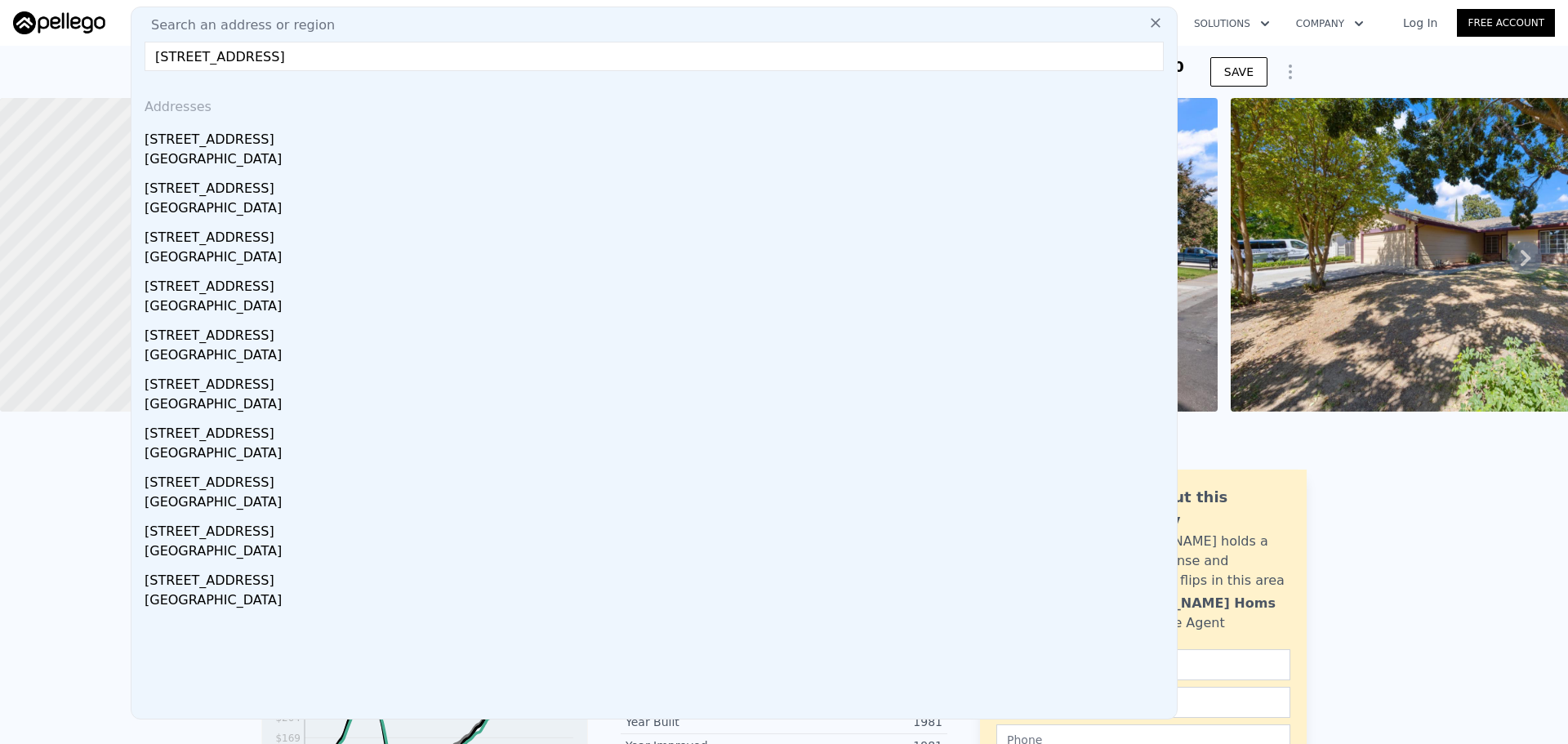
type input "152 S 35th St, Richmond, CA 94804"
click at [436, 125] on div "152 S 35th St" at bounding box center [658, 137] width 1026 height 27
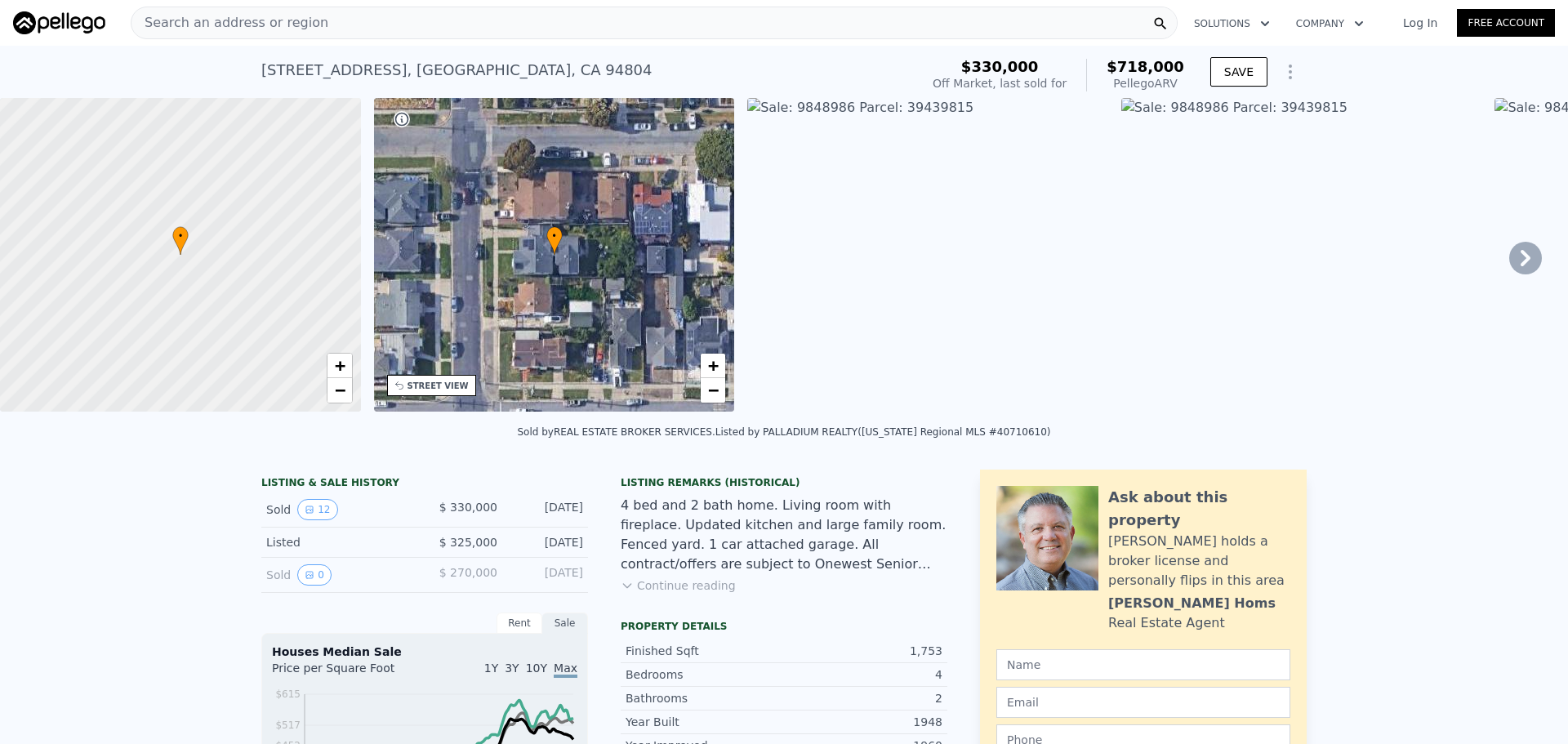
click at [498, 11] on div "Search an address or region" at bounding box center [654, 22] width 1047 height 33
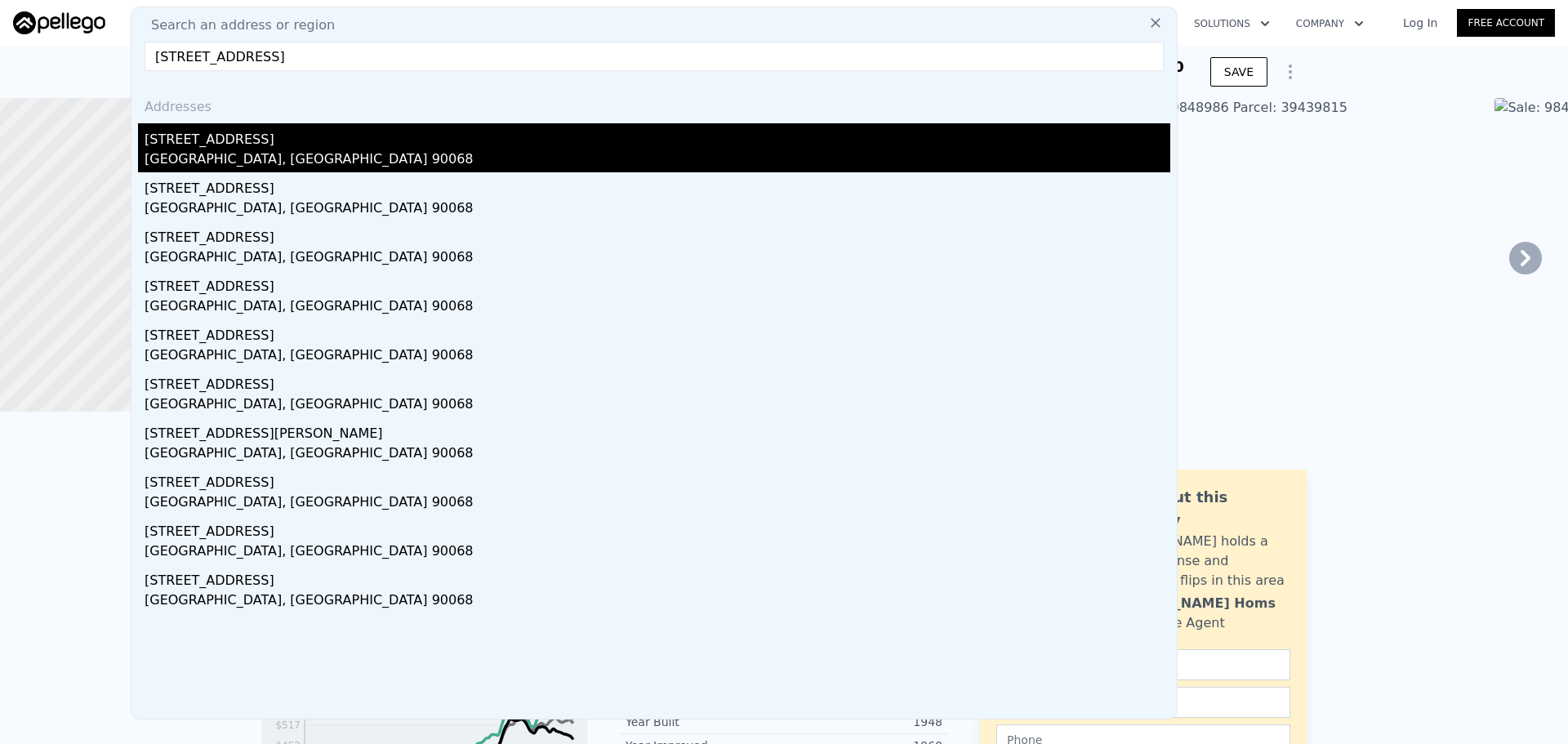
type input "6702 Hillpark Drive 308 Los Angeles 90068"
click at [164, 146] on div "6702 Hillpark Dr Apt 308" at bounding box center [658, 137] width 1026 height 27
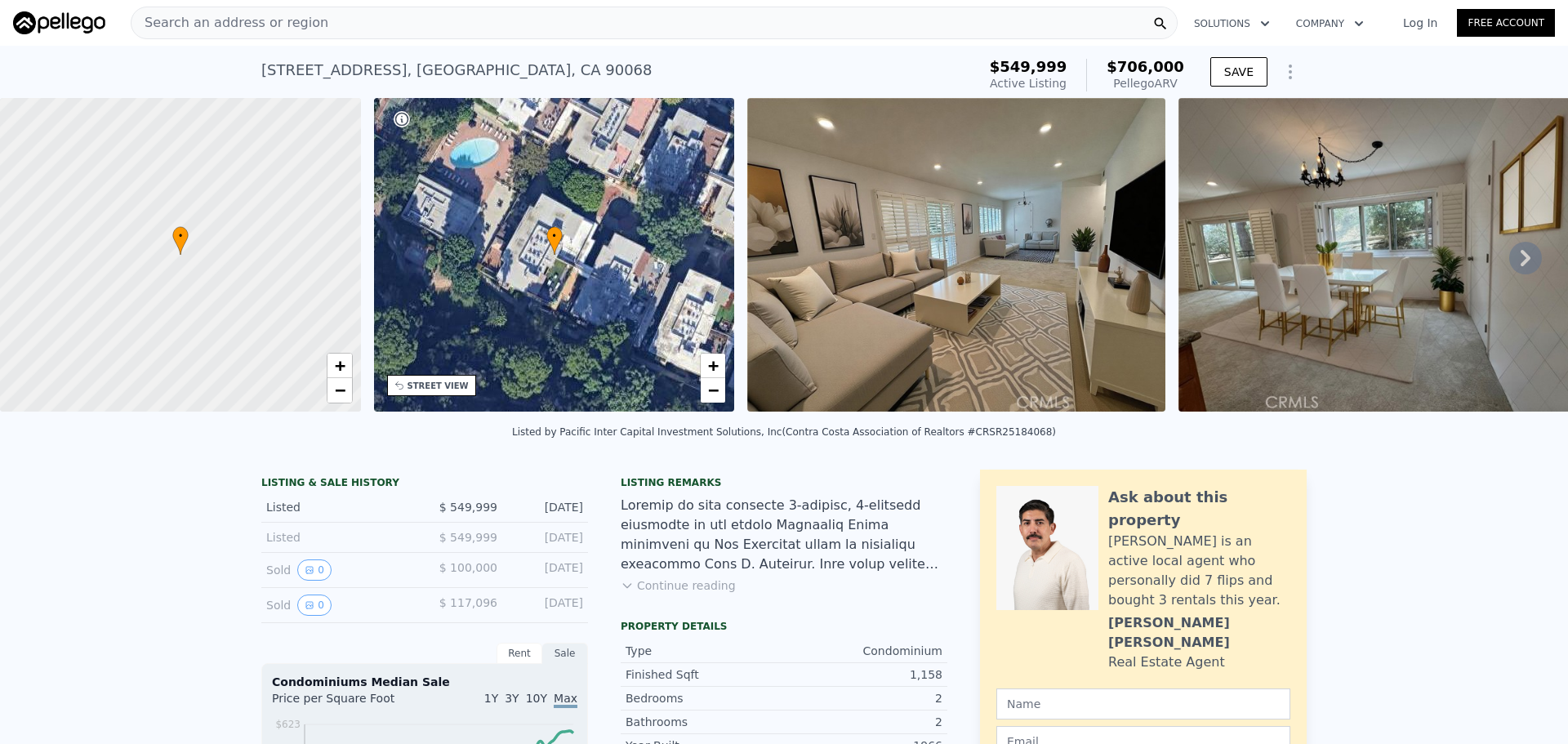
click at [419, 16] on div "Search an address or region" at bounding box center [654, 22] width 1047 height 33
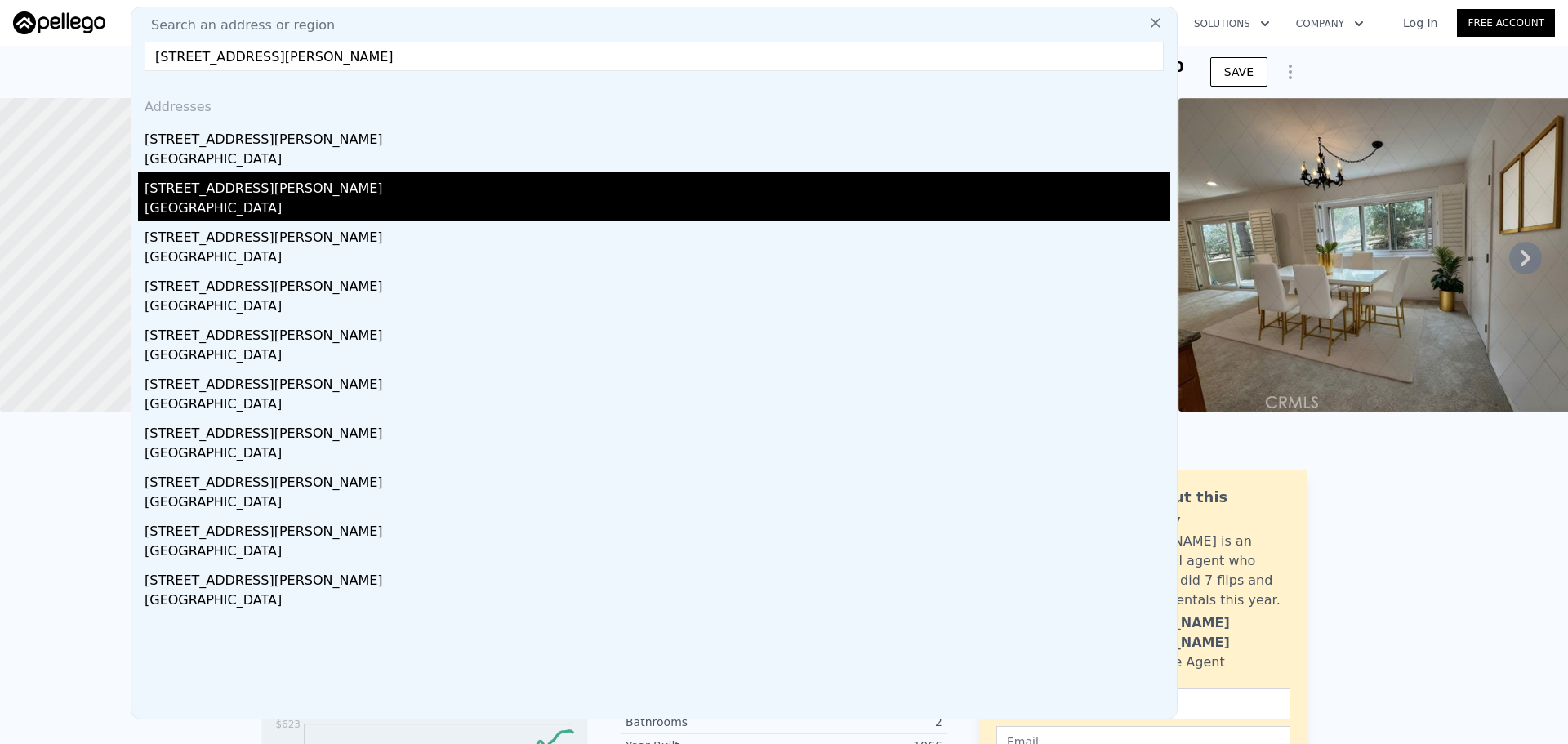
type input "8721 Lake Murray Boulevard 1 San Diego 92119"
click at [327, 192] on div "8721 Lake Murray Blvd Unit 1" at bounding box center [658, 186] width 1026 height 27
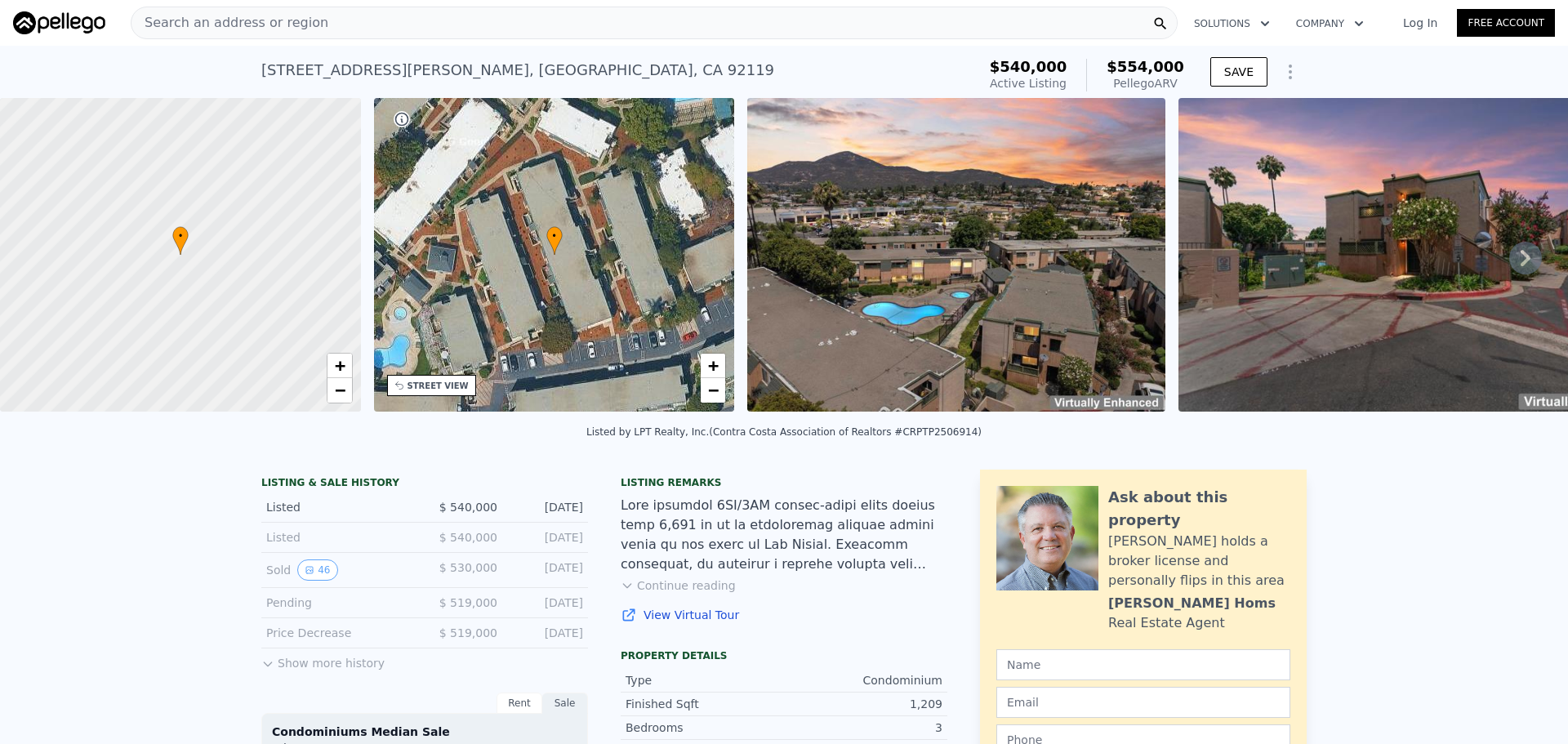
click at [451, 38] on div "Search an address or region" at bounding box center [654, 22] width 1047 height 33
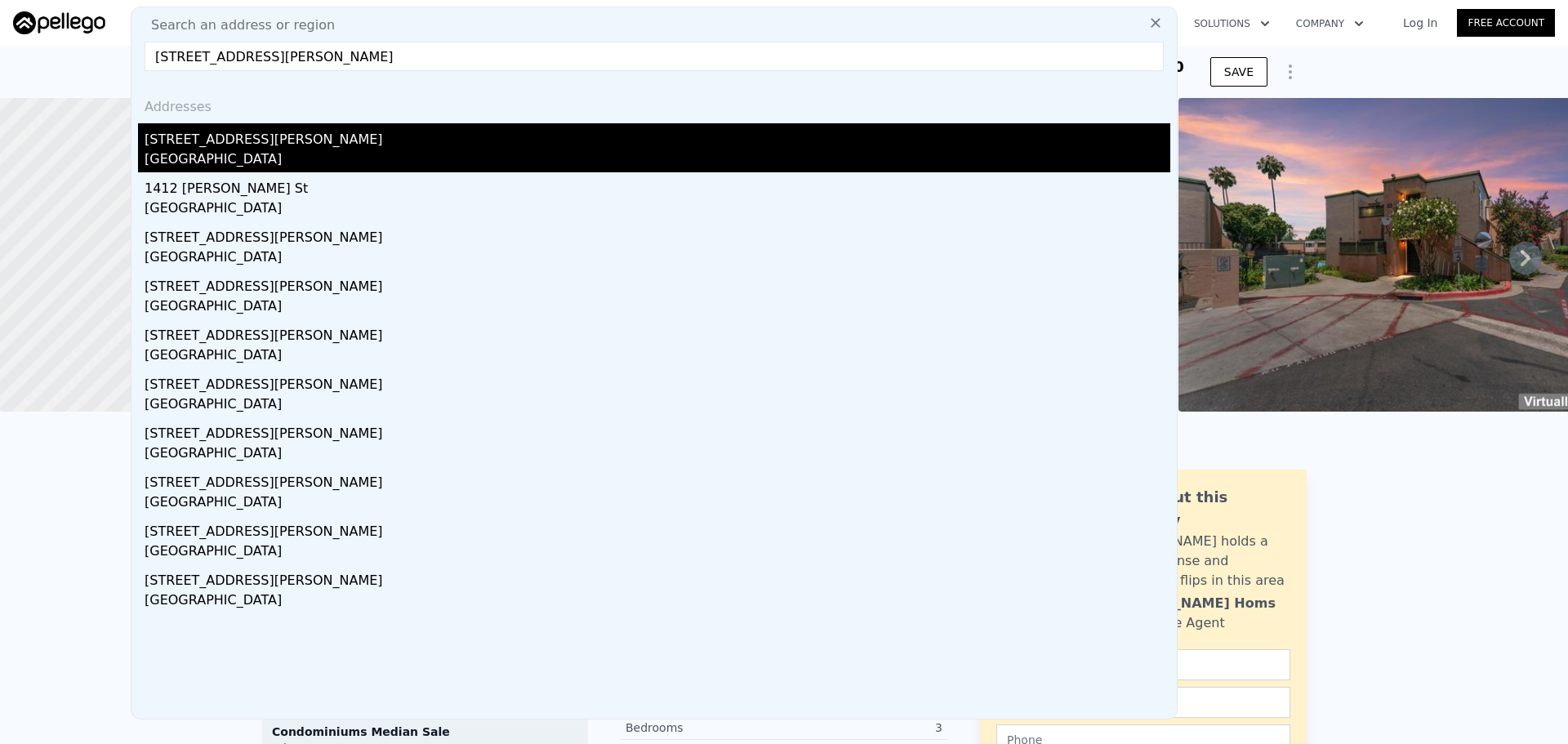
type input "1305 Yorba Linda St, Bakersfield, CA 93309"
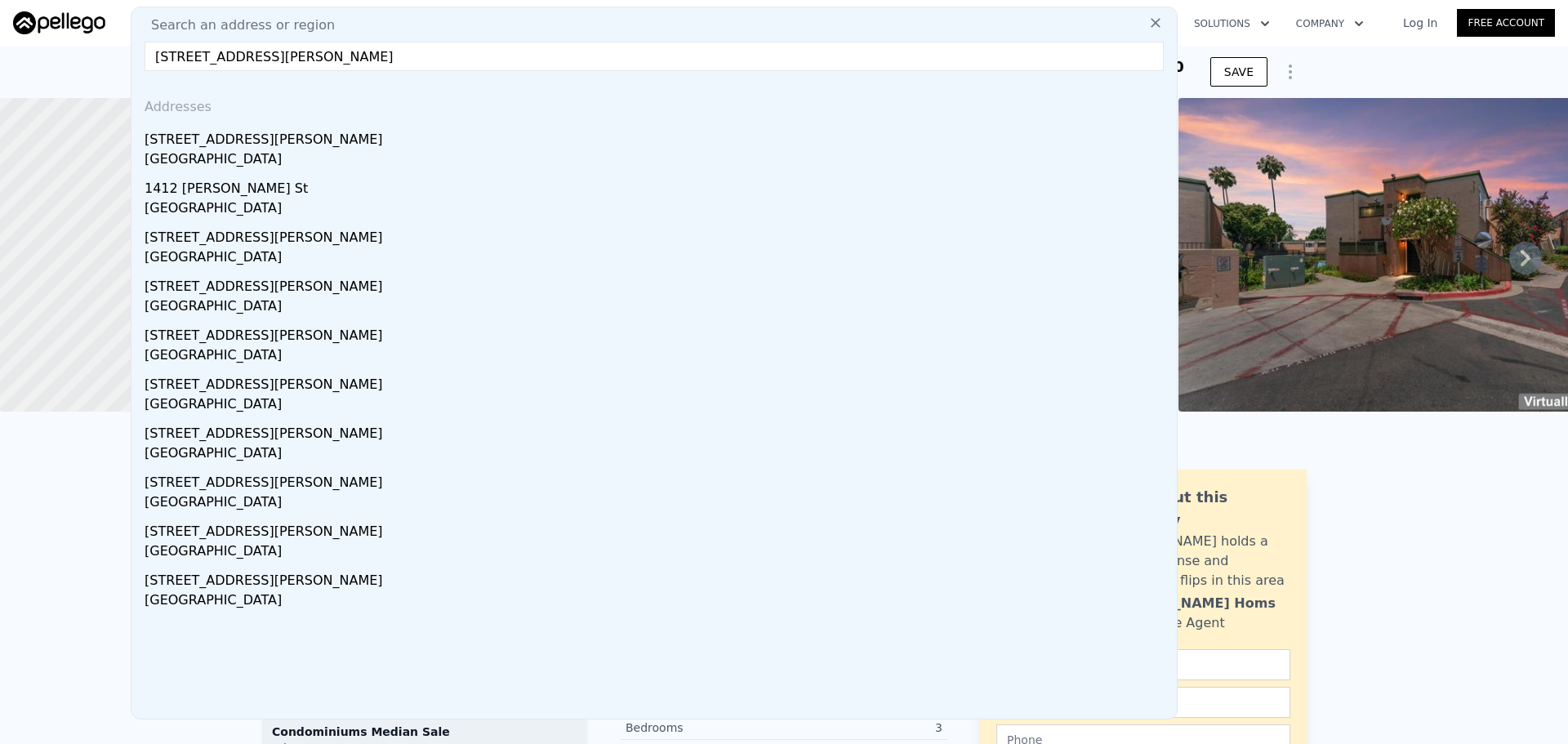
drag, startPoint x: 263, startPoint y: 147, endPoint x: 275, endPoint y: 151, distance: 12.6
click at [263, 147] on div "1305 Yorba Linda St" at bounding box center [658, 137] width 1026 height 27
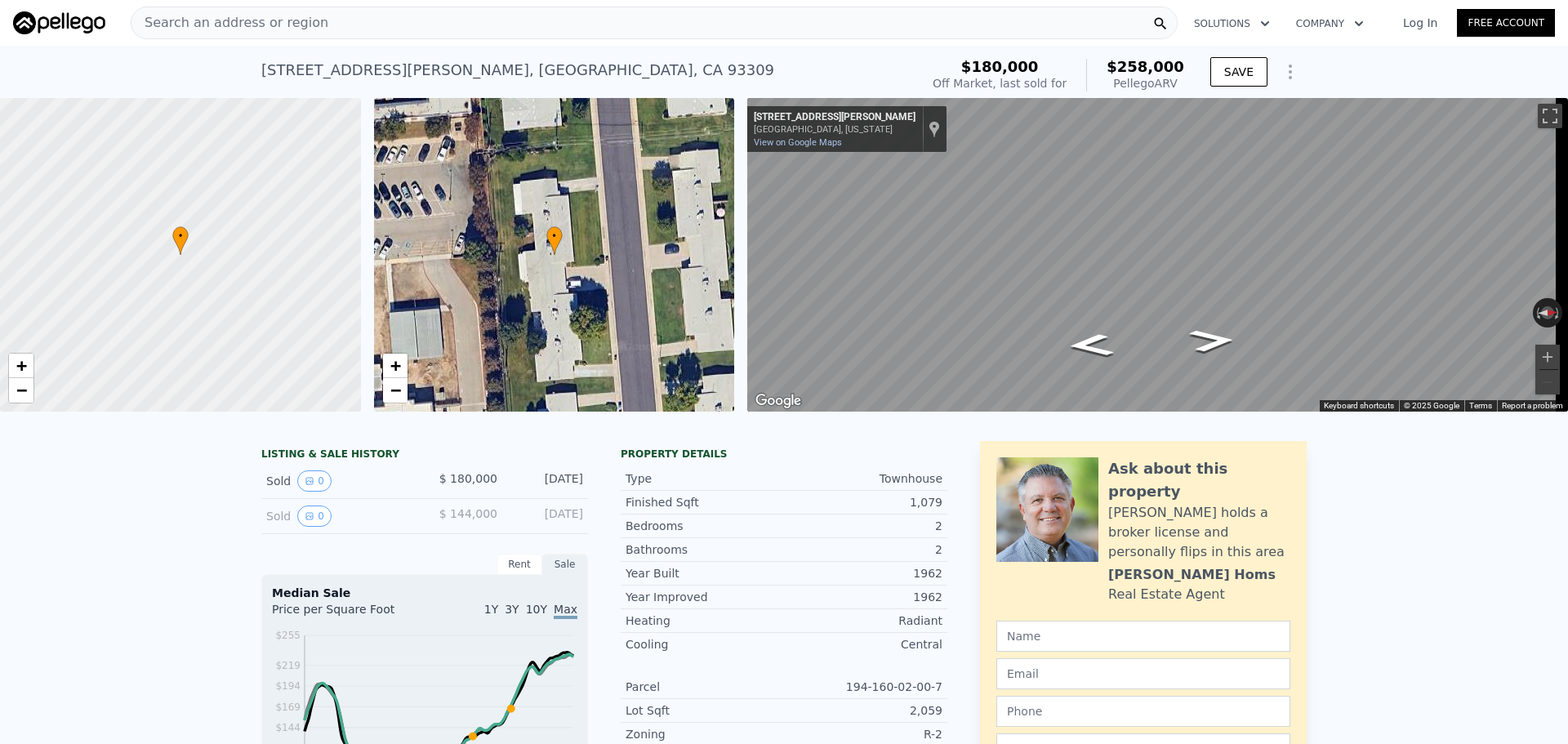
click at [328, 27] on div "Search an address or region" at bounding box center [654, 22] width 1047 height 33
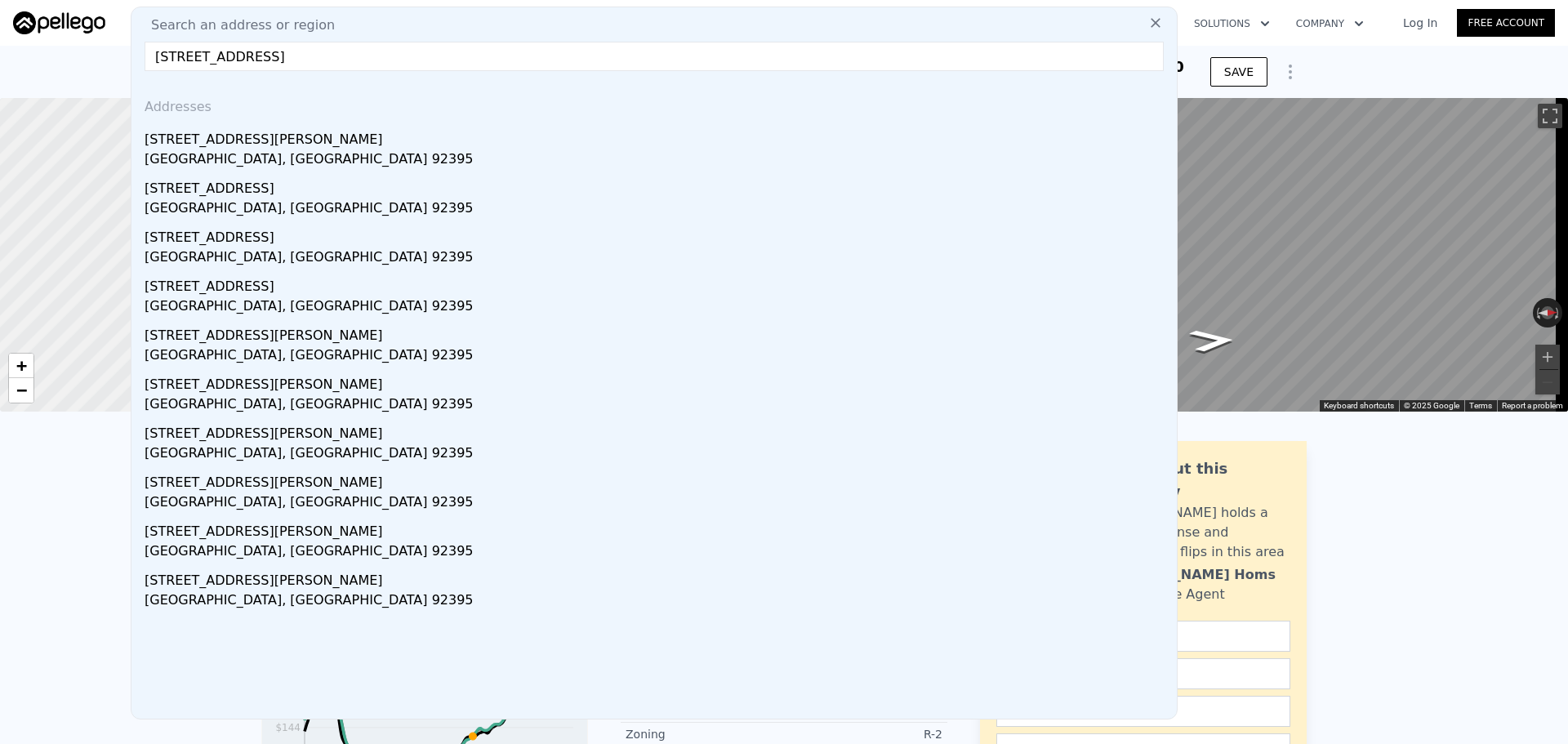
click at [350, 57] on input "14299 La Paz Drive 32 Victorville 92395" at bounding box center [654, 56] width 1019 height 29
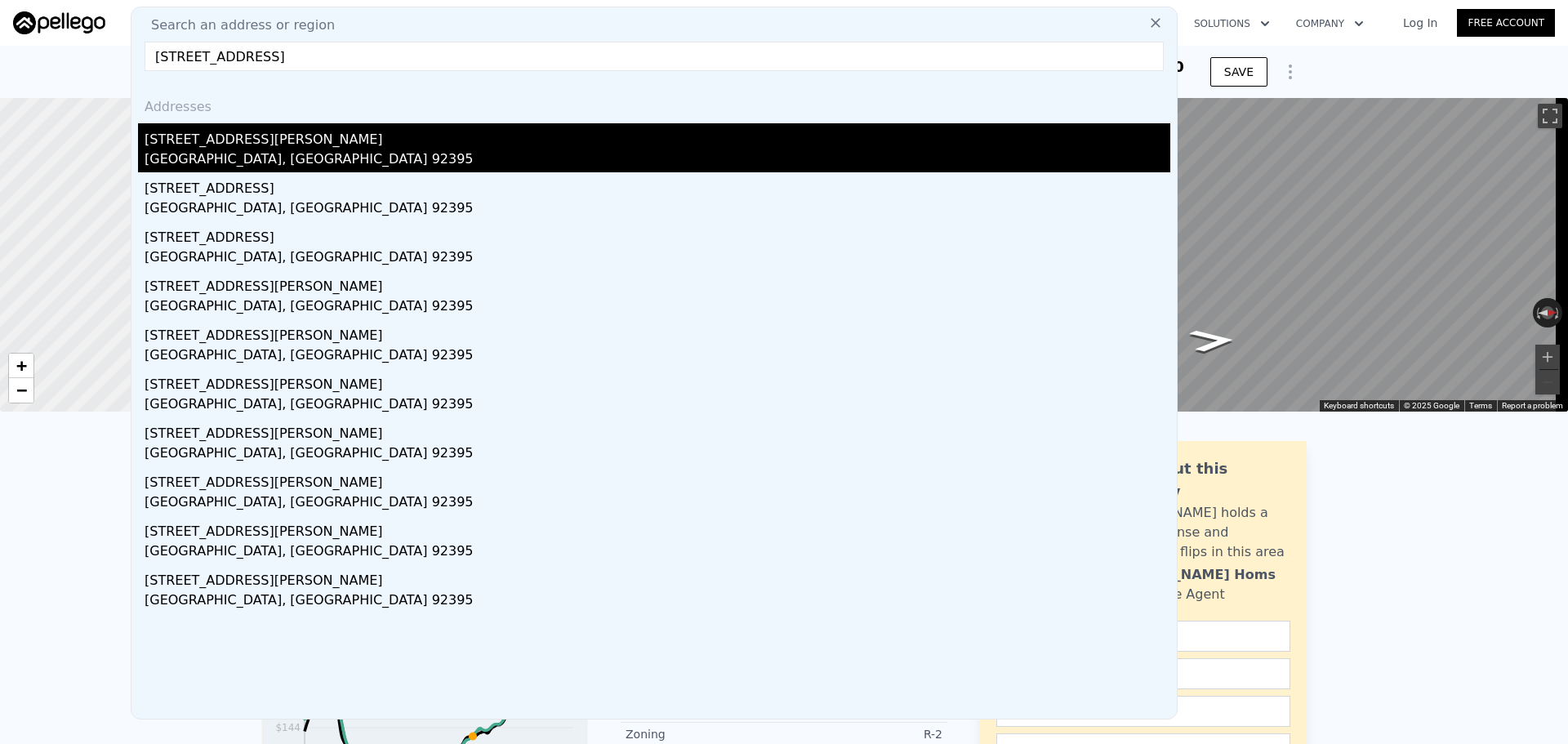
type input "14299 La Paz Drive 32 92395"
click at [317, 136] on div "14299 La Paz Dr Apt 32a" at bounding box center [658, 137] width 1026 height 27
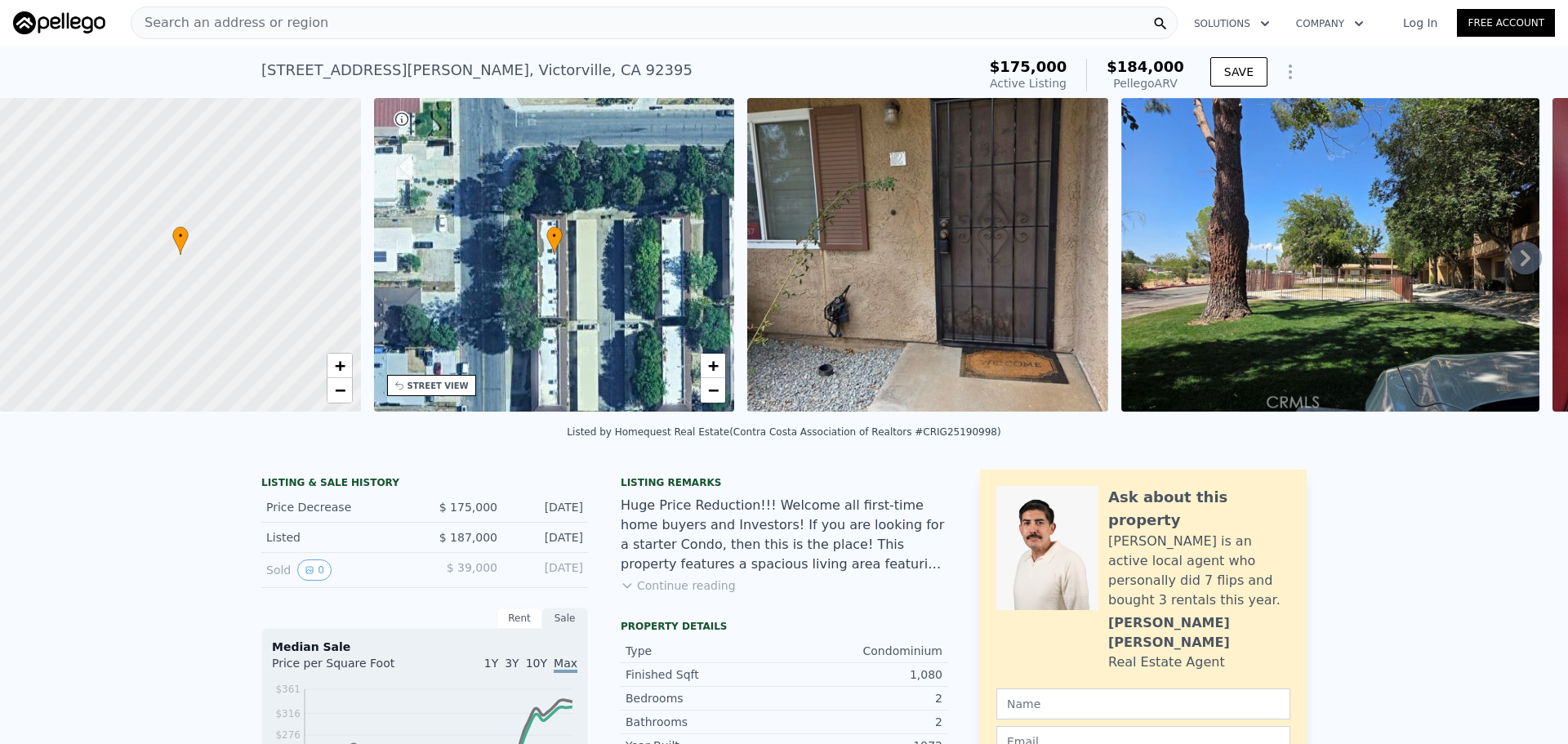
click at [309, 26] on div "Search an address or region" at bounding box center [654, 22] width 1047 height 33
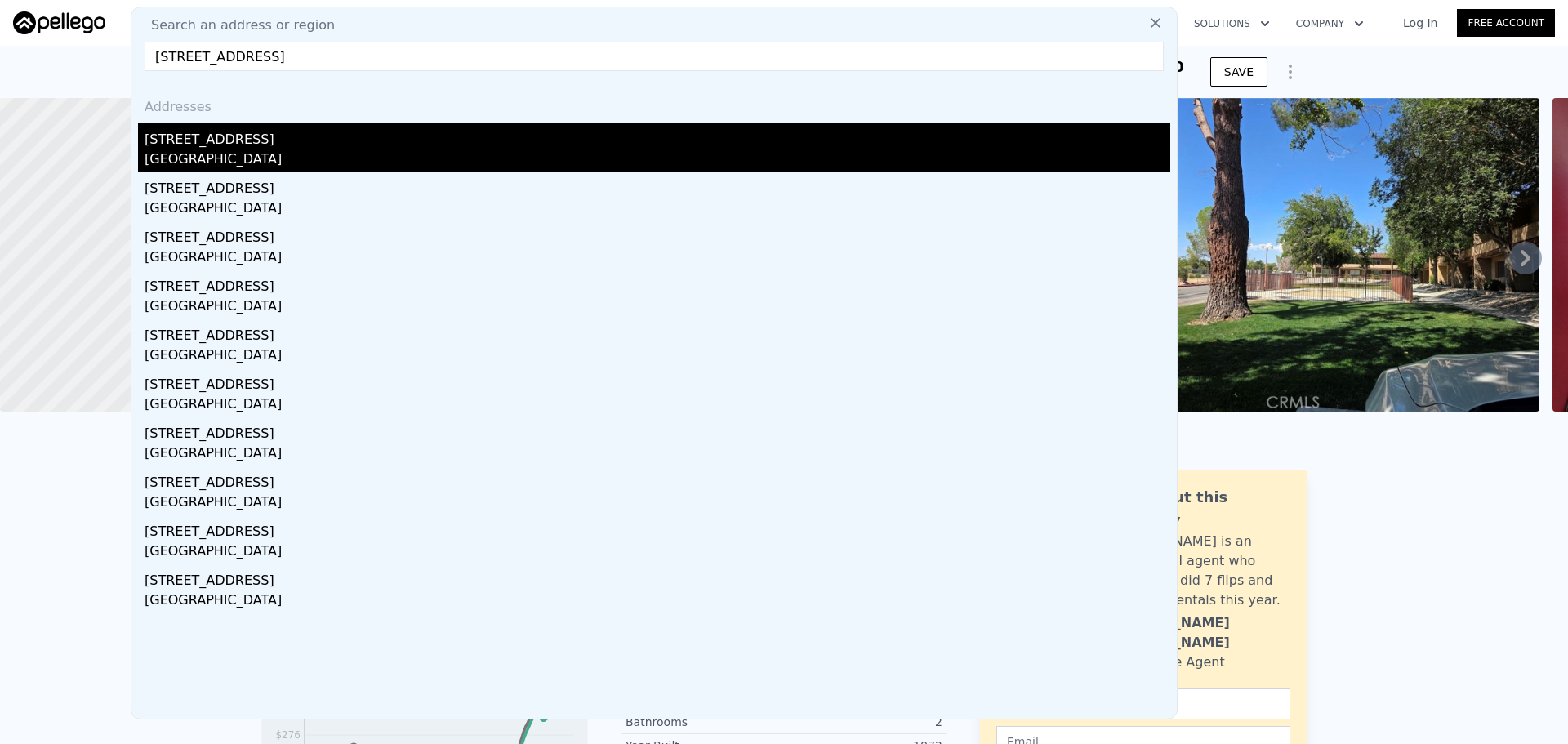
type input "2580 W El Camino Ave #11103, Sacramento, CA 95833"
click at [312, 133] on div "2580 W El Camino Ave Unit 11103" at bounding box center [658, 137] width 1026 height 27
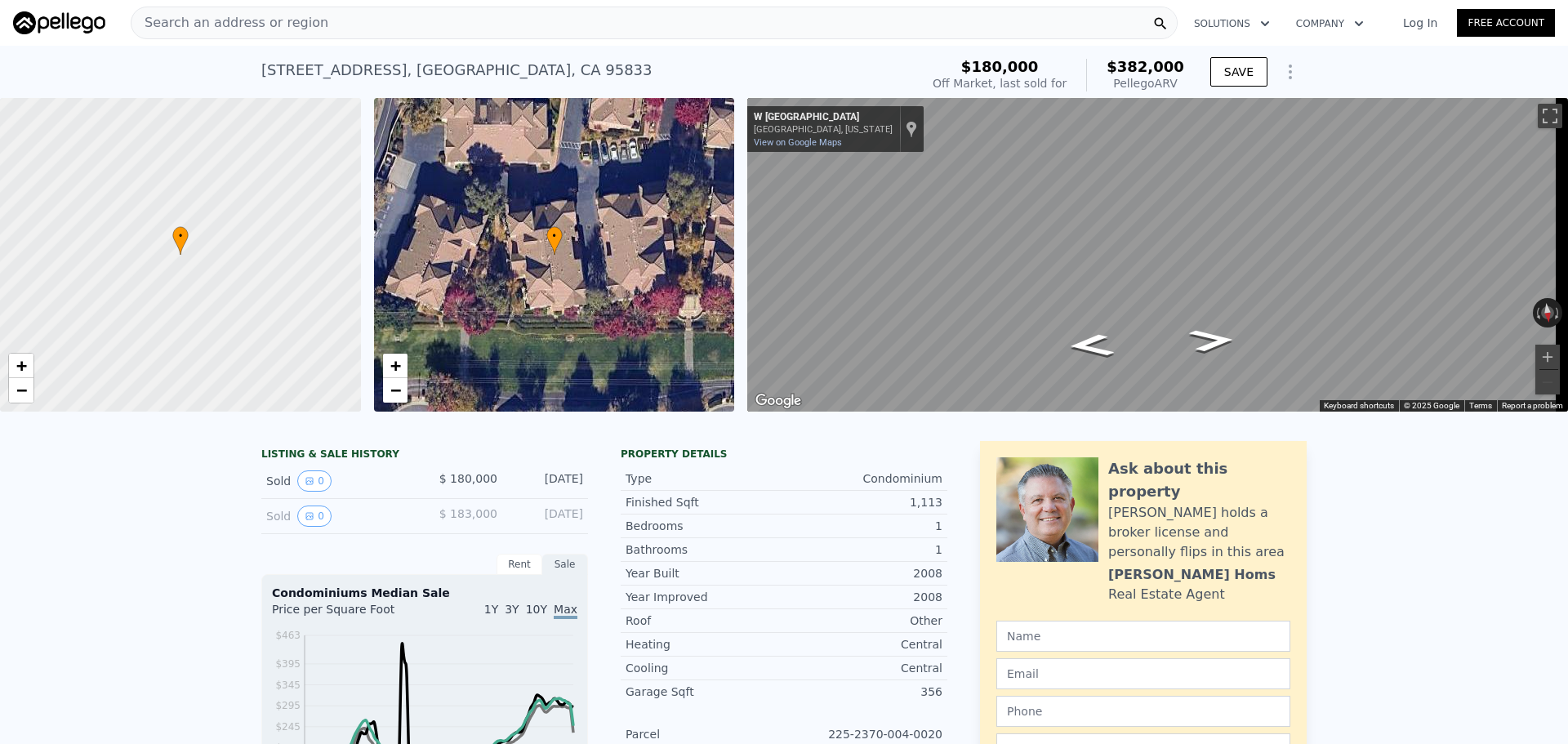
click at [471, 31] on div "Search an address or region" at bounding box center [654, 22] width 1047 height 33
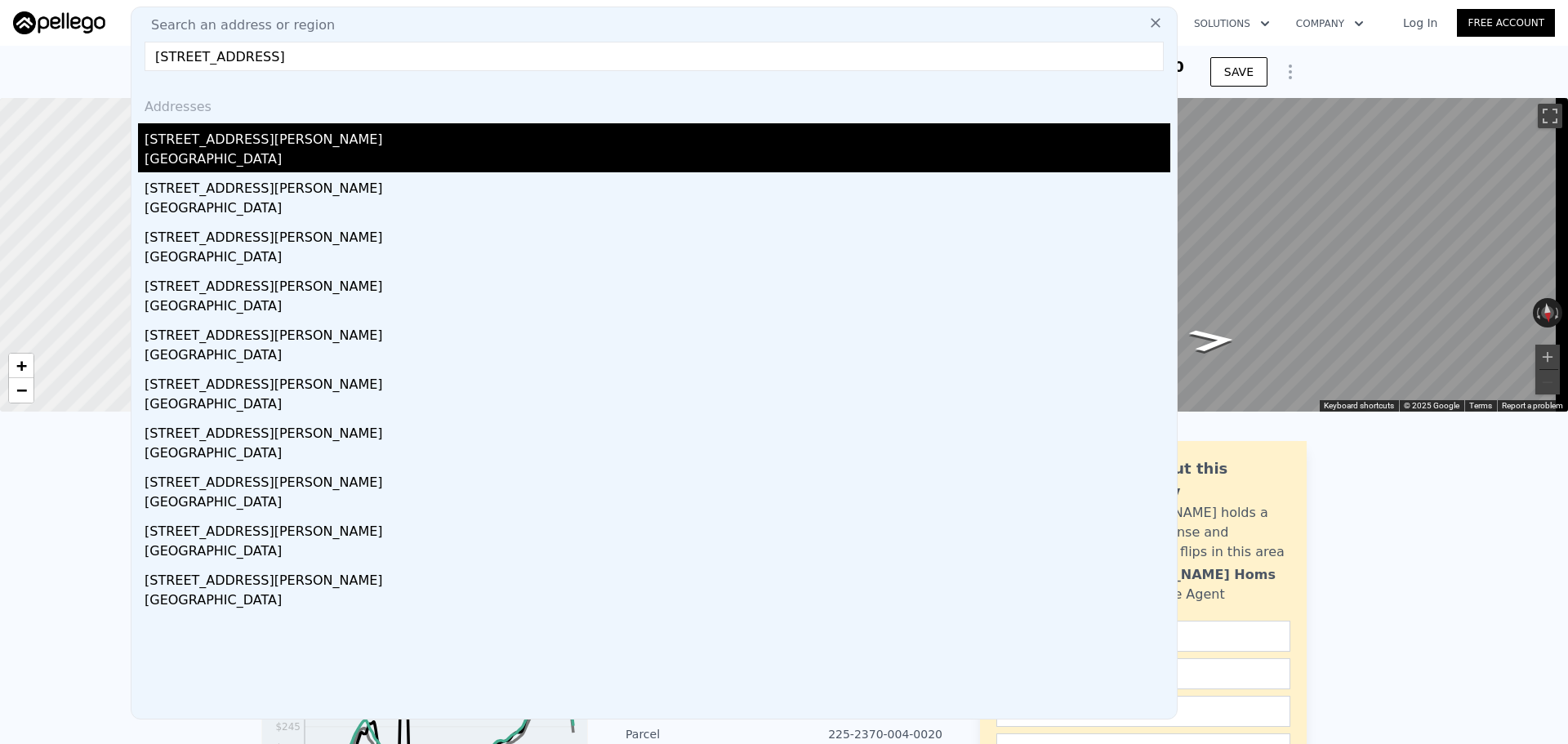
type input "1201 Melville Square 312 Richmond 94804"
click at [376, 144] on div "1201 Melville Sq Apt 312" at bounding box center [658, 137] width 1026 height 27
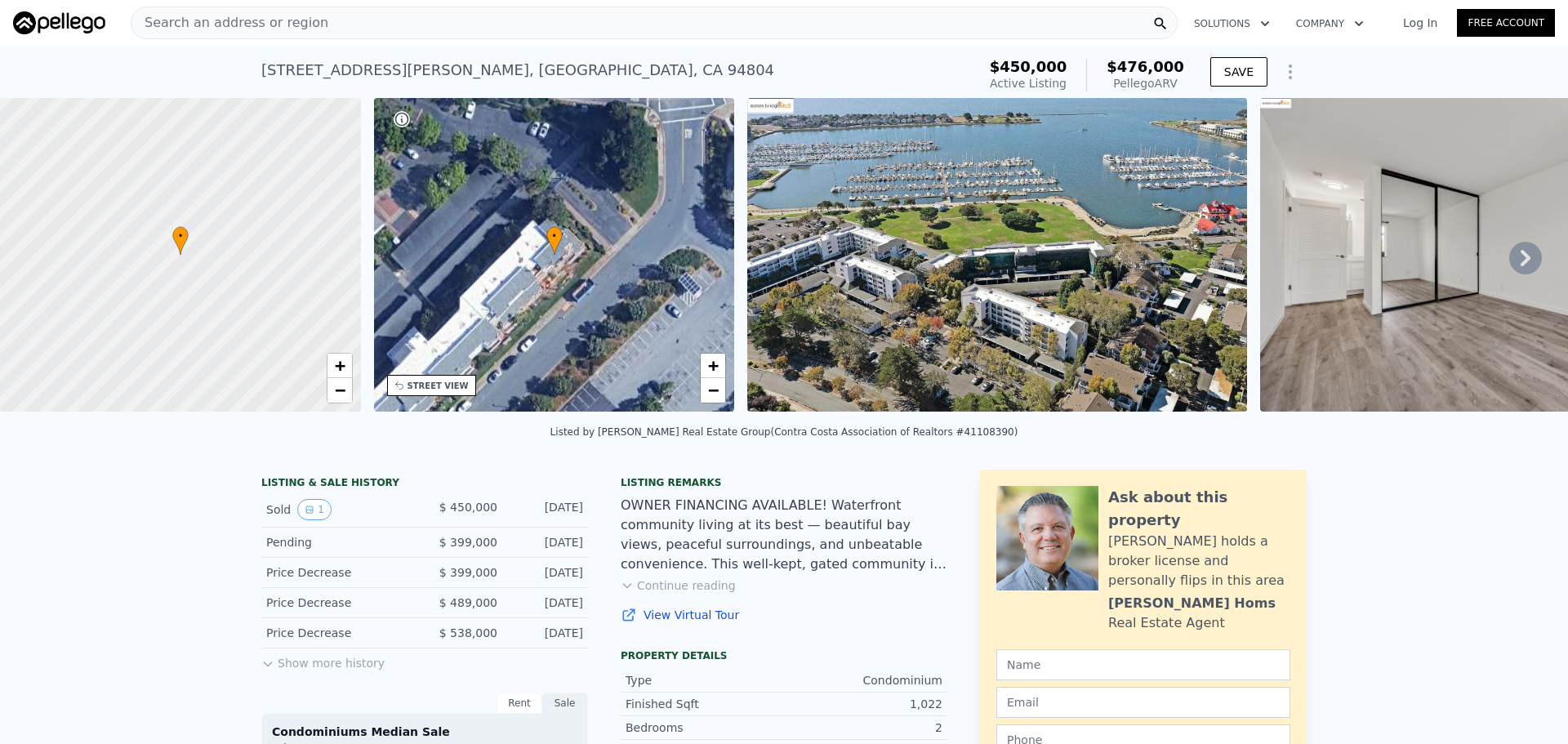
click at [517, 23] on div "Search an address or region" at bounding box center [654, 22] width 1047 height 33
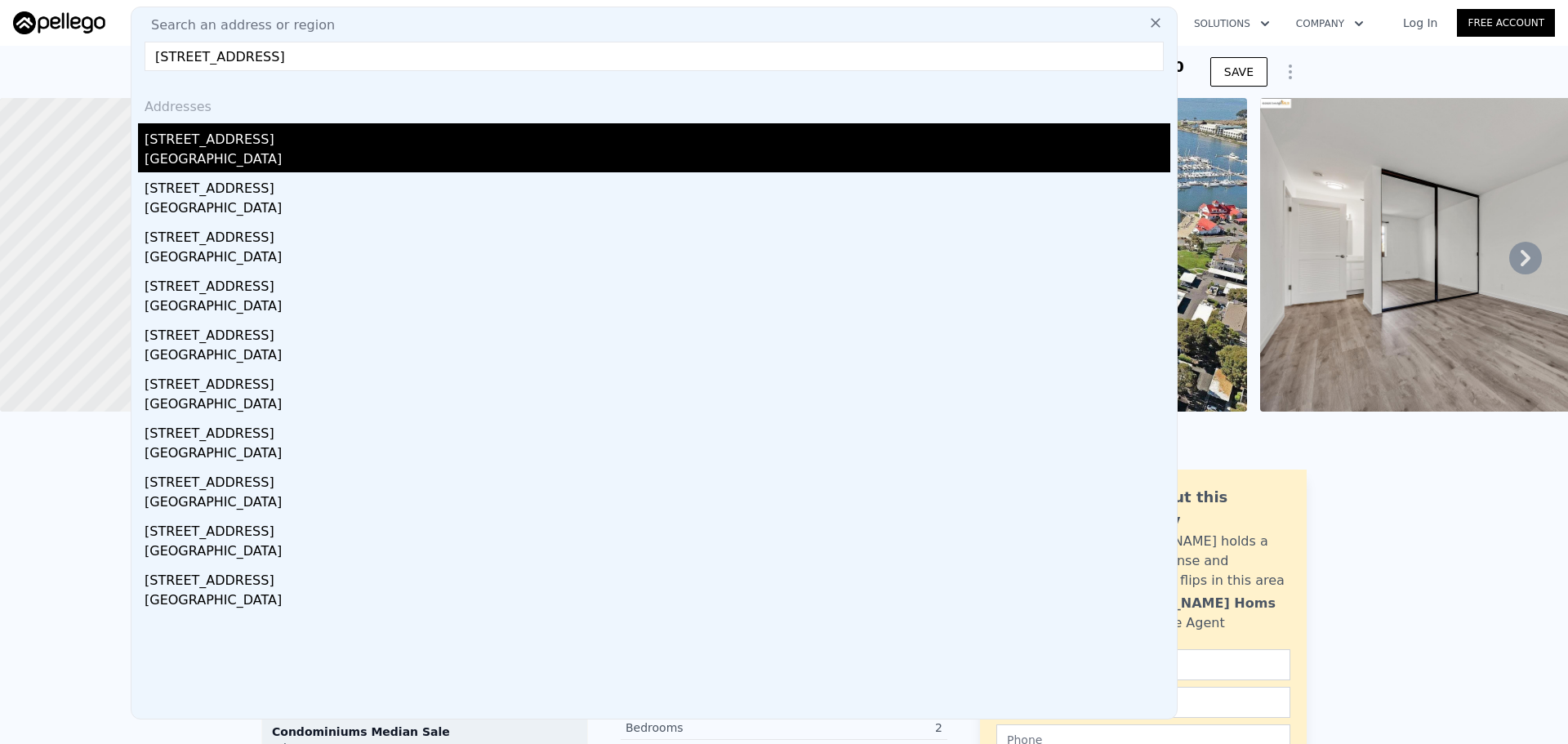
type input "2683 Marengo Street East Los Angeles 90033"
click at [338, 135] on div "2683 Marengo St" at bounding box center [658, 137] width 1026 height 27
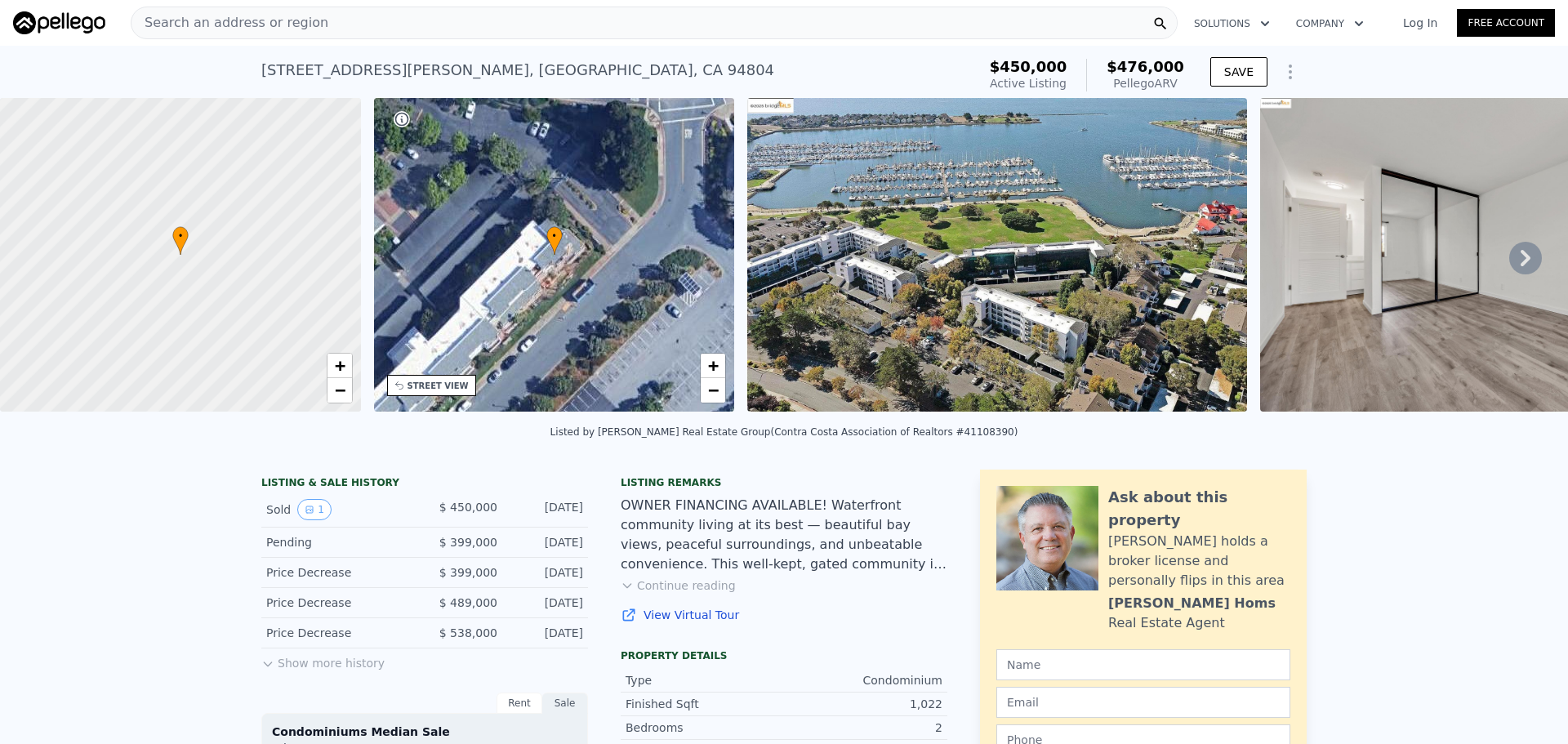
type input "3"
type input "7"
type input "10"
type input "1700"
type input "2424"
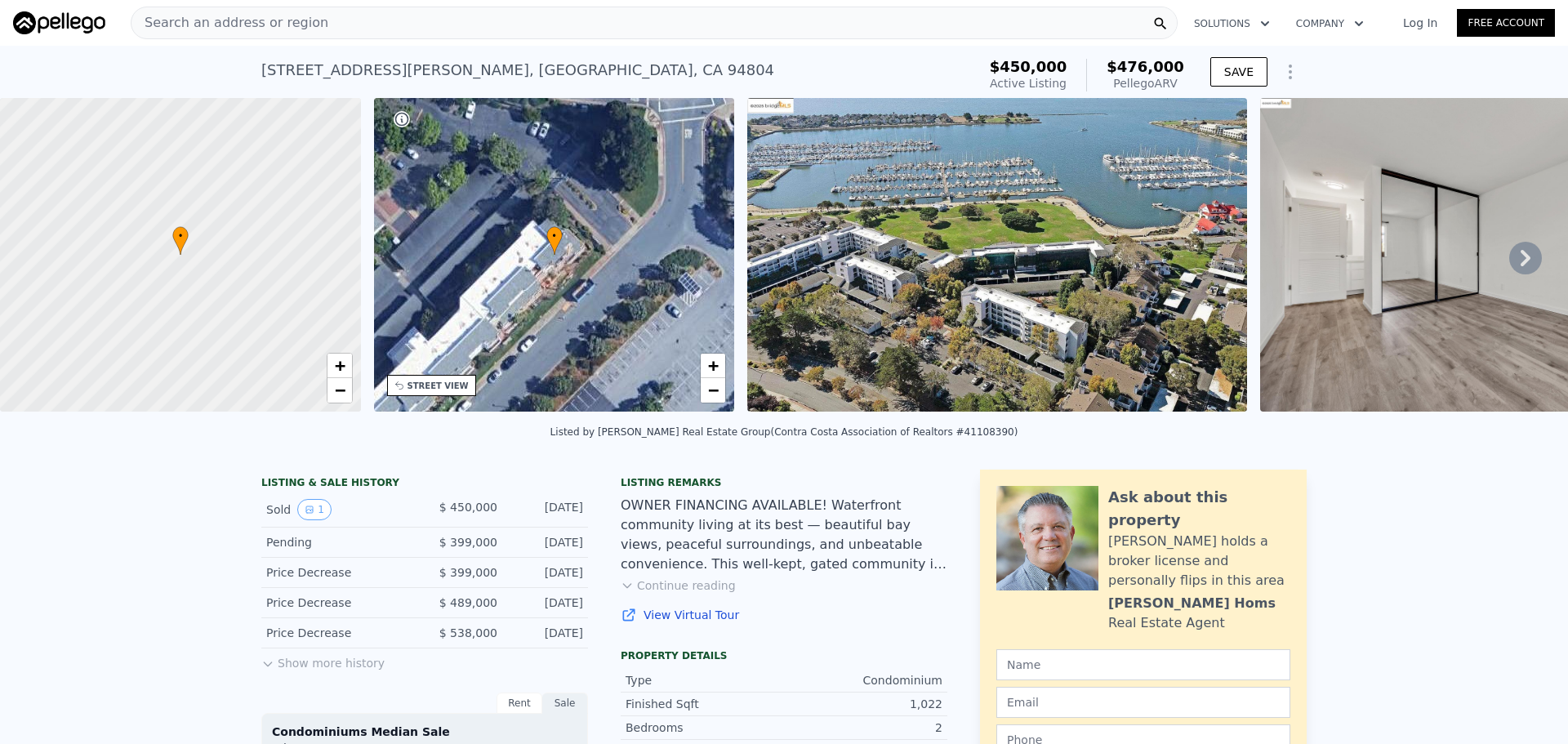
type input "4796"
type input "7499"
type input "$ 868,000"
type input "7"
type input "$ 9,181"
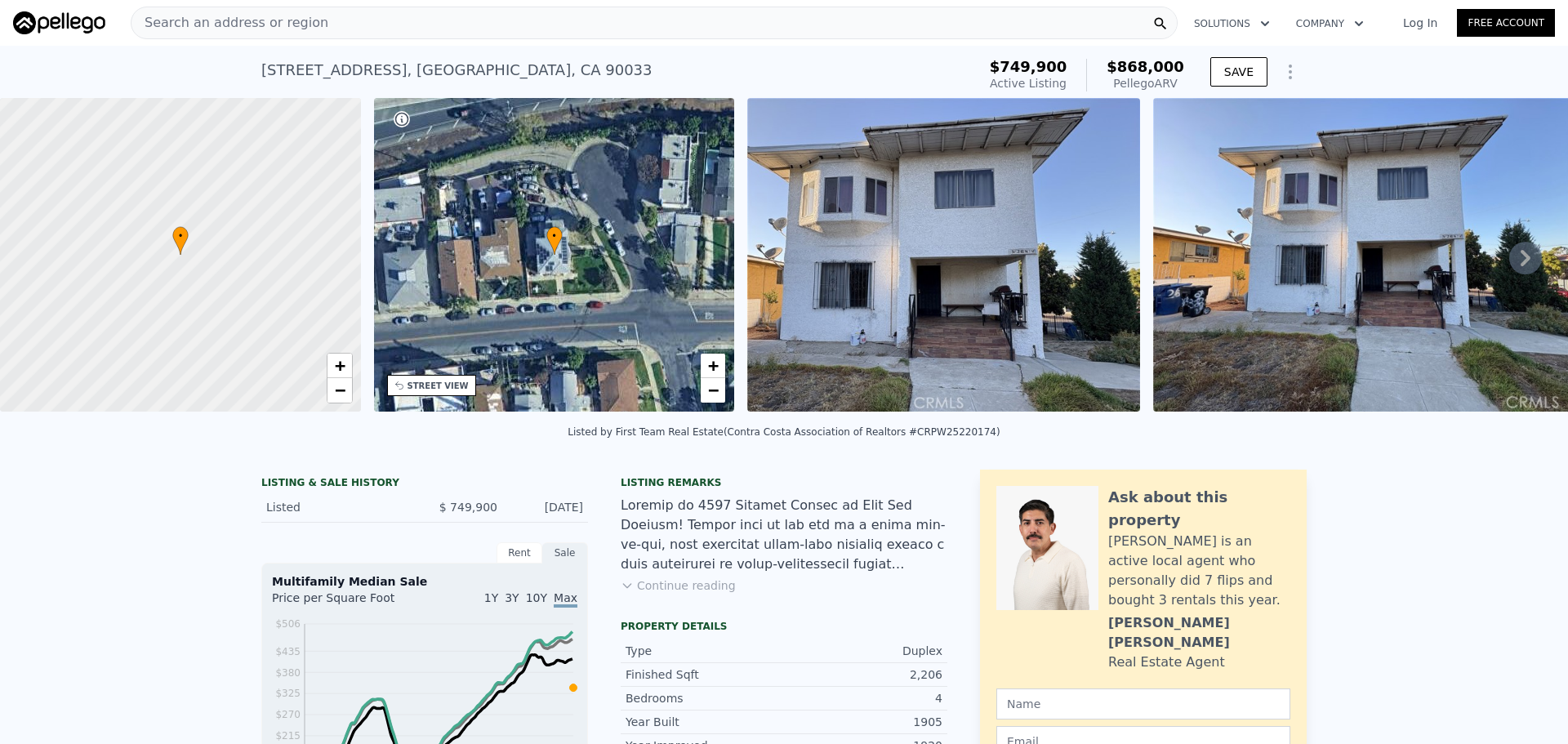
click at [533, 19] on div "Search an address or region" at bounding box center [654, 22] width 1047 height 33
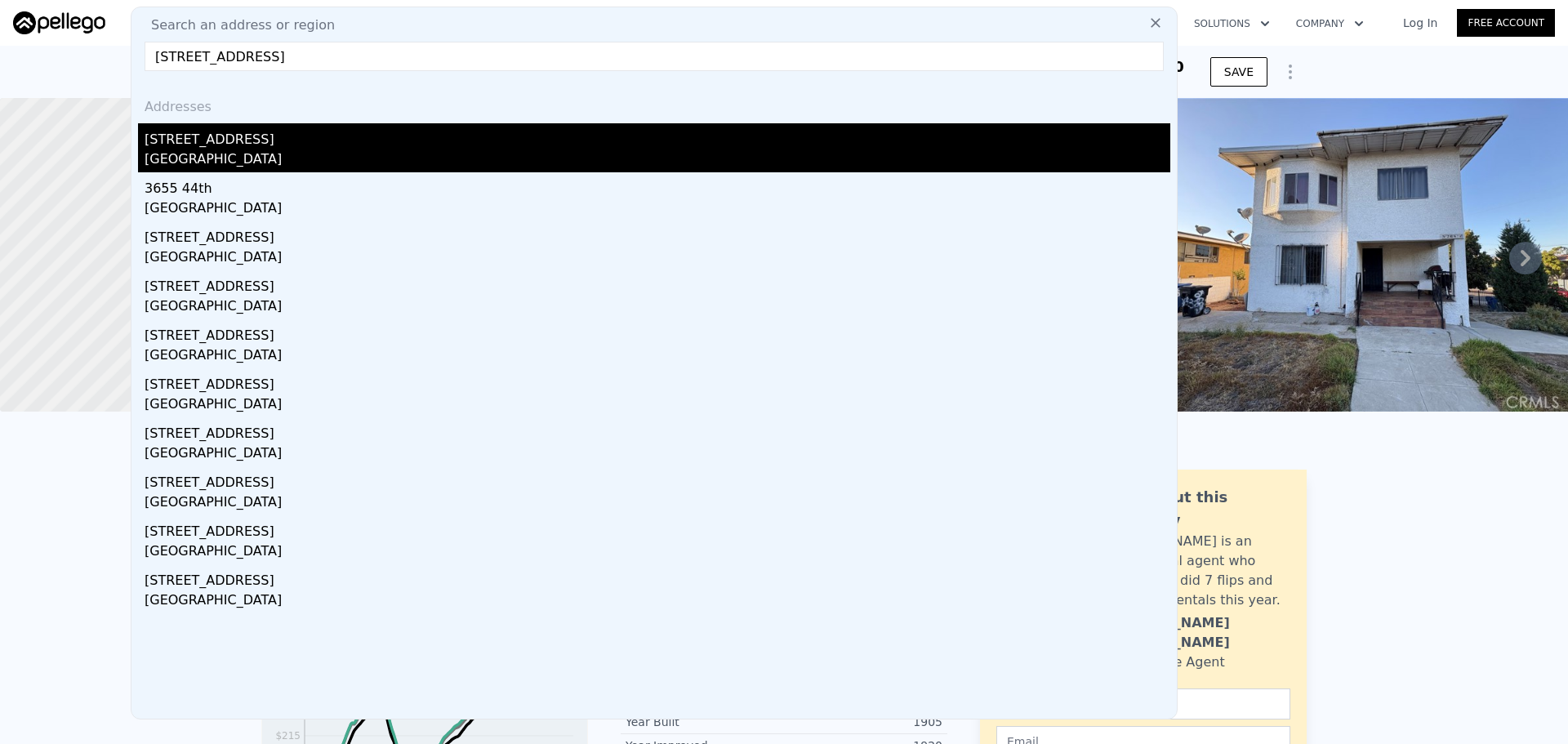
type input "3655 44Th St, San Diego, CA 92105"
click at [406, 146] on div "3655 44th St" at bounding box center [658, 137] width 1026 height 27
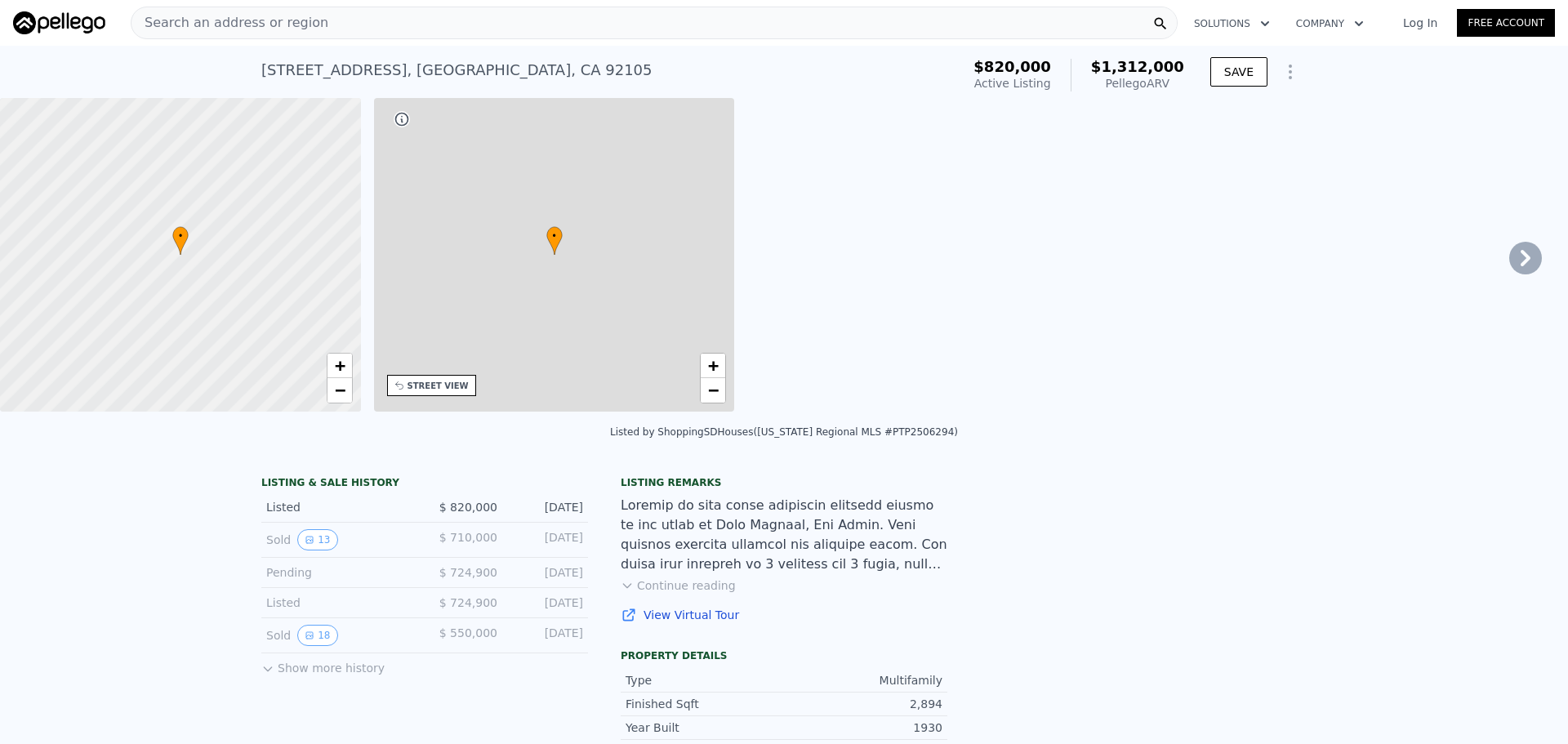
type input "4"
type input "8"
type input "0"
type input "8"
type input "2119"
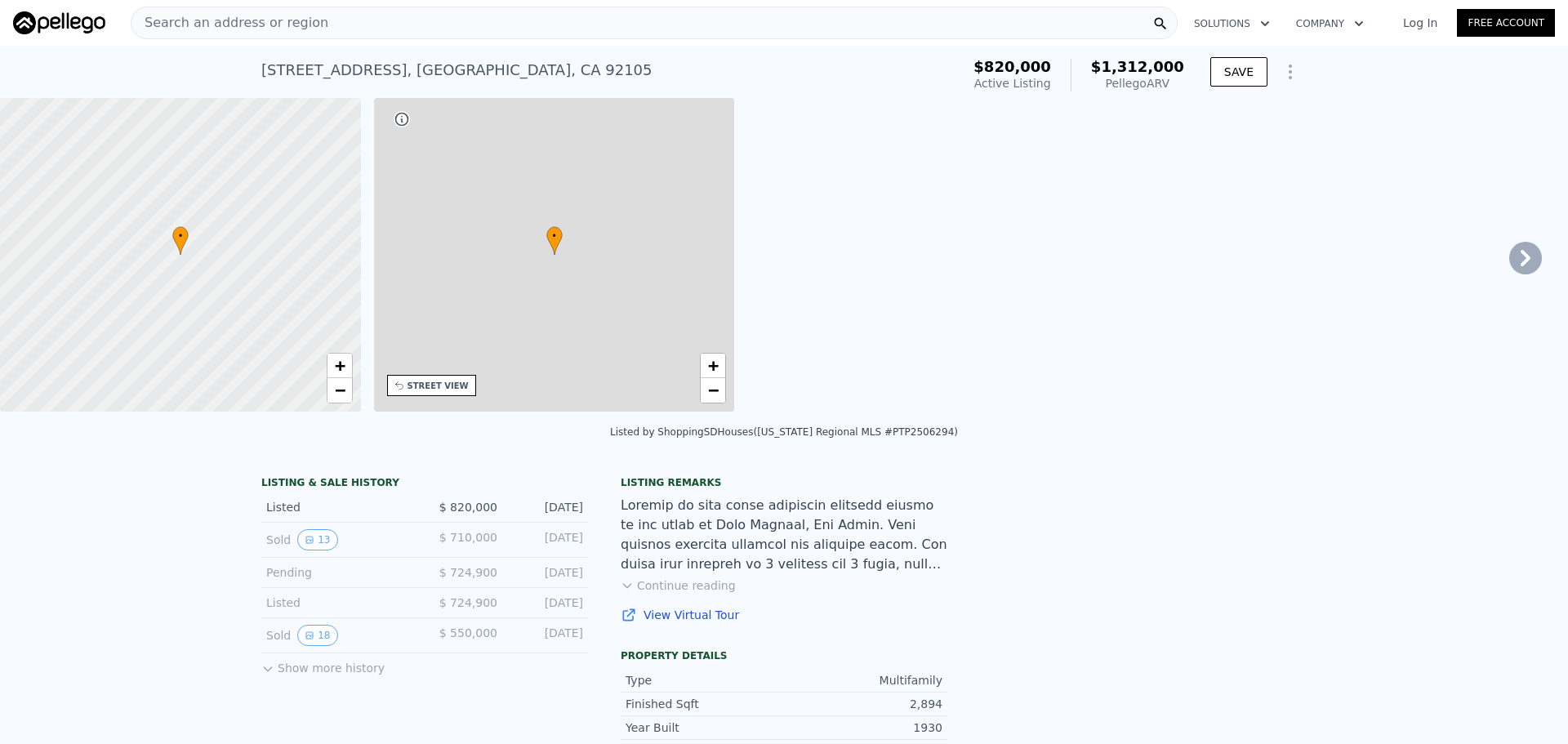
type input "3300"
type input "8276.4"
type input "$ 1,312,000"
type input "8"
type input "$ 341,573"
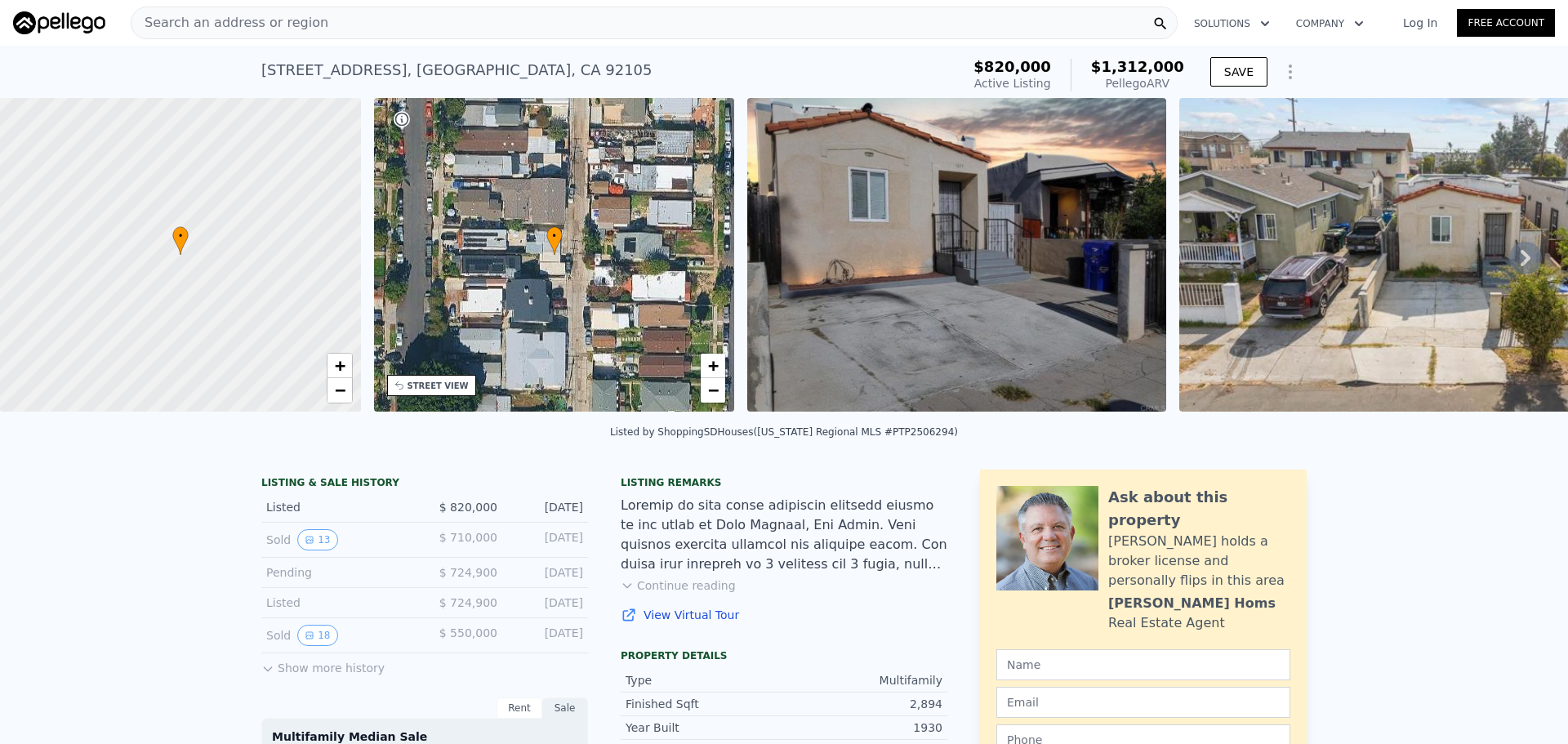
click at [471, 27] on div "Search an address or region" at bounding box center [654, 22] width 1047 height 33
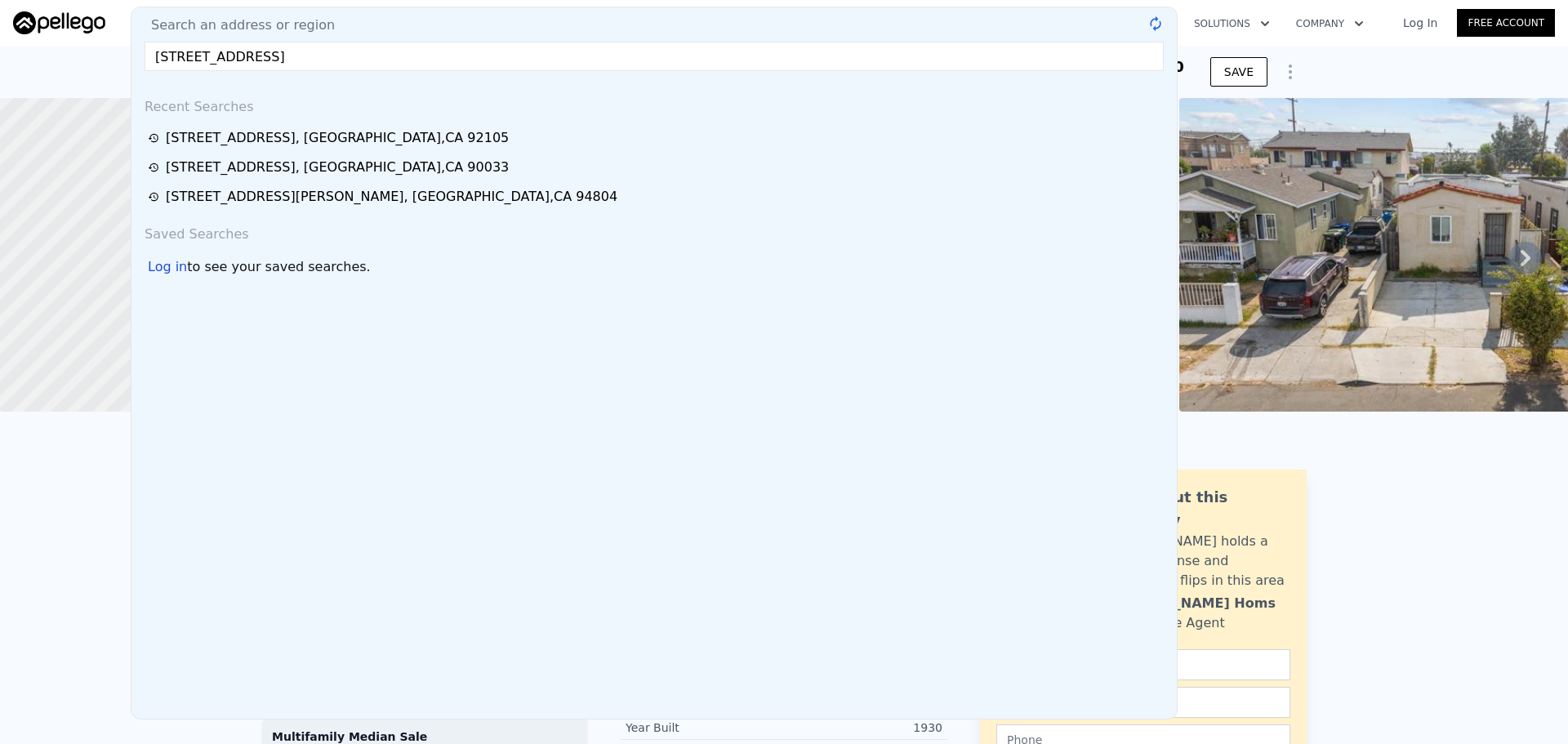
type input "1917 Pacific St, Bakersfield, CA 93305"
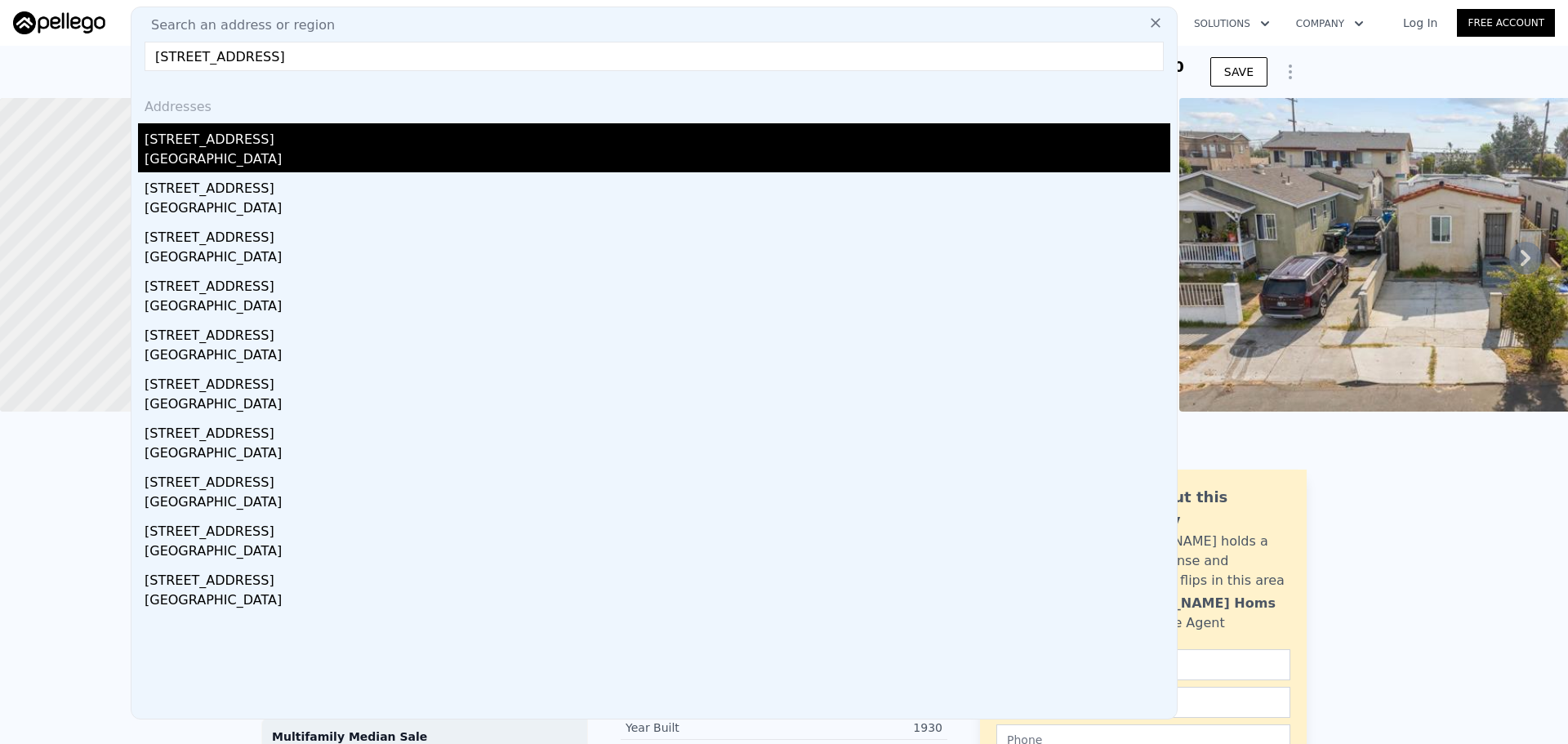
click at [400, 134] on div "1917 Pacific St" at bounding box center [658, 137] width 1026 height 27
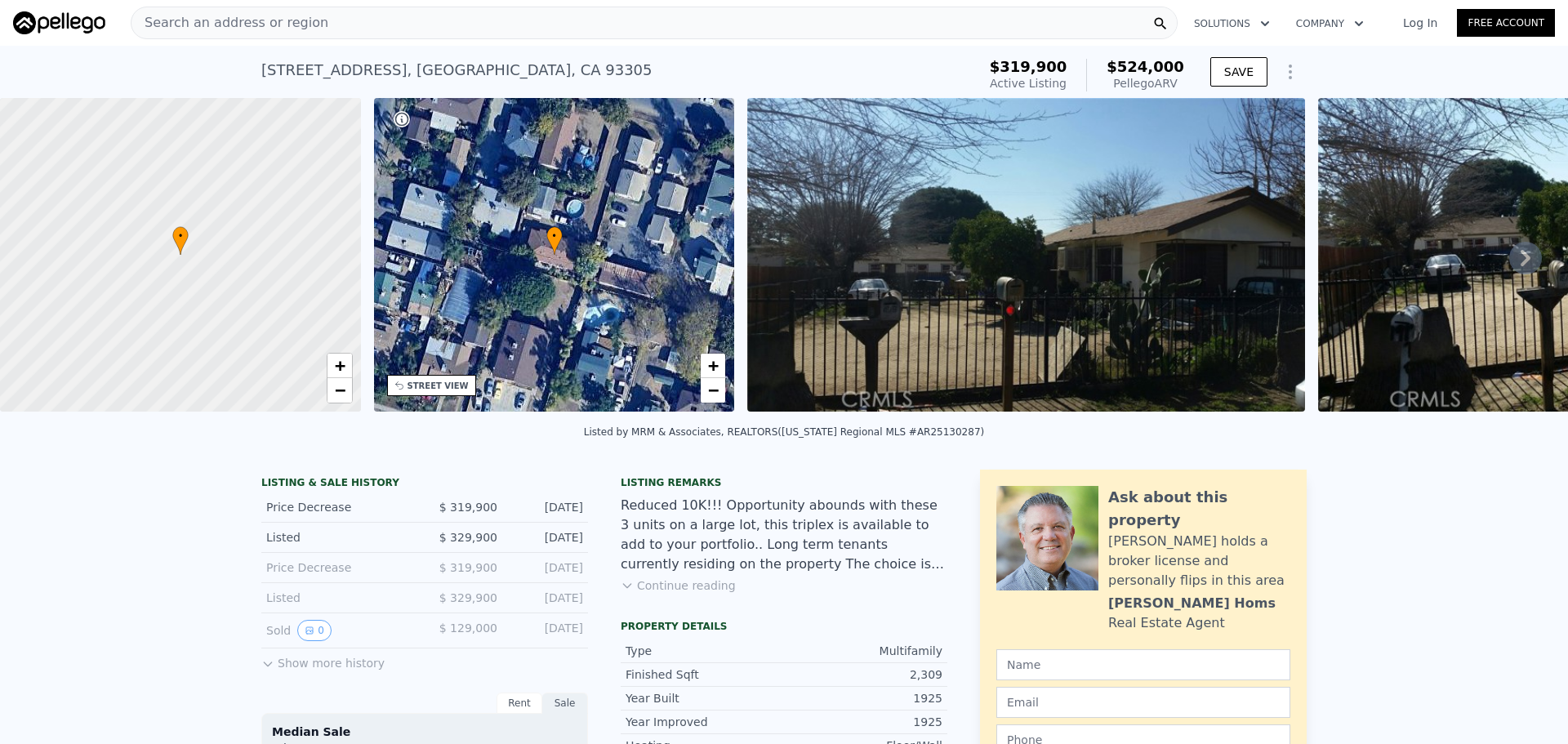
click at [563, 25] on div "Search an address or region" at bounding box center [654, 22] width 1047 height 33
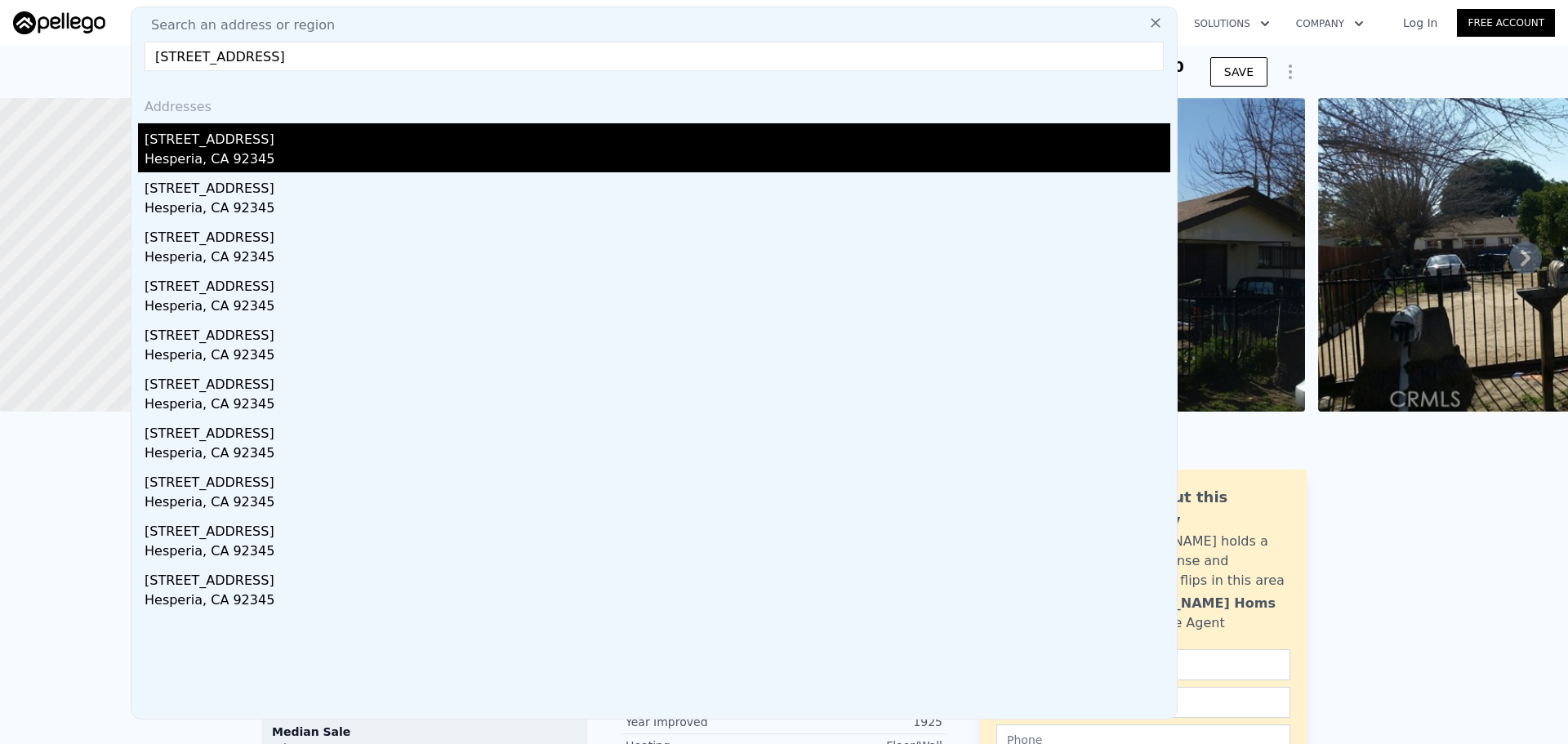
type input "16535 Pine St, Hesperia, CA 92345"
click at [470, 138] on div "16535 Pine St" at bounding box center [658, 137] width 1026 height 27
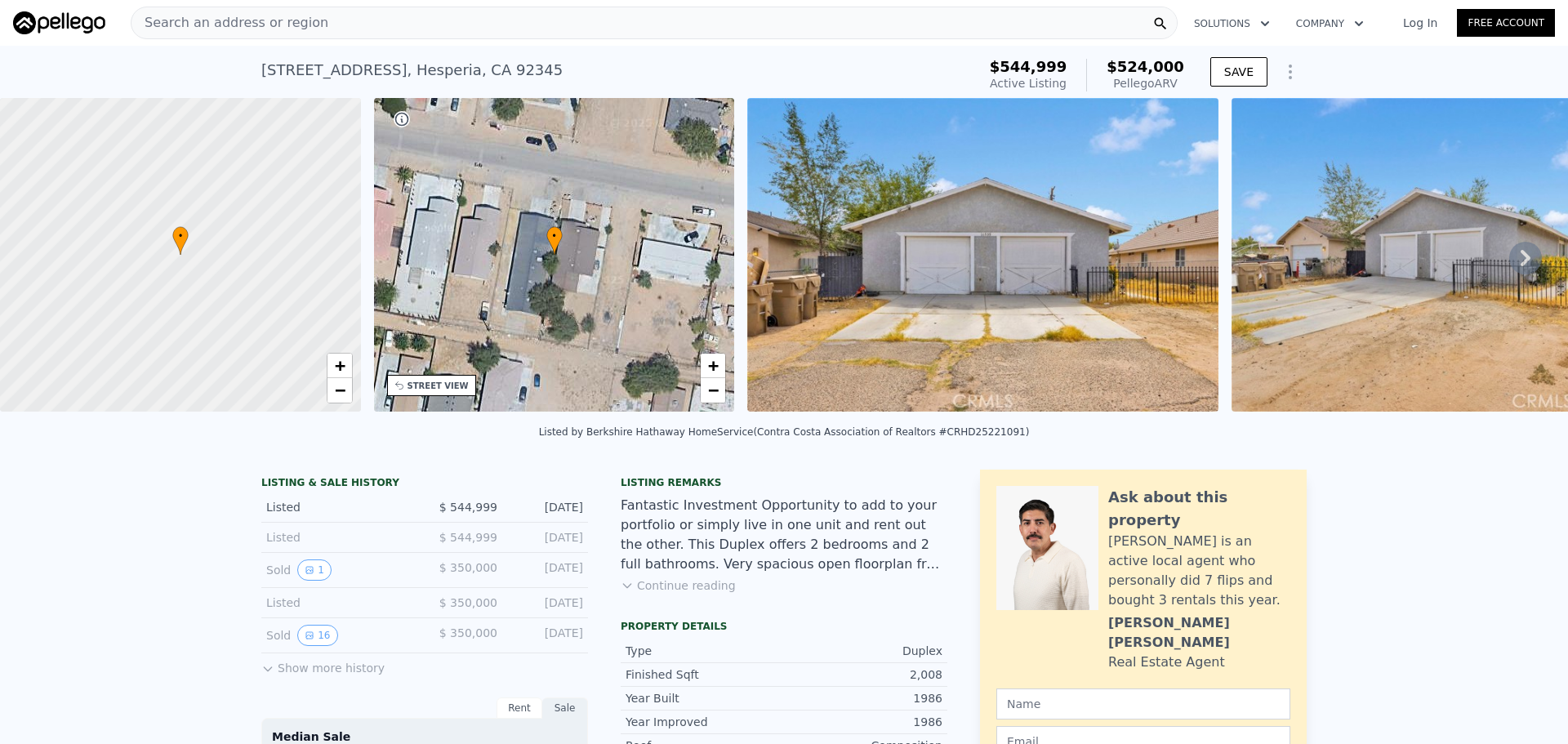
click at [456, 19] on div "Search an address or region" at bounding box center [654, 22] width 1047 height 33
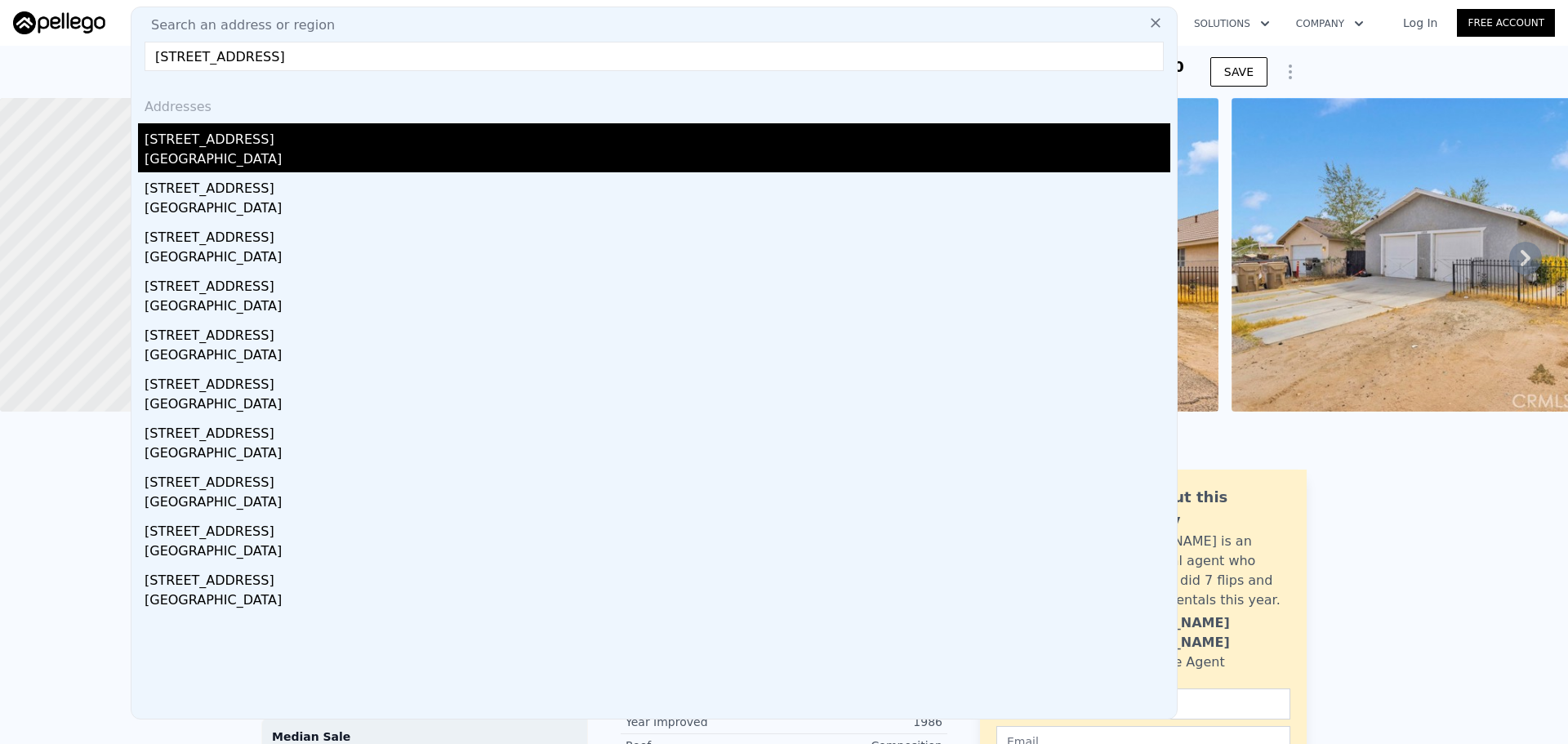
type input "7400 Mooncrest, Sacramento, CA 95831"
click at [335, 154] on div "Sacramento, CA 95831" at bounding box center [658, 161] width 1026 height 23
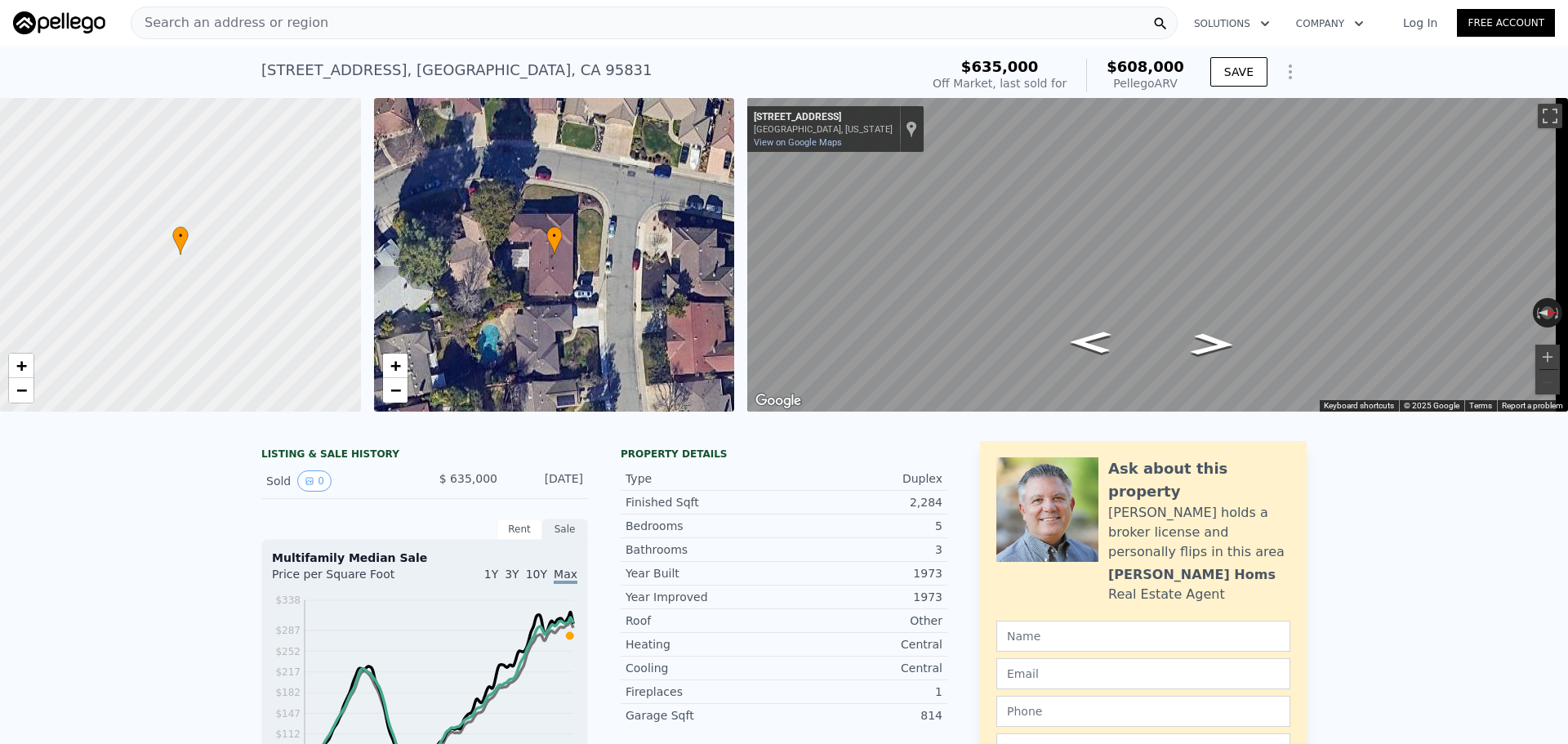
click at [529, 21] on div "Search an address or region" at bounding box center [654, 22] width 1047 height 33
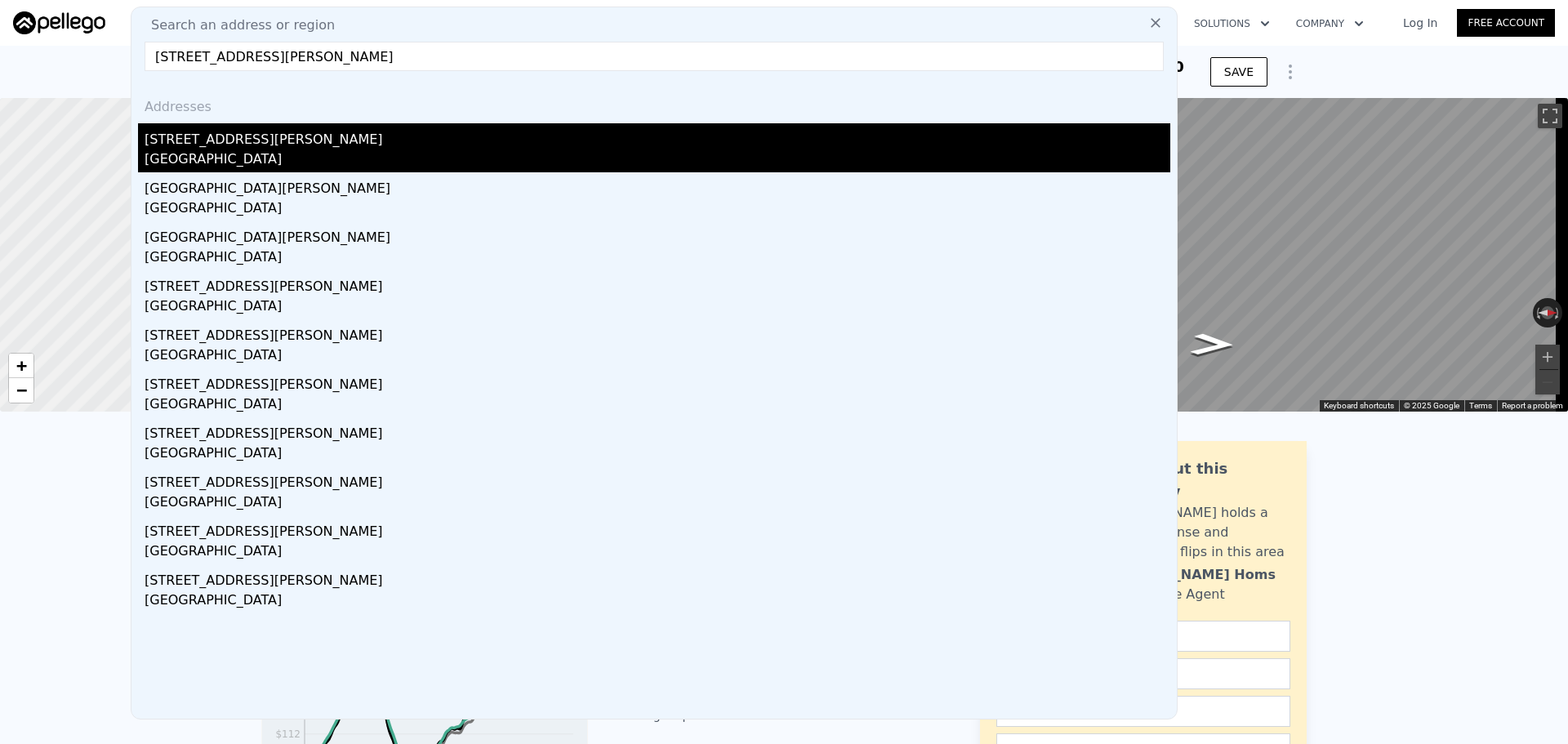
type input "305 Ripley Richmond 94801"
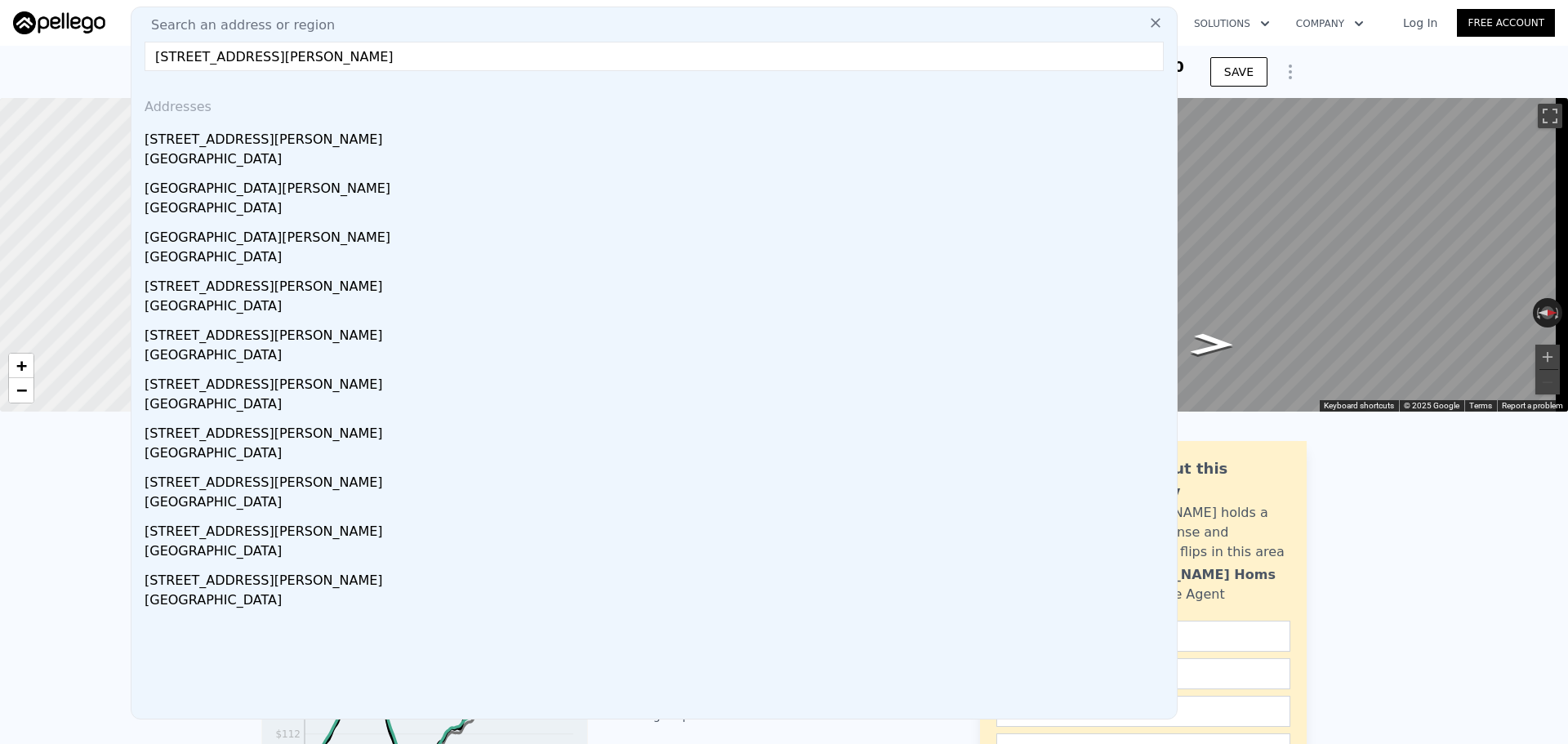
click at [375, 125] on div "[STREET_ADDRESS][PERSON_NAME]" at bounding box center [658, 137] width 1026 height 27
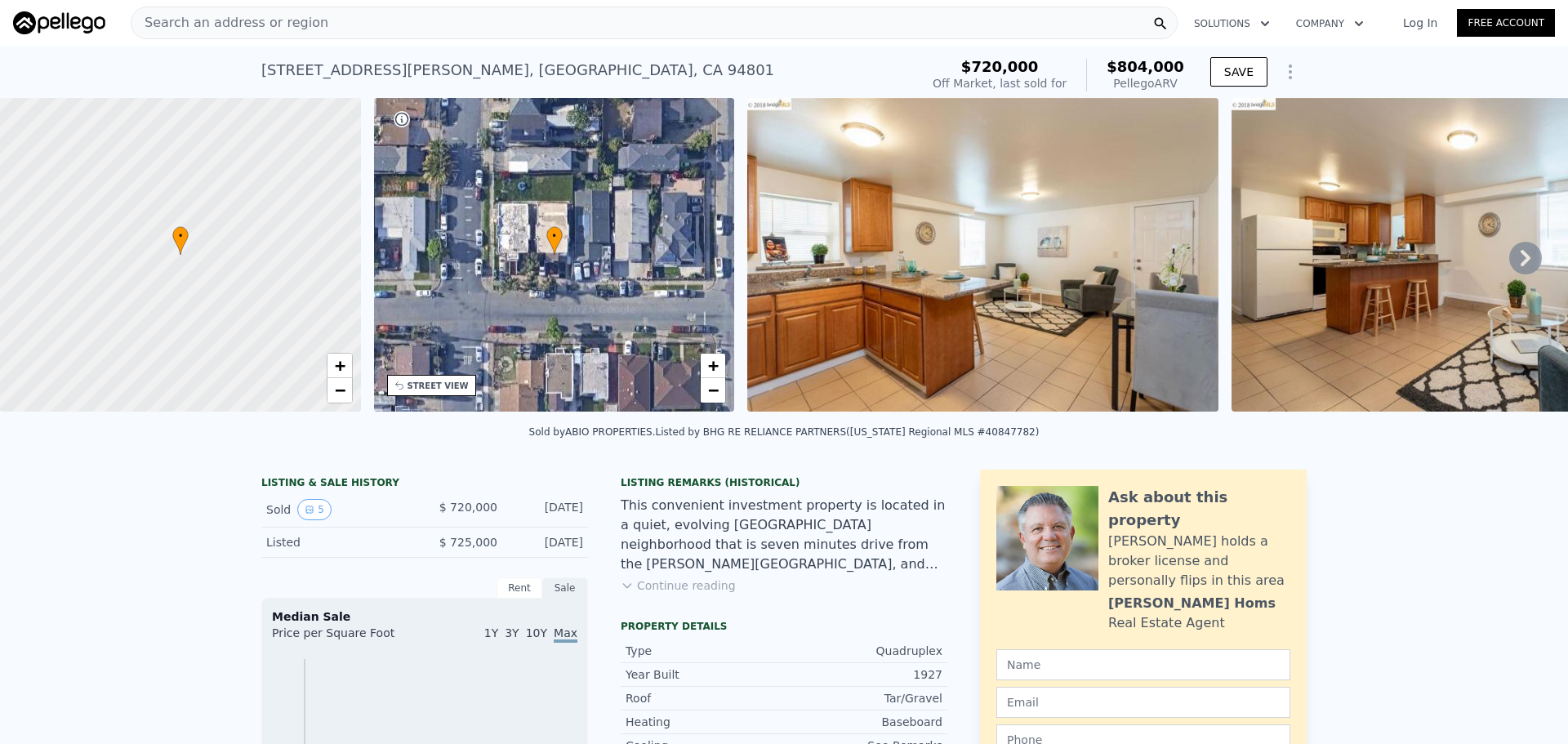
click at [435, 25] on div "Search an address or region" at bounding box center [654, 22] width 1047 height 33
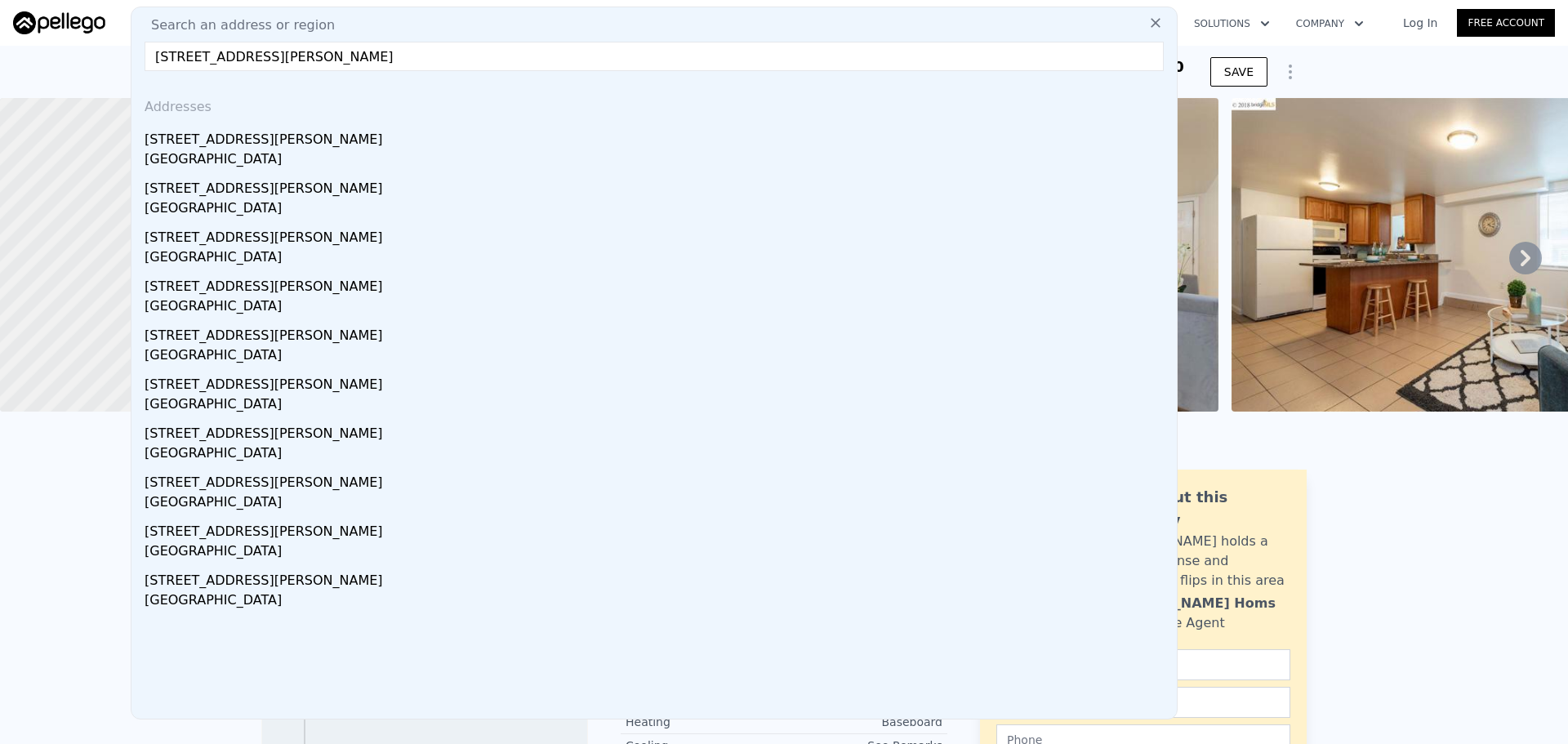
type input "19 Moury Ave SE, Atlanta, GA 30315"
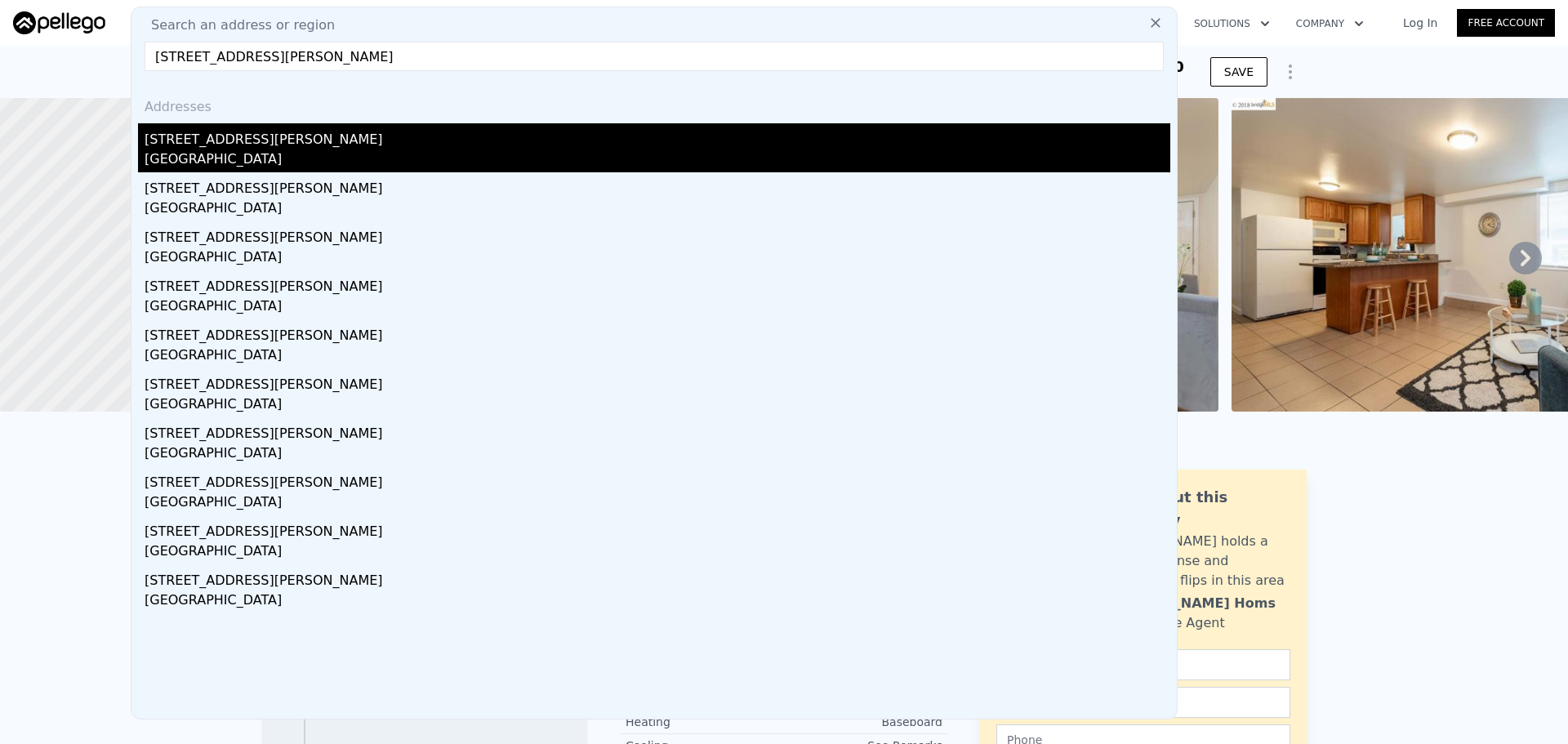
click at [242, 151] on div "Atlanta, GA 30315" at bounding box center [658, 161] width 1026 height 23
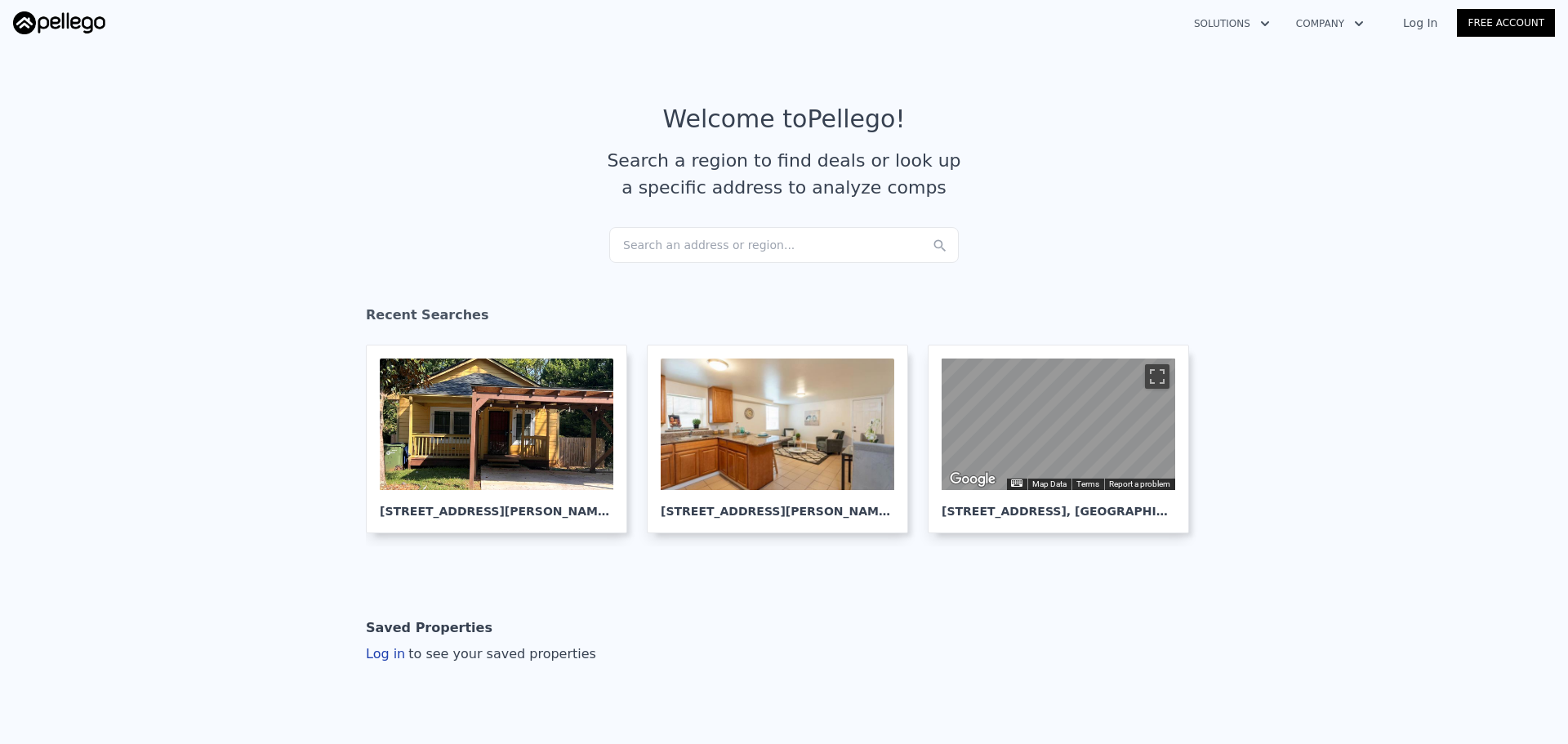
click at [735, 233] on div "Search an address or region..." at bounding box center [784, 245] width 350 height 36
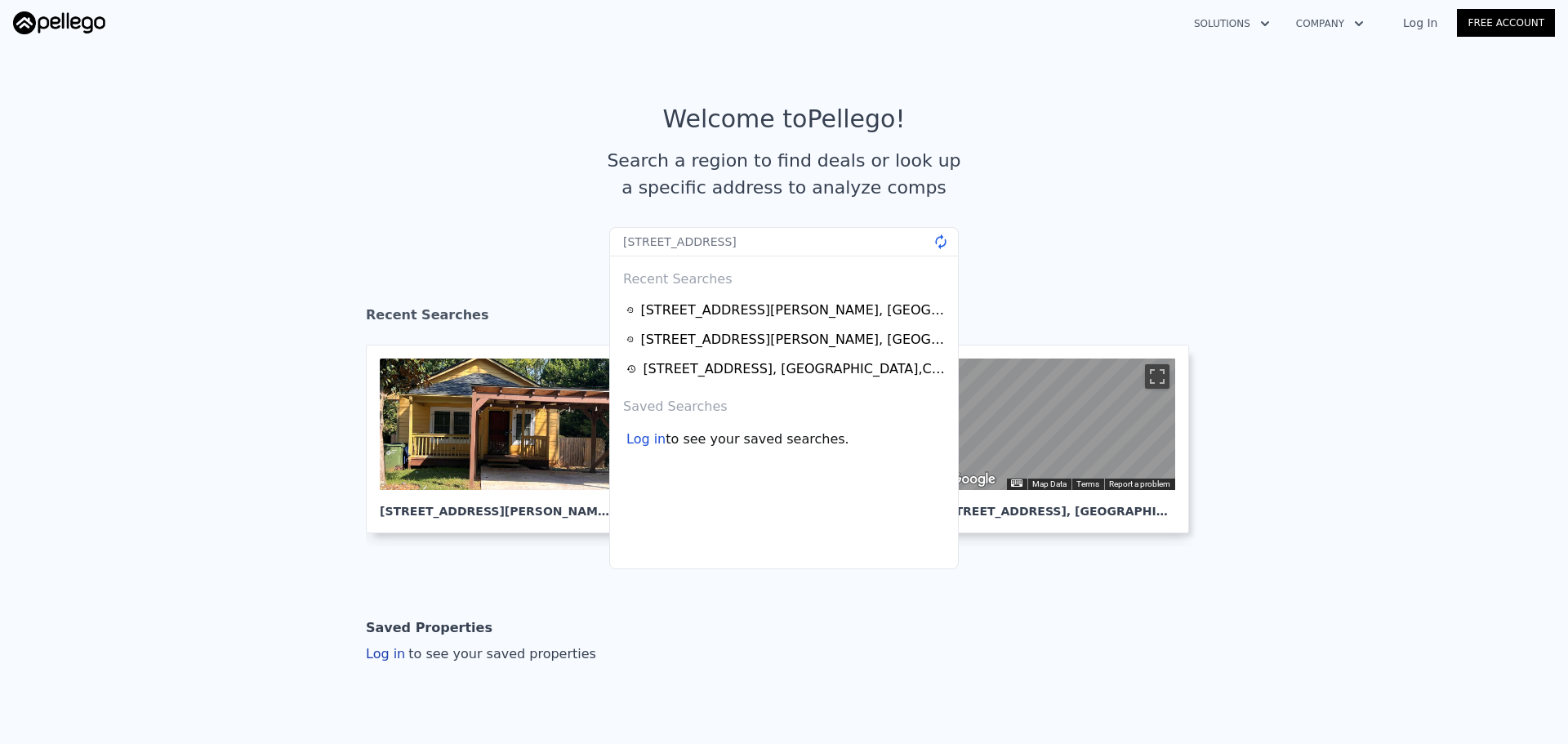
type input "[STREET_ADDRESS]"
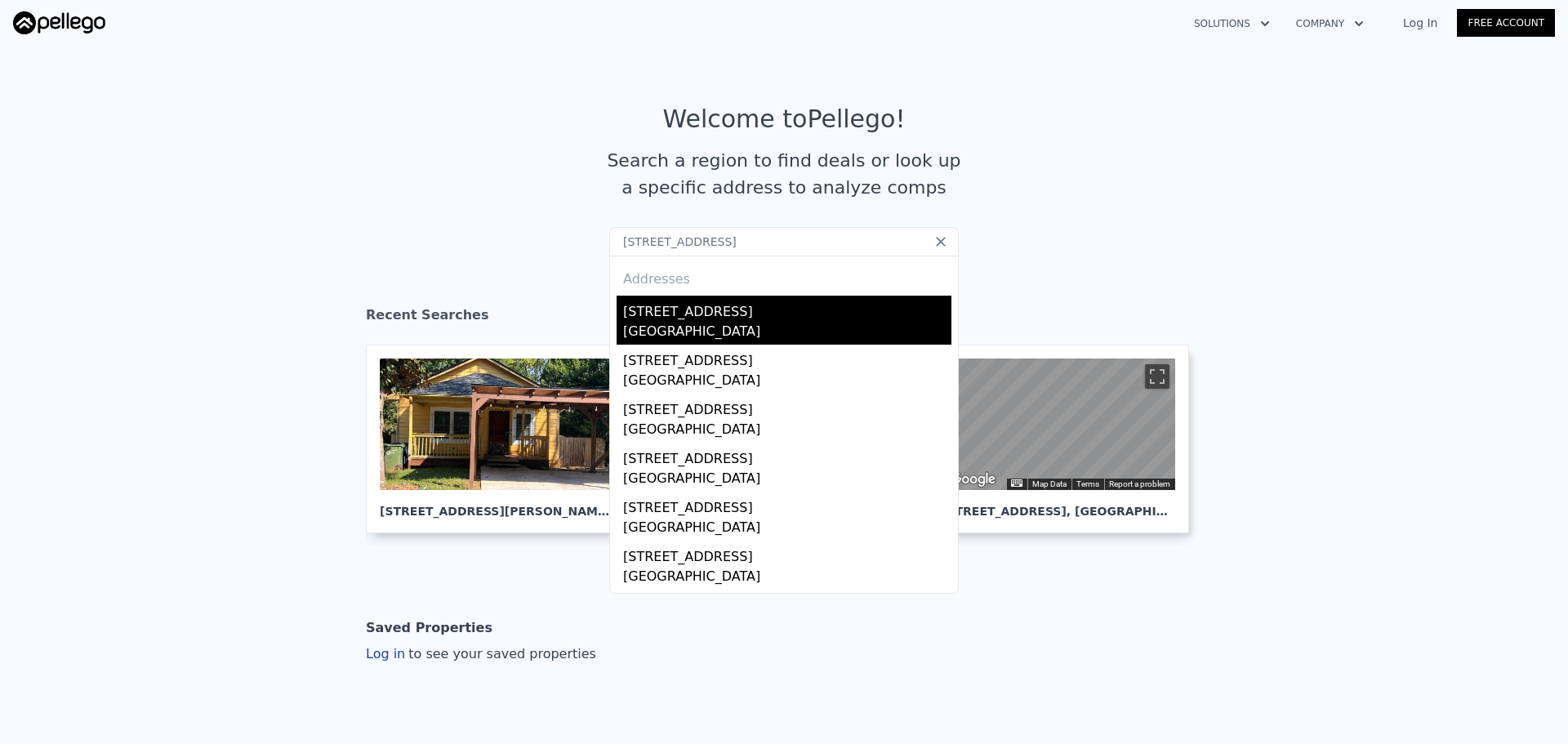
click at [780, 328] on div "[GEOGRAPHIC_DATA]" at bounding box center [788, 333] width 329 height 23
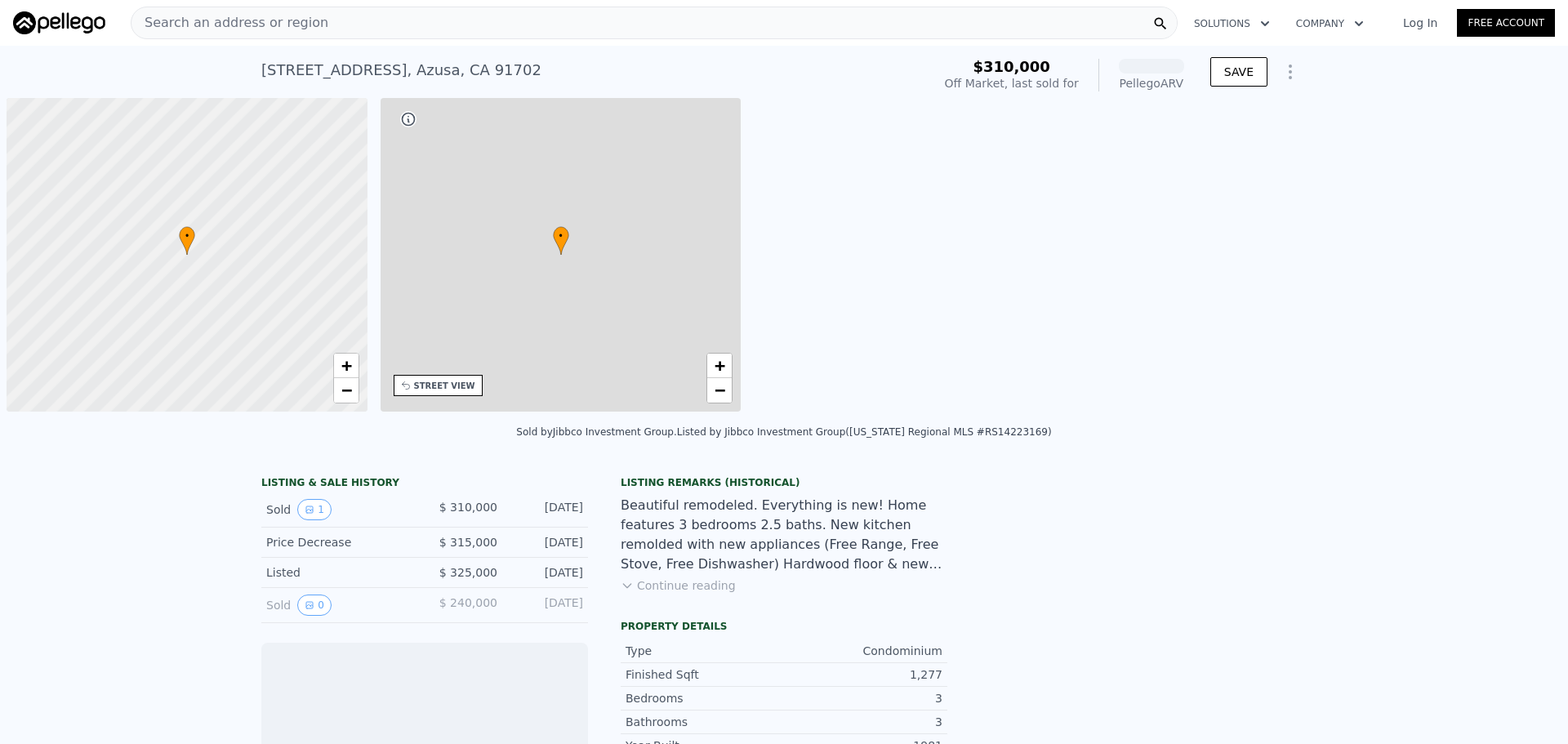
scroll to position [0, 6]
